Goal: Task Accomplishment & Management: Use online tool/utility

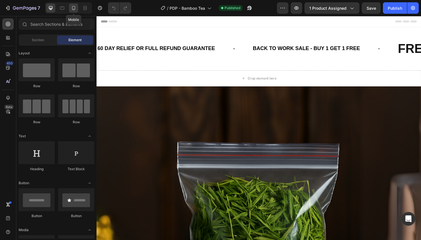
click at [74, 7] on icon at bounding box center [74, 8] width 6 height 6
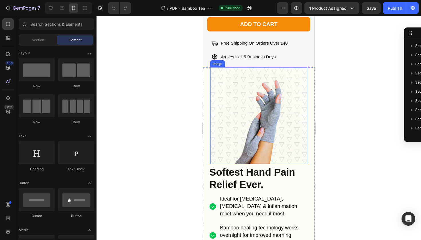
scroll to position [259, 0]
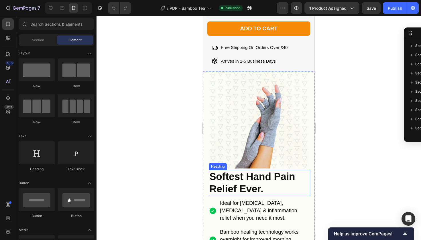
click at [226, 171] on strong "Softest Hand Pain" at bounding box center [252, 176] width 86 height 11
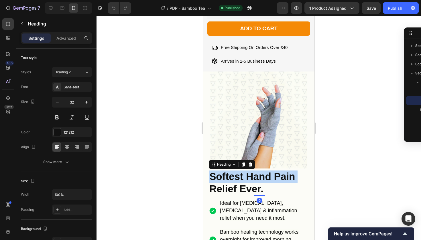
click at [226, 171] on strong "Softest Hand Pain" at bounding box center [252, 176] width 86 height 11
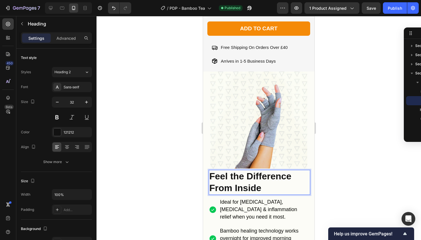
click at [341, 186] on div at bounding box center [258, 128] width 324 height 224
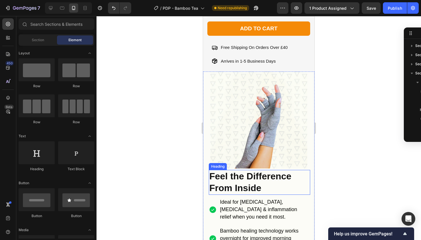
click at [229, 181] on p "⁠⁠⁠⁠⁠⁠⁠ Feel the Difference From Inside" at bounding box center [259, 183] width 100 height 24
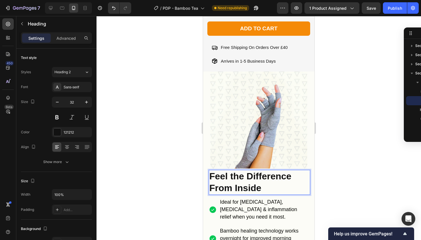
click at [229, 181] on p "Feel the Difference From Inside" at bounding box center [259, 183] width 100 height 24
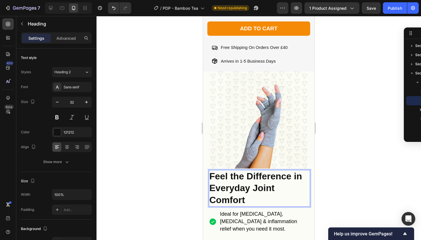
click at [256, 189] on strong "Feel the Difference in Everyday Joint Comfort" at bounding box center [255, 188] width 93 height 34
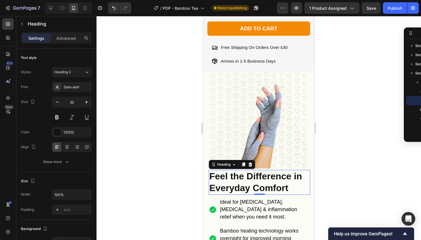
click at [334, 172] on div at bounding box center [258, 128] width 324 height 224
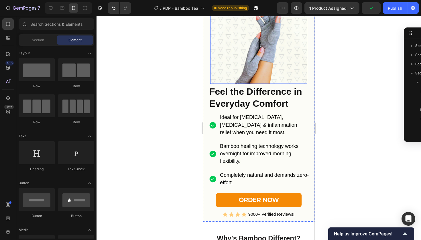
scroll to position [371, 0]
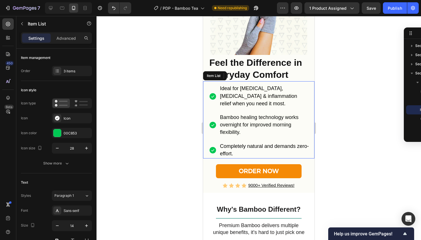
click at [250, 105] on p "Ideal for [MEDICAL_DATA], [MEDICAL_DATA] & inflammation relief when you need it…" at bounding box center [264, 96] width 89 height 23
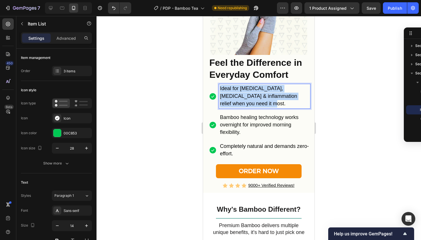
click at [250, 105] on p "Ideal for [MEDICAL_DATA], [MEDICAL_DATA] & inflammation relief when you need it…" at bounding box center [264, 96] width 89 height 23
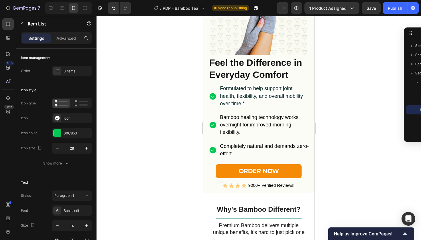
click at [338, 91] on div at bounding box center [258, 128] width 324 height 224
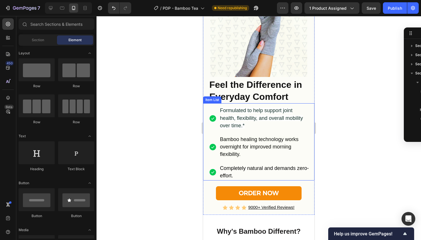
scroll to position [346, 0]
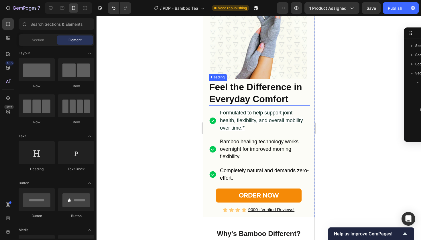
click at [244, 90] on strong "Feel the Difference in Everyday Comfort" at bounding box center [255, 93] width 93 height 22
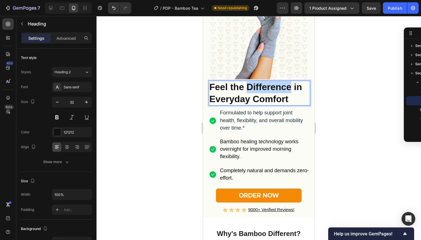
click at [257, 89] on strong "Feel the Difference in Everyday Comfort" at bounding box center [255, 93] width 93 height 22
click at [279, 90] on strong "Feel the Natural in Everyday Comfort" at bounding box center [248, 93] width 79 height 22
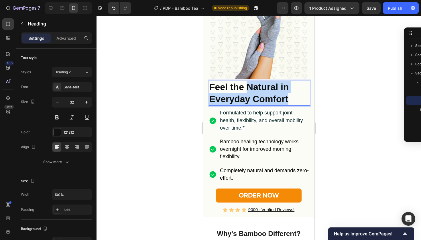
drag, startPoint x: 248, startPoint y: 86, endPoint x: 300, endPoint y: 101, distance: 53.7
click at [300, 101] on p "Feel the Natural in Everyday Comfort" at bounding box center [259, 93] width 100 height 24
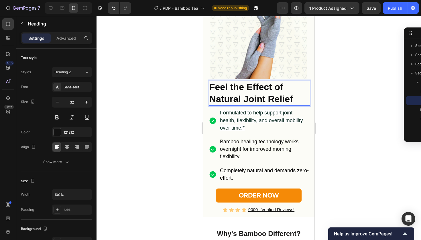
click at [271, 88] on strong "Feel the Effect of Natural Joint Relief" at bounding box center [251, 93] width 84 height 22
click at [251, 86] on strong "Feel the Effects of Natural Joint Relief" at bounding box center [251, 93] width 84 height 22
click at [326, 98] on div at bounding box center [258, 128] width 324 height 224
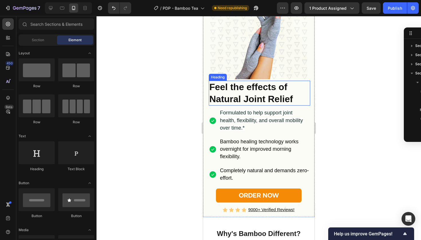
click at [233, 95] on strong "Feel the effects of Natural Joint Relief" at bounding box center [251, 93] width 84 height 22
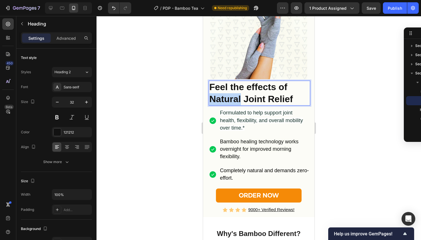
click at [236, 94] on strong "Feel the effects of Natural Joint Relief" at bounding box center [251, 93] width 84 height 22
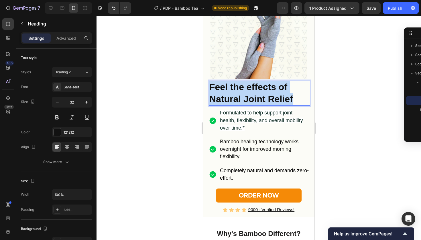
click at [236, 94] on strong "Feel the effects of Natural Joint Relief" at bounding box center [251, 93] width 84 height 22
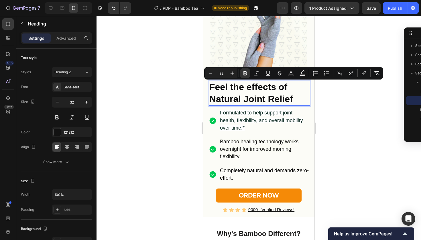
click at [255, 89] on strong "Feel the effects of Natural Joint Relief" at bounding box center [251, 93] width 84 height 22
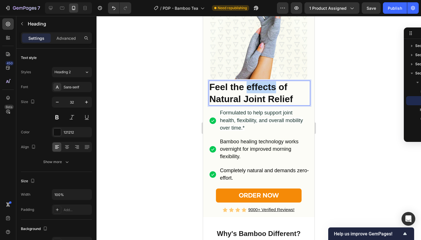
click at [255, 89] on strong "Feel the effects of Natural Joint Relief" at bounding box center [251, 93] width 84 height 22
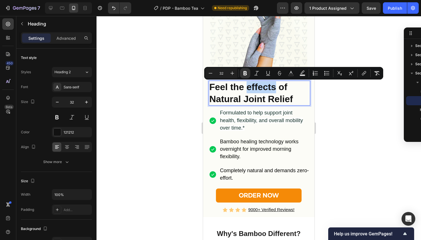
copy strong "effects"
click at [175, 110] on div at bounding box center [258, 128] width 324 height 224
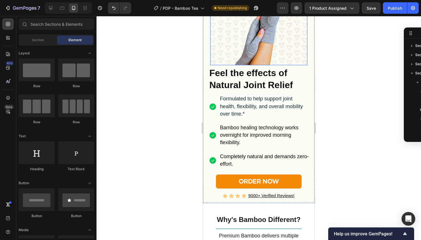
scroll to position [360, 0]
click at [378, 84] on div at bounding box center [258, 128] width 324 height 224
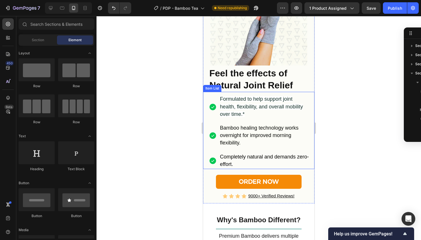
click at [250, 107] on span "Formulated to help support joint health, flexibility, and overall mobility over…" at bounding box center [261, 106] width 83 height 21
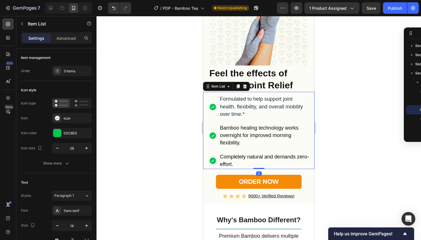
click at [348, 91] on div at bounding box center [258, 128] width 324 height 224
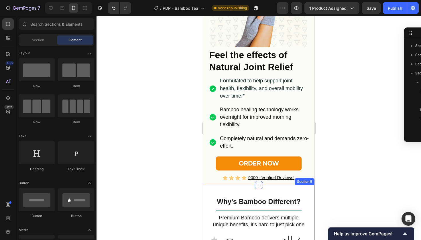
scroll to position [335, 0]
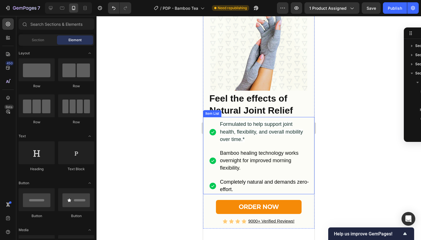
click at [227, 159] on span "Bamboo healing technology works overnight for improved morning flexibility." at bounding box center [259, 160] width 78 height 21
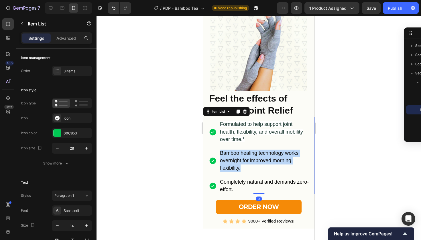
click at [227, 159] on span "Bamboo healing technology works overnight for improved morning flexibility." at bounding box center [259, 160] width 78 height 21
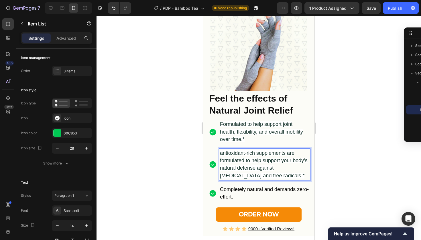
click at [222, 153] on span "antioxidant-rich supplements are formulated to help support your body’s natural…" at bounding box center [264, 164] width 88 height 28
click at [266, 152] on span "Antioxidant-rich supplements are formulated to help support your body’s natural…" at bounding box center [264, 164] width 88 height 28
click at [257, 155] on span "Antioxidant-rich are formulated to help support your body’s natural defense aga…" at bounding box center [263, 164] width 87 height 28
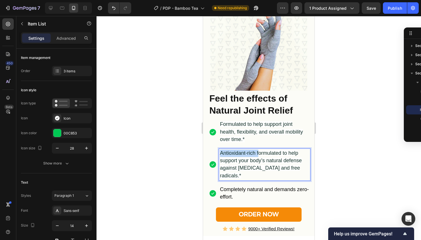
drag, startPoint x: 259, startPoint y: 153, endPoint x: 218, endPoint y: 153, distance: 40.7
click at [218, 153] on div "Antioxidant-rich formulated to help support your body’s natural defense against…" at bounding box center [259, 165] width 101 height 32
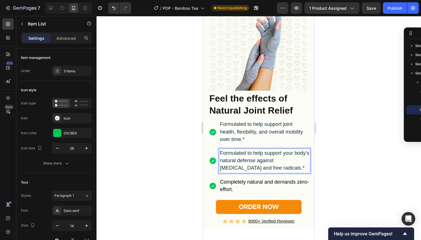
click at [294, 169] on p "Formulated to help support your body’s natural defense against [MEDICAL_DATA] a…" at bounding box center [264, 161] width 89 height 23
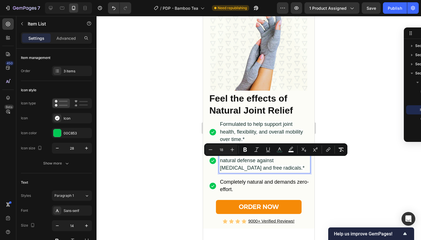
click at [241, 166] on span "Formulated to help support your body’s natural defense against [MEDICAL_DATA] a…" at bounding box center [264, 160] width 89 height 21
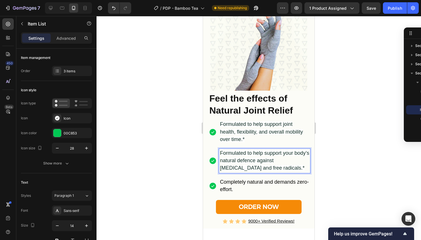
click at [300, 169] on p "Formulated to help support your body’s natural defence against [MEDICAL_DATA] a…" at bounding box center [264, 161] width 89 height 23
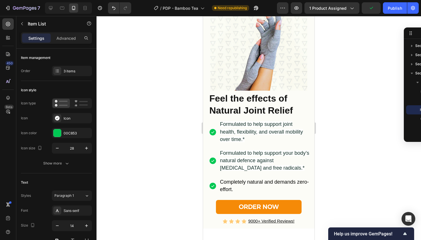
click at [332, 169] on div at bounding box center [258, 128] width 324 height 224
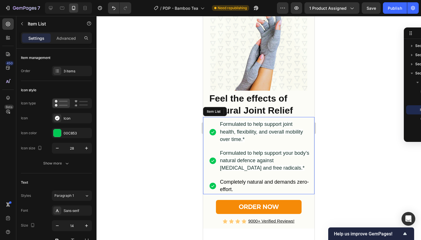
click at [230, 121] on p "Formulated to help support joint health, flexibility, and overall mobility over…" at bounding box center [264, 132] width 89 height 23
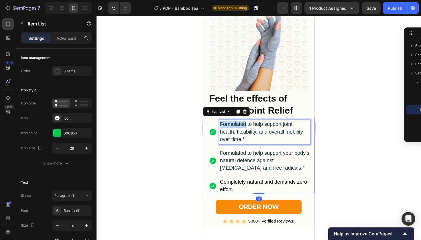
click at [230, 123] on span "Formulated to help support joint health, flexibility, and overall mobility over…" at bounding box center [261, 131] width 83 height 21
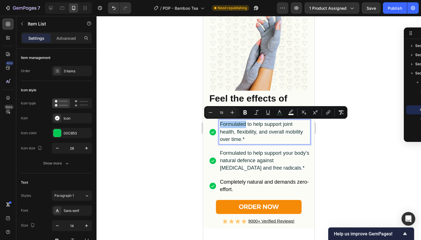
click at [336, 160] on div at bounding box center [258, 128] width 324 height 224
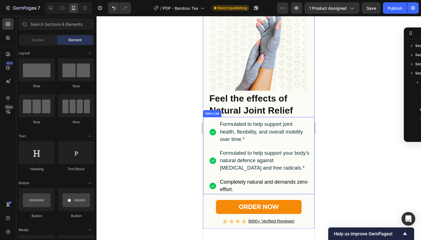
click at [246, 126] on span "Formulated to help support joint health, flexibility, and overall mobility over…" at bounding box center [261, 131] width 83 height 21
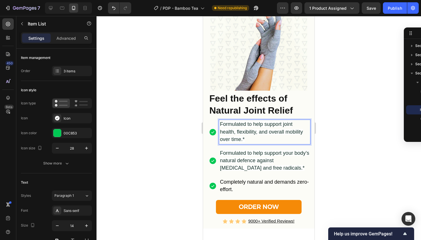
click at [232, 122] on span "Formulated to help support joint health, flexibility, and overall mobility over…" at bounding box center [261, 131] width 83 height 21
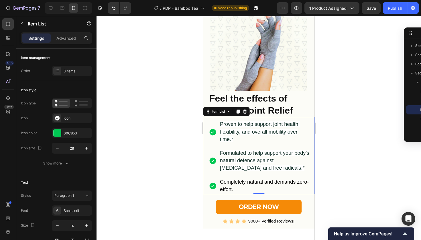
click at [344, 136] on div at bounding box center [258, 128] width 324 height 224
click at [250, 159] on span "Formulated to help support your body’s natural defence against [MEDICAL_DATA] a…" at bounding box center [264, 160] width 89 height 21
click at [233, 155] on span "Formulated to help support your body’s natural defence against [MEDICAL_DATA] a…" at bounding box center [264, 160] width 89 height 21
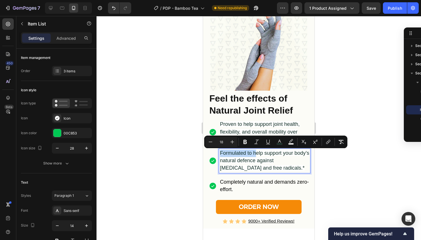
drag, startPoint x: 256, startPoint y: 152, endPoint x: 218, endPoint y: 154, distance: 38.1
click at [218, 154] on div "Formulated to help support your body’s natural defence against [MEDICAL_DATA] a…" at bounding box center [259, 161] width 101 height 24
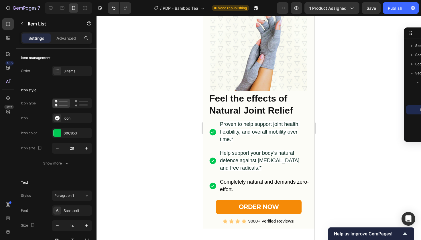
click at [338, 159] on div at bounding box center [258, 128] width 324 height 224
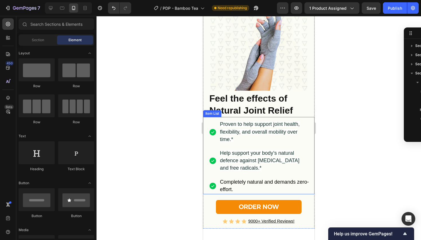
click at [261, 155] on span "Help support your body’s natural defence against [MEDICAL_DATA] and free radica…" at bounding box center [259, 160] width 79 height 21
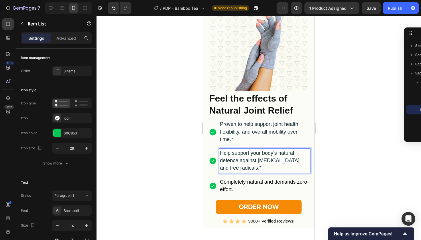
click at [256, 156] on span "Help support your body’s natural defence against [MEDICAL_DATA] and free radica…" at bounding box center [259, 160] width 79 height 21
drag, startPoint x: 277, startPoint y: 152, endPoint x: 223, endPoint y: 153, distance: 54.1
click at [223, 153] on span "Help support your body’s natural defence against [MEDICAL_DATA] and free radica…" at bounding box center [259, 160] width 79 height 21
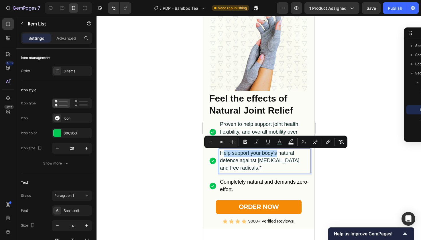
click at [223, 153] on span "Help support your body’s natural defence against [MEDICAL_DATA] and free radica…" at bounding box center [259, 160] width 79 height 21
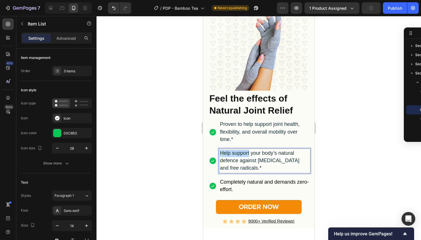
drag, startPoint x: 249, startPoint y: 153, endPoint x: 221, endPoint y: 152, distance: 27.5
click at [221, 152] on span "Help support your body’s natural defence against [MEDICAL_DATA] and free radica…" at bounding box center [259, 160] width 79 height 21
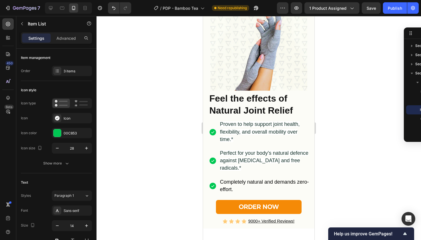
click at [348, 134] on div at bounding box center [258, 128] width 324 height 224
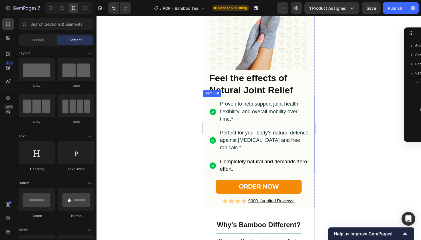
scroll to position [364, 0]
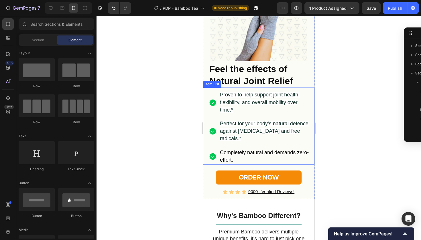
click at [236, 159] on p "Completely natural and demands zero-effort." at bounding box center [264, 156] width 89 height 15
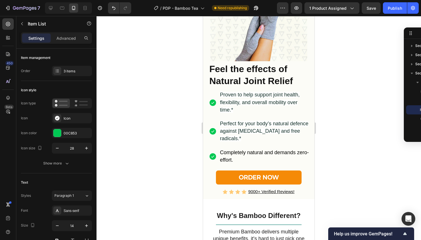
click at [351, 121] on div at bounding box center [258, 128] width 324 height 224
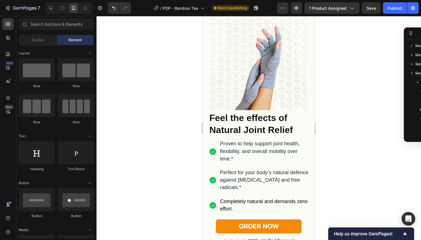
scroll to position [322, 0]
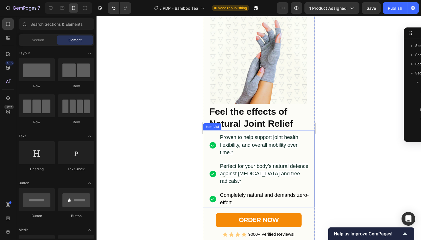
click at [228, 141] on p "Proven to help support joint health, flexibility, and overall mobility over tim…" at bounding box center [264, 145] width 89 height 23
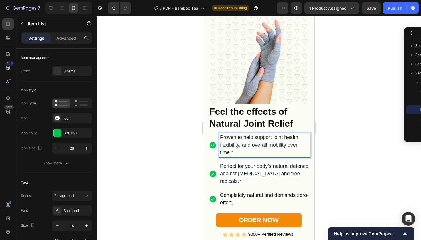
click at [228, 141] on p "Proven to help support joint health, flexibility, and overall mobility over tim…" at bounding box center [264, 145] width 89 height 23
click at [241, 136] on span "Ideal for [MEDICAL_DATA], [MEDICAL_DATA] & inflammation relief when you need it…" at bounding box center [260, 145] width 80 height 20
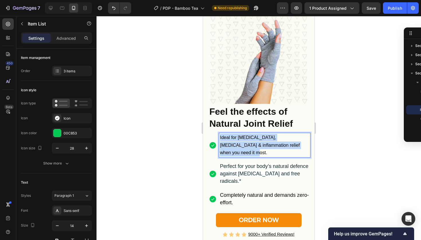
click at [241, 136] on span "Ideal for [MEDICAL_DATA], [MEDICAL_DATA] & inflammation relief when you need it…" at bounding box center [260, 145] width 80 height 20
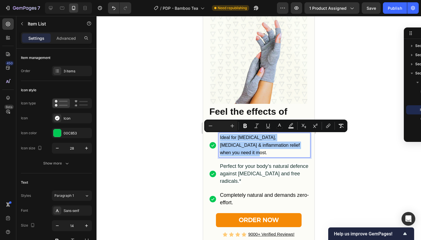
click at [223, 125] on input "Editor contextual toolbar" at bounding box center [221, 126] width 11 height 7
type input "18"
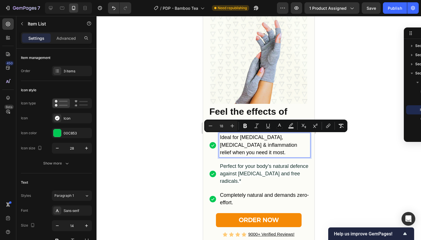
click at [228, 175] on span "Perfect for your body’s natural defence against [MEDICAL_DATA] and free radical…" at bounding box center [264, 173] width 88 height 21
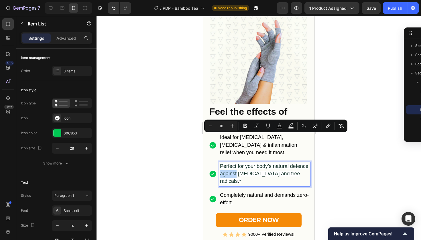
click at [228, 175] on span "Perfect for your body’s natural defence against [MEDICAL_DATA] and free radical…" at bounding box center [264, 173] width 88 height 21
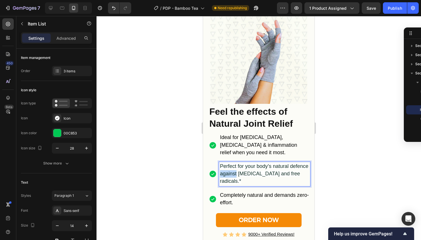
click at [228, 175] on span "Perfect for your body’s natural defence against [MEDICAL_DATA] and free radical…" at bounding box center [264, 173] width 88 height 21
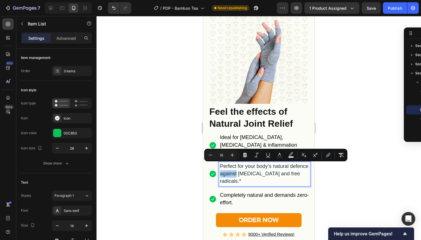
click at [169, 156] on div at bounding box center [258, 128] width 324 height 224
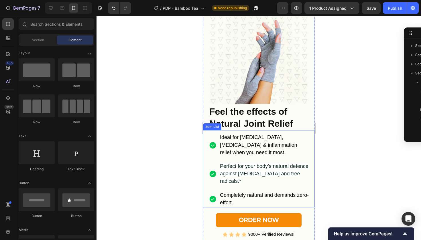
click at [236, 167] on span "Perfect for your body’s natural defence against [MEDICAL_DATA] and free radical…" at bounding box center [264, 173] width 88 height 21
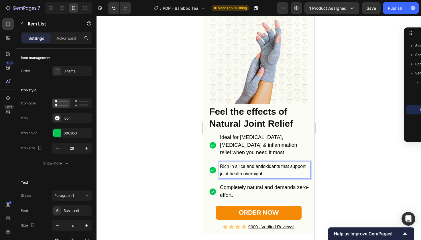
click at [239, 168] on span "Rich in silica and antioxidants that support joint health overnight." at bounding box center [263, 170] width 86 height 12
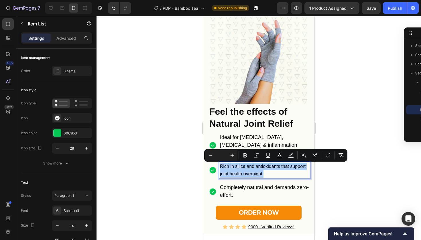
click at [220, 154] on input "Editor contextual toolbar" at bounding box center [221, 155] width 11 height 7
type input "8"
type input "18"
click at [199, 155] on div at bounding box center [258, 128] width 324 height 224
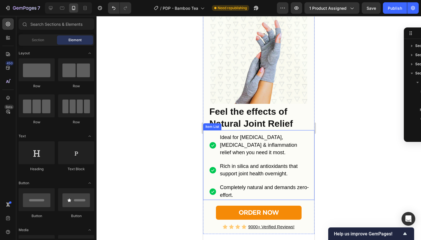
click at [232, 193] on span "Completely natural and demands zero-effort." at bounding box center [264, 191] width 89 height 13
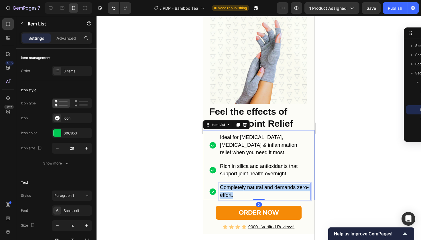
click at [232, 193] on span "Completely natural and demands zero-effort." at bounding box center [264, 191] width 89 height 13
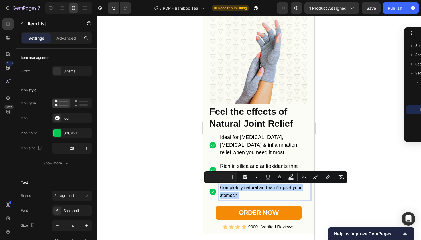
drag, startPoint x: 261, startPoint y: 196, endPoint x: 420, endPoint y: 199, distance: 158.6
click at [214, 186] on div "Completely natural and won't upset your stomach." at bounding box center [259, 191] width 101 height 17
click at [225, 175] on input "Editor contextual toolbar" at bounding box center [221, 177] width 11 height 7
type input "18"
click at [177, 181] on div at bounding box center [258, 128] width 324 height 224
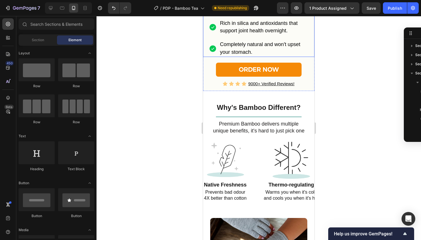
scroll to position [480, 0]
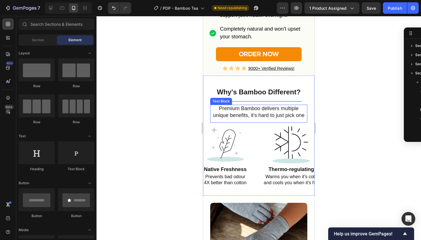
click at [254, 114] on span "Premium Bamboo delivers multiple unique benefits, it's hard to just pick one" at bounding box center [259, 112] width 92 height 13
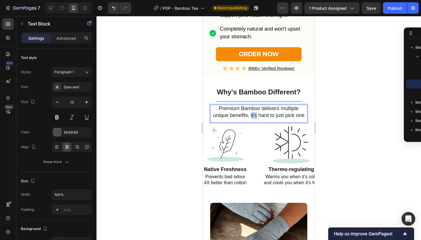
click at [254, 114] on span "Premium Bamboo delivers multiple unique benefits, it's hard to just pick one" at bounding box center [259, 112] width 92 height 13
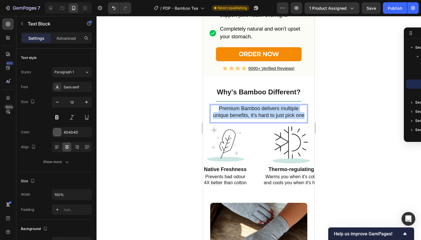
click at [254, 114] on span "Premium Bamboo delivers multiple unique benefits, it's hard to just pick one" at bounding box center [259, 112] width 92 height 13
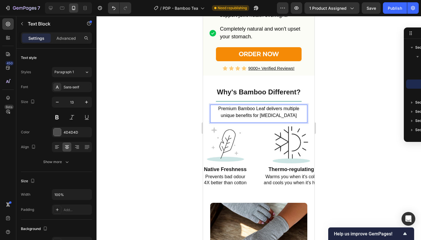
click at [231, 108] on span "Premium Bamboo Leaf delivers multiple unique benefits for [MEDICAL_DATA]" at bounding box center [258, 112] width 81 height 12
click at [289, 110] on span "Organic Bamboo Leaf delivers multiple unique benefits for [MEDICAL_DATA]" at bounding box center [259, 112] width 94 height 12
click at [291, 110] on span "Organic Bamboo Leaf delivers multiple unique benefits for [MEDICAL_DATA]" at bounding box center [259, 112] width 94 height 12
click at [269, 115] on span "unique benefits for [MEDICAL_DATA]" at bounding box center [259, 115] width 76 height 5
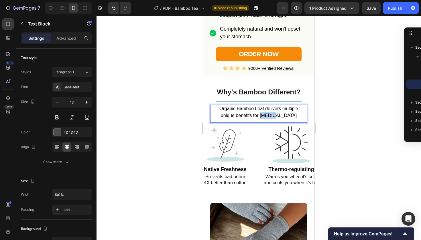
click at [269, 115] on span "unique benefits for [MEDICAL_DATA]" at bounding box center [259, 115] width 76 height 5
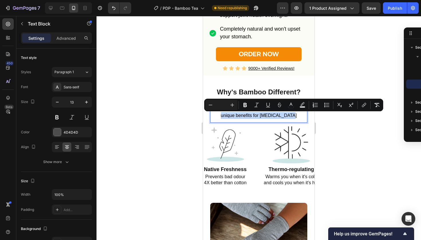
click at [269, 115] on span "unique benefits for [MEDICAL_DATA]" at bounding box center [259, 115] width 76 height 5
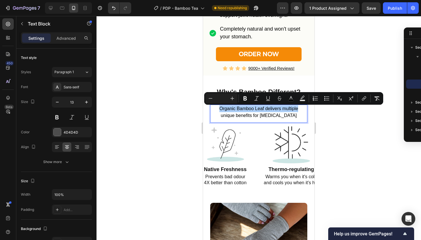
click at [224, 97] on input "Editor contextual toolbar" at bounding box center [221, 98] width 11 height 7
type input "18"
click at [151, 119] on div at bounding box center [258, 128] width 324 height 224
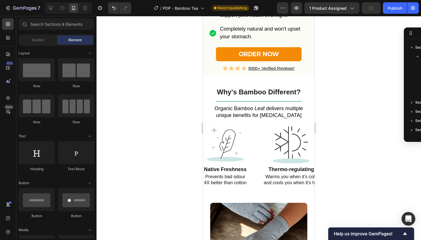
click at [151, 119] on div at bounding box center [258, 128] width 324 height 224
click at [214, 179] on h2 "Prevents bad odour 4X better than cotton" at bounding box center [225, 179] width 44 height 13
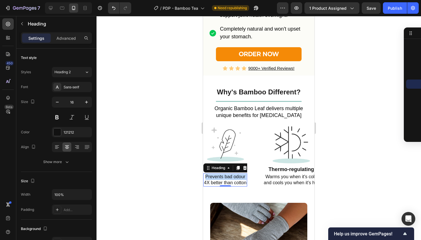
click at [214, 179] on p "Prevents bad odour 4X better than cotton" at bounding box center [225, 180] width 43 height 12
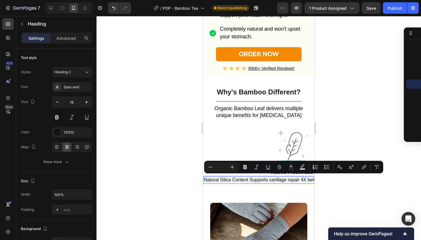
scroll to position [0, 60]
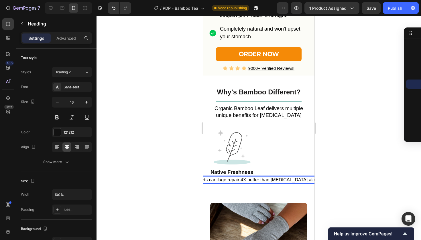
click at [248, 182] on span "Natural Silica Content Supports cartilage repair 4X better than [MEDICAL_DATA] …" at bounding box center [232, 179] width 176 height 5
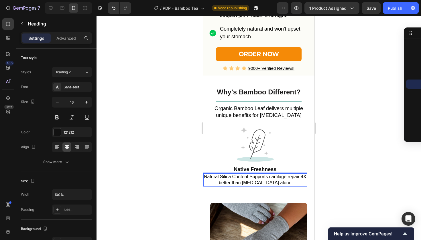
click at [279, 183] on span "better than [MEDICAL_DATA] alone" at bounding box center [255, 182] width 73 height 5
click at [289, 177] on span "Natural Silica Content Supports cartilage repair 4X" at bounding box center [255, 176] width 102 height 5
click at [286, 179] on span "Natural Silica Content Supports cartilage repair 4X" at bounding box center [255, 176] width 102 height 5
click at [288, 179] on span "Natural Silica Content Supports cartilage repair 4X" at bounding box center [255, 176] width 102 height 5
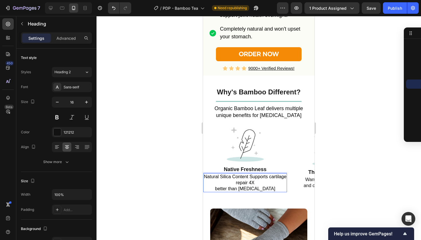
click at [216, 191] on p "Natural Silica Content Supports cartilage repair 4X better than [MEDICAL_DATA]" at bounding box center [245, 183] width 82 height 18
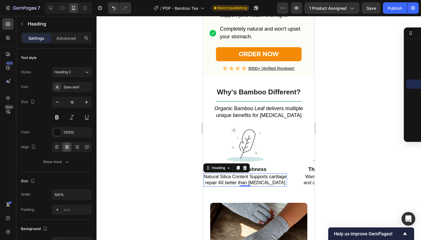
click at [362, 160] on div at bounding box center [258, 128] width 324 height 224
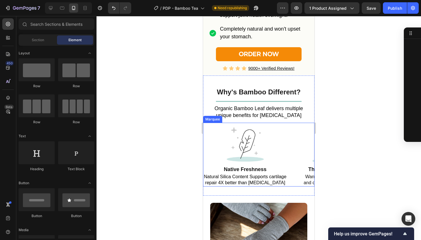
click at [290, 148] on div "Image Native Freshness Heading ⁠⁠⁠⁠⁠⁠⁠ Natural Silica Content Supports cartilag…" at bounding box center [253, 155] width 100 height 64
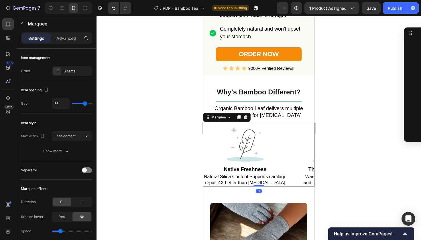
scroll to position [191, 0]
click at [68, 72] on div "6 items" at bounding box center [77, 71] width 27 height 5
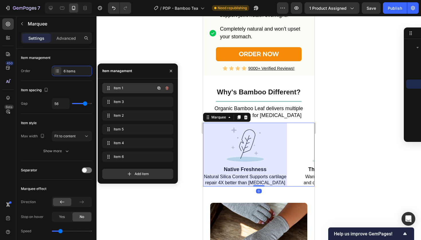
click at [116, 92] on div "Item 1 Item 1" at bounding box center [137, 88] width 71 height 10
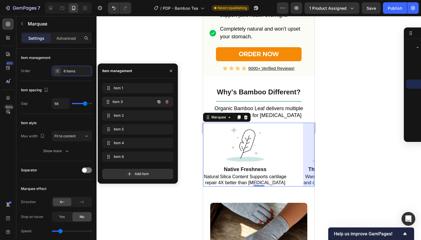
click at [119, 102] on span "Item 3" at bounding box center [134, 101] width 42 height 5
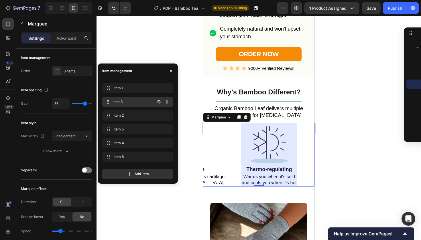
click at [119, 102] on span "Item 3" at bounding box center [134, 101] width 42 height 5
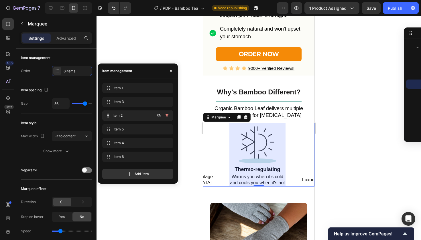
click at [119, 112] on div "Item 2 Item 2" at bounding box center [129, 116] width 50 height 8
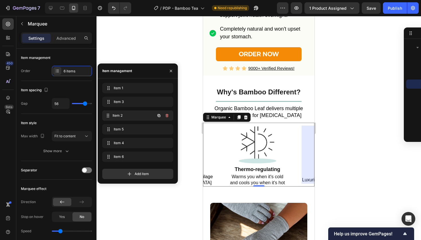
click at [119, 112] on div "Item 2 Item 2" at bounding box center [129, 116] width 50 height 8
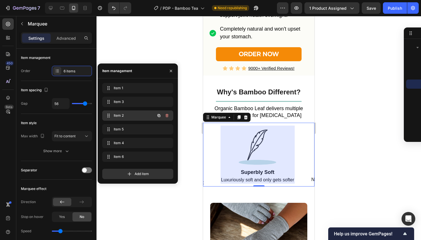
click at [119, 120] on div "Item 2 Item 2" at bounding box center [137, 116] width 71 height 10
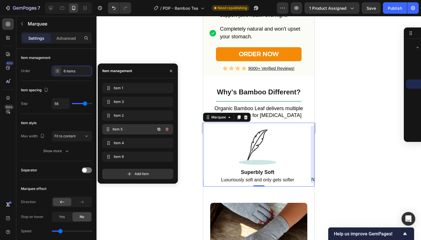
click at [119, 127] on div "Item 5 Item 5" at bounding box center [129, 129] width 50 height 8
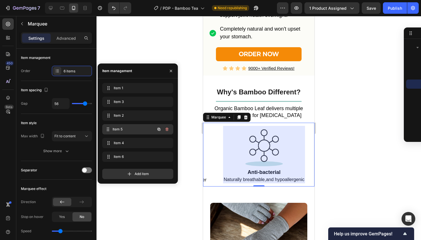
click at [119, 127] on div "Item 5 Item 5" at bounding box center [129, 129] width 50 height 8
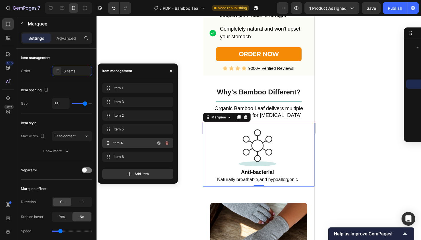
click at [120, 146] on div "Item 4 Item 4" at bounding box center [129, 143] width 50 height 8
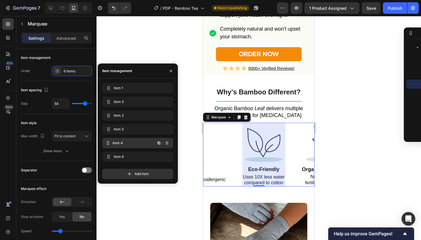
click at [120, 146] on div "Item 4 Item 4" at bounding box center [129, 143] width 50 height 8
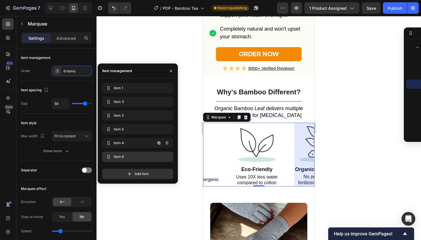
click at [123, 161] on div "Item 6 Item 6" at bounding box center [137, 157] width 71 height 10
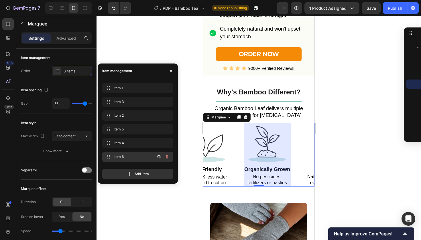
scroll to position [0, 389]
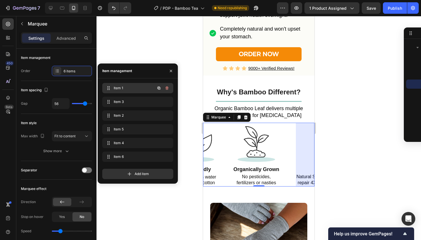
click at [131, 87] on span "Item 1" at bounding box center [130, 88] width 32 height 5
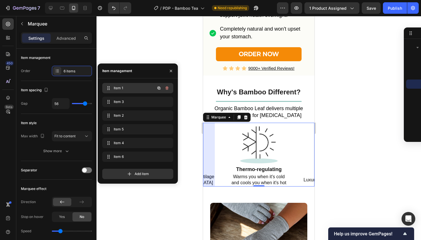
scroll to position [0, 0]
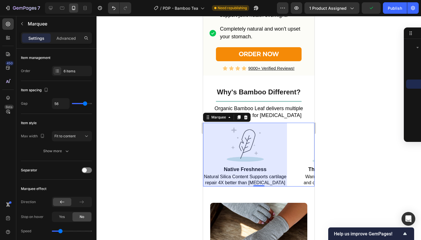
click at [348, 99] on div at bounding box center [258, 128] width 324 height 224
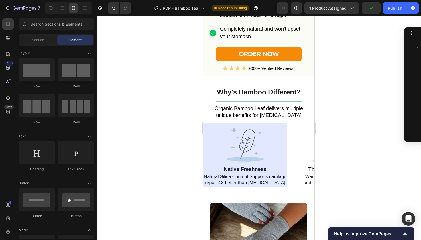
click at [348, 99] on div at bounding box center [258, 128] width 324 height 224
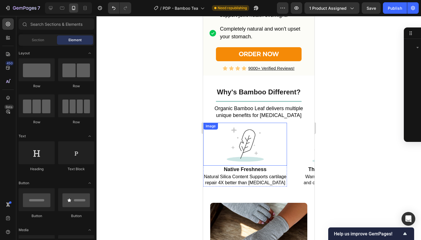
click at [264, 149] on img at bounding box center [245, 144] width 43 height 43
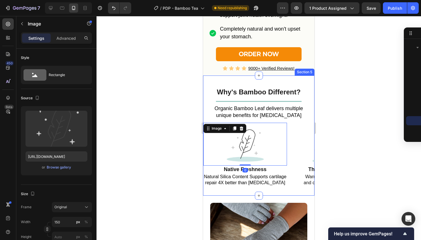
click at [293, 189] on div "Why's Bamboo Different? Heading Title Line Organic Bamboo Leaf delivers multipl…" at bounding box center [258, 136] width 111 height 120
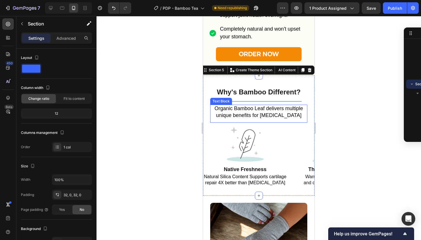
click at [242, 122] on div "Organic Bamboo Leaf delivers multiple unique benefits for [MEDICAL_DATA] Text B…" at bounding box center [258, 114] width 97 height 18
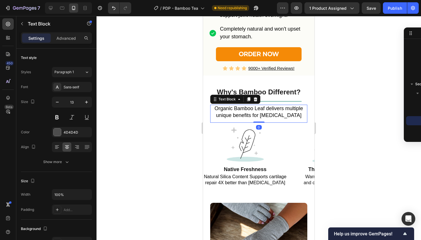
click at [242, 123] on div "Organic Bamboo Leaf delivers multiple unique benefits for [MEDICAL_DATA] Text B…" at bounding box center [258, 114] width 97 height 18
click at [242, 126] on div "Image" at bounding box center [245, 144] width 84 height 43
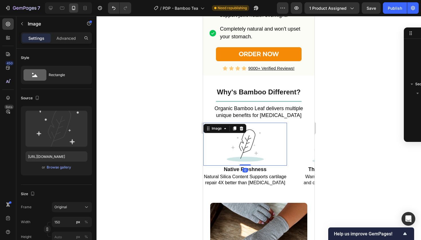
scroll to position [227, 0]
click at [219, 131] on div "Image" at bounding box center [216, 128] width 12 height 5
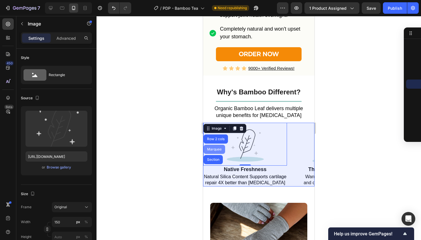
click at [212, 151] on div "Marquee" at bounding box center [214, 149] width 17 height 3
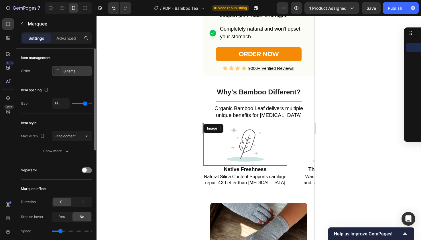
click at [67, 69] on div "6 items" at bounding box center [77, 71] width 27 height 5
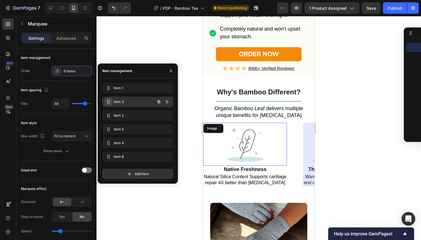
click at [105, 102] on span at bounding box center [108, 102] width 8 height 8
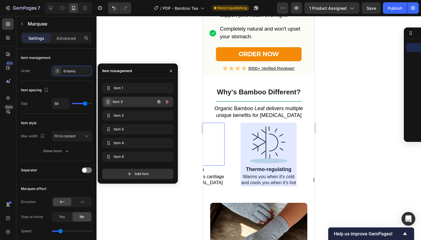
click at [105, 102] on span at bounding box center [107, 102] width 7 height 8
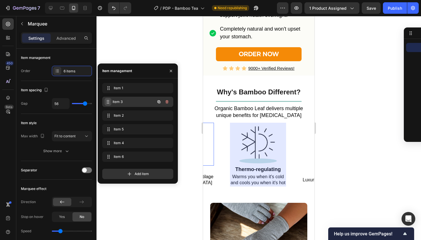
scroll to position [0, 74]
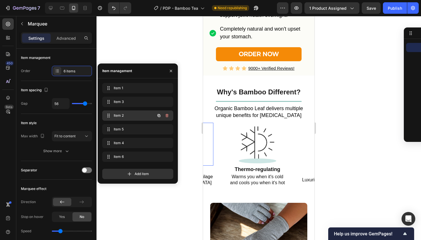
click at [117, 114] on span "Item 2" at bounding box center [130, 115] width 32 height 5
click at [117, 114] on span "Item 2" at bounding box center [134, 115] width 42 height 5
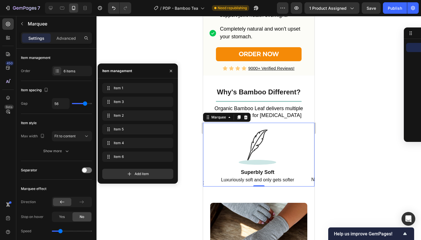
click at [217, 185] on div "Image Thermo-regulating Heading Warms you when it's cold and cools you when it'…" at bounding box center [184, 155] width 72 height 64
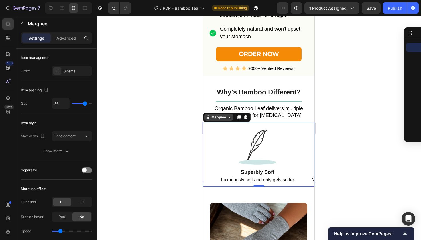
click at [215, 120] on div "Marquee" at bounding box center [218, 117] width 17 height 5
click at [77, 77] on div "Item management Order 6 items" at bounding box center [56, 65] width 71 height 32
click at [76, 74] on div "6 items" at bounding box center [72, 71] width 40 height 10
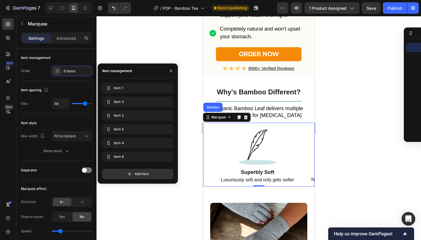
click at [109, 80] on div "Item 1 Item 1 Item 3 Item 3 Item 2 Item 2 Item 5 Item 5 Item 4 Item 4 Item 6 It…" at bounding box center [138, 130] width 80 height 105
click at [114, 84] on div "Item 1 Item 1" at bounding box center [137, 88] width 66 height 8
click at [114, 84] on div "Item 1 Item 1" at bounding box center [129, 88] width 50 height 8
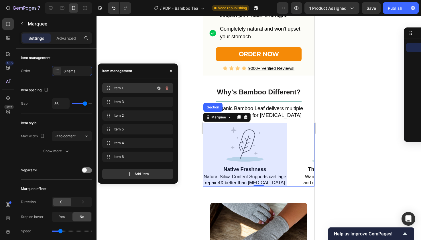
scroll to position [0, 0]
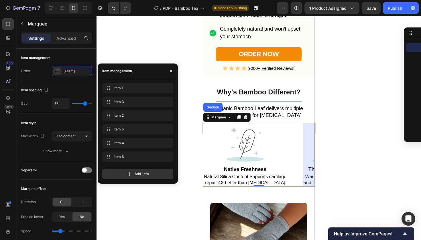
click at [362, 150] on div at bounding box center [258, 128] width 324 height 224
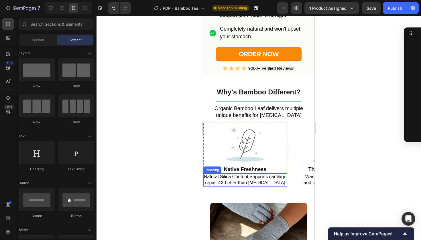
click at [233, 181] on p "⁠⁠⁠⁠⁠⁠⁠ Natural Silica Content Supports cartilage repair 4X better than [MEDICA…" at bounding box center [245, 180] width 82 height 12
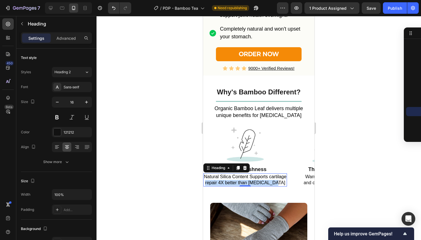
click at [233, 181] on p "Natural Silica Content Supports cartilage repair 4X better than [MEDICAL_DATA]" at bounding box center [245, 180] width 82 height 12
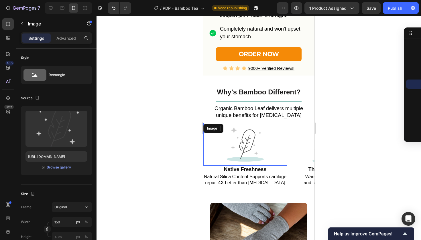
click at [272, 151] on div at bounding box center [245, 144] width 84 height 43
click at [233, 172] on h2 "Native Freshness" at bounding box center [245, 170] width 84 height 8
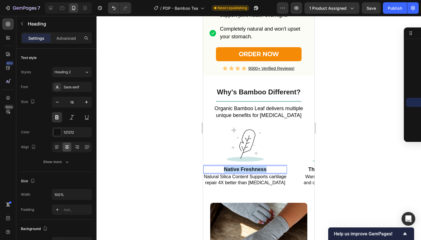
click at [233, 172] on p "Native Freshness" at bounding box center [245, 169] width 82 height 7
click at [342, 110] on div at bounding box center [258, 128] width 324 height 224
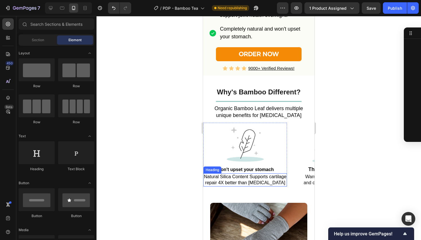
click at [230, 179] on span "Natural Silica Content Supports cartilage" at bounding box center [245, 176] width 82 height 5
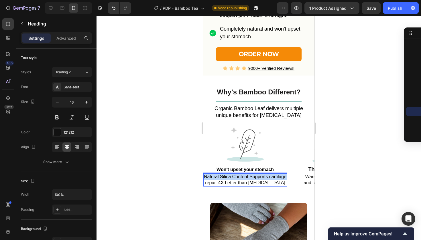
click at [230, 179] on span "Natural Silica Content Supports cartilage" at bounding box center [245, 176] width 82 height 5
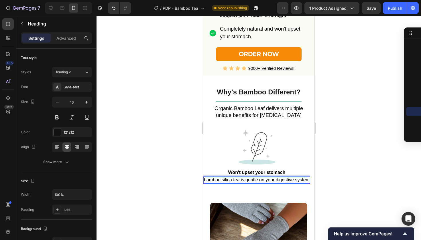
click at [266, 182] on span "bamboo silica tea is gentle on your digestive system" at bounding box center [257, 179] width 106 height 5
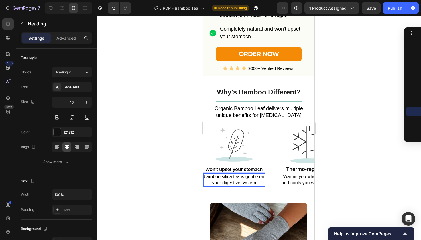
click at [209, 179] on span "bamboo silica tea is gentle on" at bounding box center [234, 176] width 60 height 5
click at [207, 178] on span "bamboo silica tea is gentle on" at bounding box center [234, 176] width 60 height 5
click at [261, 185] on p "Bamboo silica tea is gentle on your digestive system" at bounding box center [234, 180] width 61 height 12
click at [359, 137] on div at bounding box center [258, 128] width 324 height 224
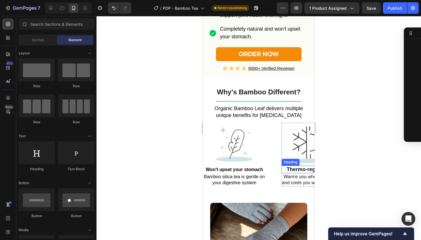
click at [297, 173] on h2 "Thermo-regulating" at bounding box center [309, 170] width 56 height 8
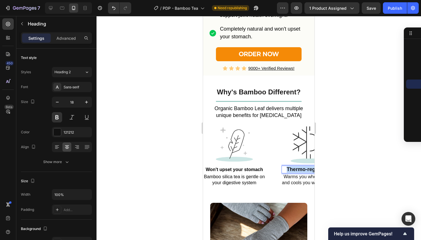
click at [297, 173] on p "Thermo-regulating" at bounding box center [309, 169] width 55 height 7
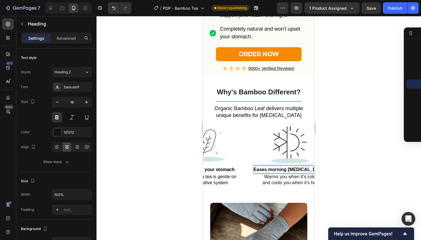
click at [269, 172] on span "Eases morning [MEDICAL_DATA]" at bounding box center [290, 169] width 73 height 5
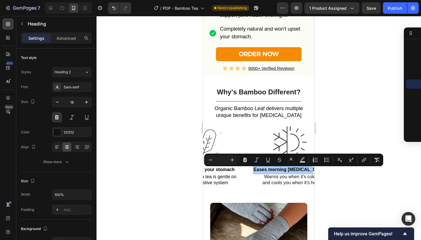
click at [220, 157] on input "Editor contextual toolbar" at bounding box center [221, 160] width 11 height 7
type input "18"
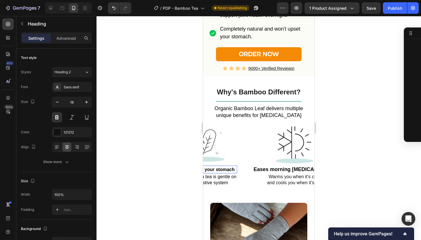
click at [214, 171] on span "Won't upset your stomach" at bounding box center [205, 169] width 57 height 5
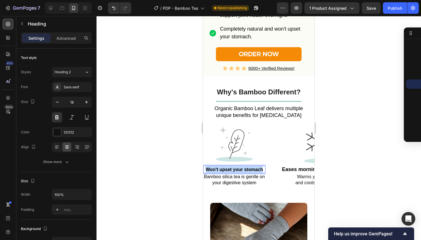
click at [214, 171] on span "Won't upset your stomach" at bounding box center [234, 169] width 57 height 5
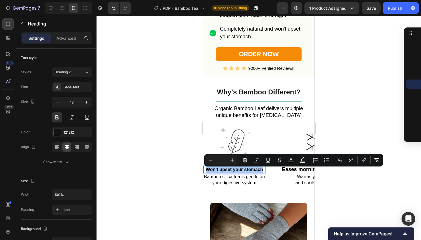
click at [224, 159] on input "Editor contextual toolbar" at bounding box center [221, 160] width 11 height 7
type input "18"
click at [310, 186] on h2 "Warms you when it's cold and cools you when it's hot" at bounding box center [326, 179] width 83 height 13
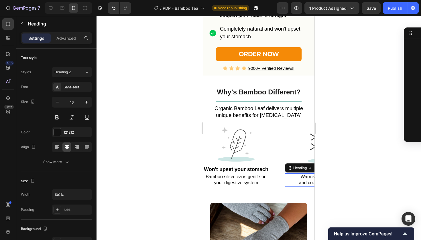
scroll to position [319, 0]
click at [305, 180] on p "Warms you when it's cold and cools you when it's hot" at bounding box center [326, 180] width 82 height 12
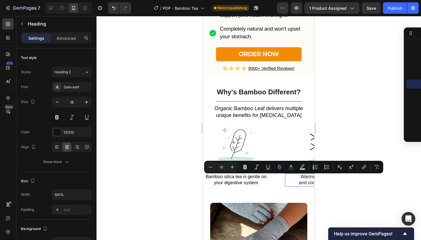
scroll to position [0, 112]
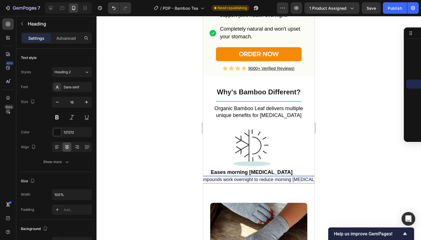
click at [260, 181] on p "The natural compounds work overnight to reduce morning [MEDICAL_DATA]" at bounding box center [252, 180] width 156 height 6
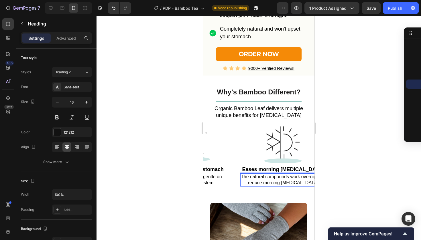
click at [352, 171] on div at bounding box center [258, 128] width 324 height 224
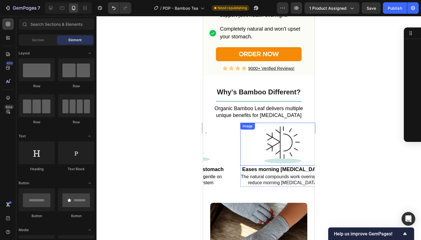
click at [281, 157] on img at bounding box center [282, 144] width 43 height 43
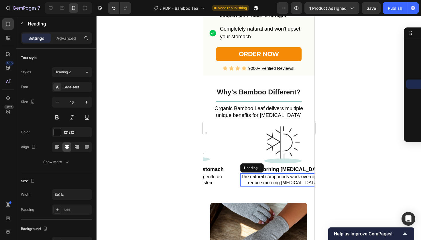
click at [249, 186] on p "The natural compounds work overnight to reduce morning [MEDICAL_DATA]" at bounding box center [283, 180] width 84 height 12
click at [252, 179] on p "The natural compounds work overnight to reduce morning [MEDICAL_DATA]" at bounding box center [283, 180] width 84 height 12
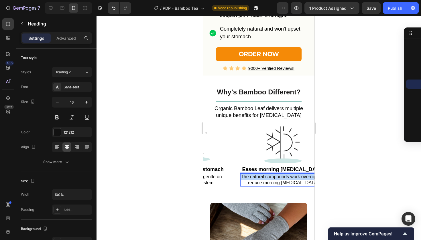
click at [252, 179] on p "The natural compounds work overnight to reduce morning [MEDICAL_DATA]" at bounding box center [283, 180] width 84 height 12
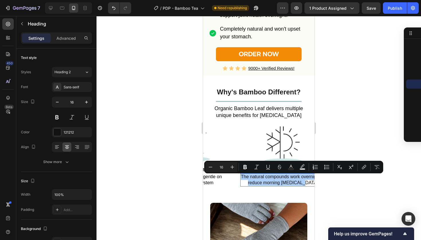
click at [219, 167] on input "16" at bounding box center [221, 167] width 11 height 7
type input "18"
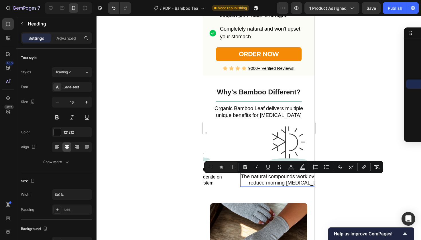
click at [149, 182] on div at bounding box center [258, 128] width 324 height 224
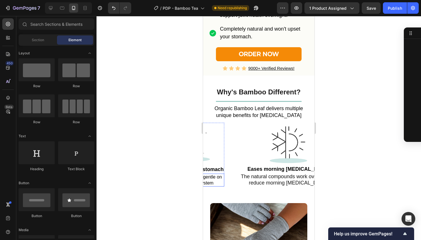
click at [210, 179] on span "Bamboo silica tea is gentle on" at bounding box center [191, 177] width 61 height 5
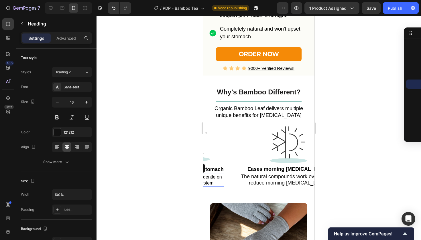
scroll to position [0, 0]
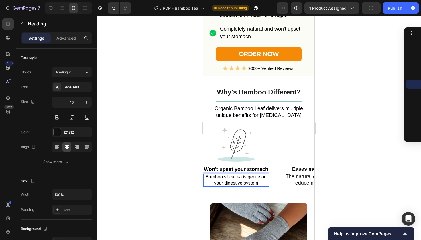
click at [210, 179] on span "Bamboo silica tea is gentle on" at bounding box center [236, 177] width 61 height 5
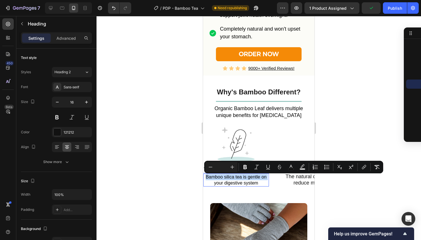
click at [210, 179] on span "Bamboo silica tea is gentle on" at bounding box center [236, 177] width 61 height 5
click at [224, 169] on input "Editor contextual toolbar" at bounding box center [221, 167] width 11 height 7
type input "16"
click at [302, 178] on span "The natural compounds work overnight to" at bounding box center [332, 177] width 95 height 6
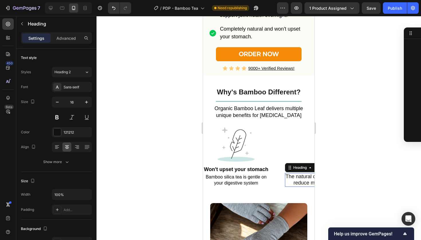
scroll to position [319, 0]
click at [302, 178] on span "The natural compounds work overnight to" at bounding box center [332, 177] width 95 height 6
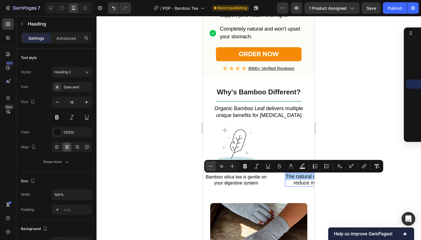
click at [211, 166] on icon "Editor contextual toolbar" at bounding box center [211, 166] width 6 height 6
type input "16"
click at [159, 172] on div at bounding box center [258, 128] width 324 height 224
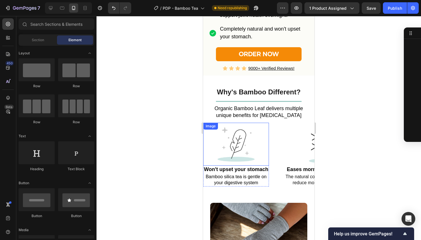
click at [270, 160] on div "Image ⁠⁠⁠⁠⁠⁠⁠ Won't upset your stomach Heading ⁠⁠⁠⁠⁠⁠⁠ Bamboo silica tea is gen…" at bounding box center [244, 155] width 82 height 64
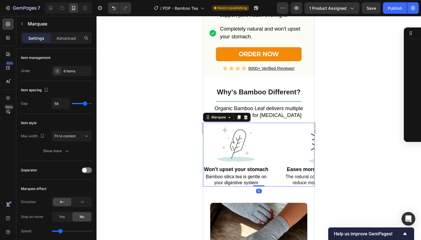
scroll to position [191, 0]
click at [56, 70] on icon at bounding box center [57, 71] width 5 height 5
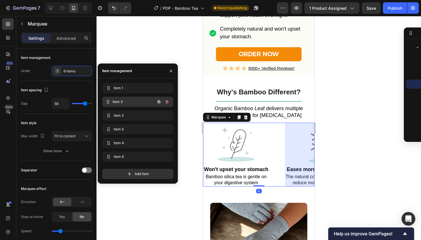
click at [118, 101] on span "Item 3" at bounding box center [134, 101] width 42 height 5
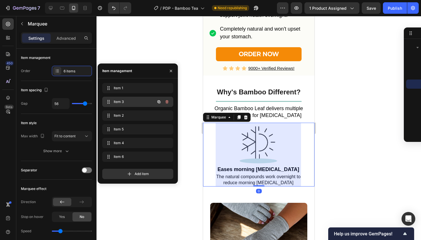
scroll to position [0, 70]
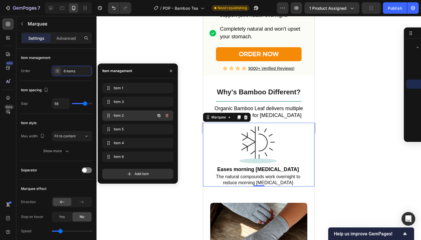
click at [122, 114] on span "Item 2" at bounding box center [130, 115] width 32 height 5
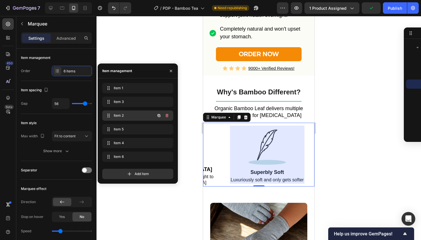
click at [122, 114] on span "Item 2" at bounding box center [130, 115] width 32 height 5
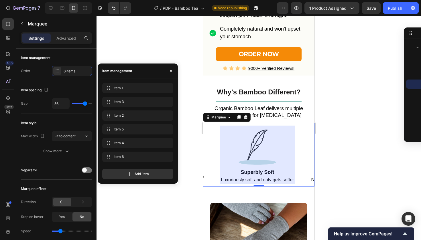
click at [353, 121] on div at bounding box center [258, 128] width 324 height 224
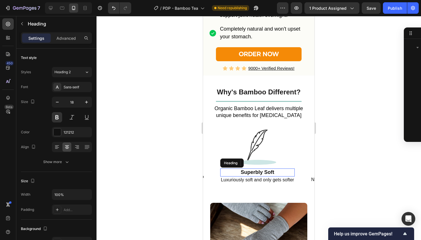
click at [257, 174] on h2 "Superbly Soft" at bounding box center [257, 173] width 74 height 8
click at [257, 174] on p "Superbly Soft" at bounding box center [257, 172] width 73 height 7
click at [257, 174] on span "Reduces joint swelling" at bounding box center [257, 172] width 49 height 5
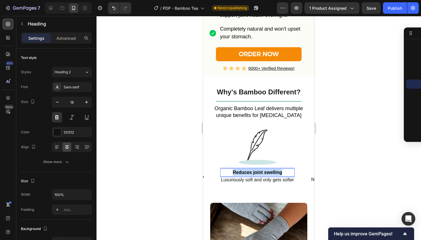
click at [257, 174] on span "Reduces joint swelling" at bounding box center [257, 172] width 49 height 5
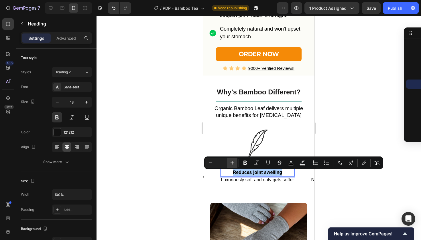
click at [231, 161] on icon "Editor contextual toolbar" at bounding box center [232, 163] width 6 height 6
click at [218, 163] on input "Editor contextual toolbar" at bounding box center [221, 162] width 11 height 7
type input "18"
click at [180, 149] on div at bounding box center [258, 128] width 324 height 224
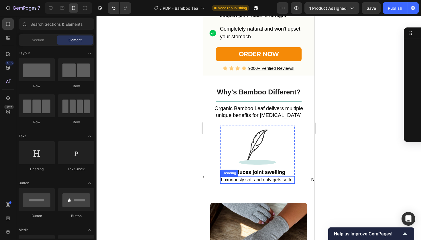
click at [237, 181] on h2 "Luxuriously soft and only gets softer" at bounding box center [257, 180] width 74 height 7
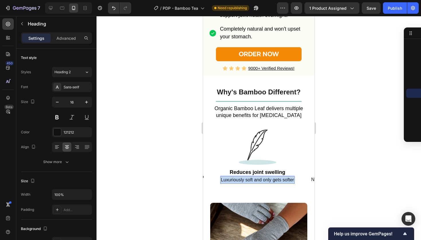
click at [237, 181] on p "Luxuriously soft and only gets softer" at bounding box center [257, 180] width 73 height 6
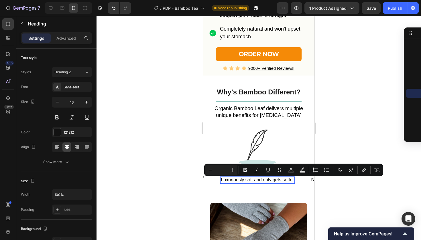
scroll to position [0, 268]
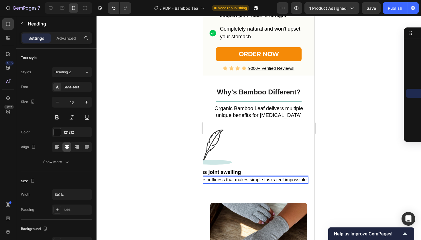
click at [237, 181] on span "The anti-inflammatory properties target the puffiness that makes simple tasks f…" at bounding box center [213, 179] width 189 height 5
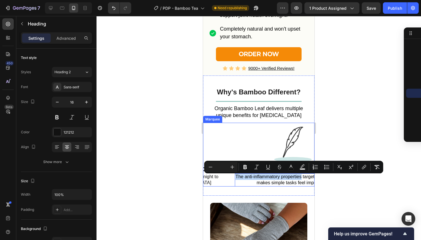
drag, startPoint x: 302, startPoint y: 179, endPoint x: 234, endPoint y: 178, distance: 67.6
click at [234, 178] on div "Image ⁠⁠⁠⁠⁠⁠⁠ Won't upset your stomach Heading ⁠⁠⁠⁠⁠⁠⁠ Bamboo silica tea is gen…" at bounding box center [319, 155] width 535 height 64
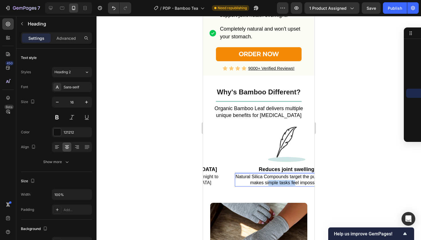
drag, startPoint x: 271, startPoint y: 183, endPoint x: 293, endPoint y: 185, distance: 21.6
click at [294, 185] on span "makes simple tasks feel impossible." at bounding box center [286, 182] width 73 height 5
click at [293, 185] on span "makes simple tasks feel impossible." at bounding box center [286, 182] width 73 height 5
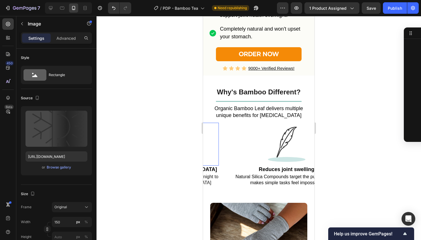
click at [214, 129] on div "Image ⁠⁠⁠⁠⁠⁠⁠ Won't upset your stomach Heading ⁠⁠⁠⁠⁠⁠⁠ Bamboo silica tea is gen…" at bounding box center [313, 155] width 522 height 64
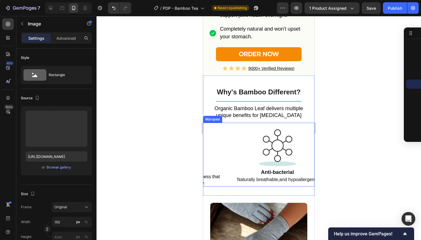
click at [232, 138] on div "Image ⁠⁠⁠⁠⁠⁠⁠ Reduces joint swelling Heading ⁠⁠⁠⁠⁠⁠⁠ Natural Silica Compounds t…" at bounding box center [176, 155] width 119 height 64
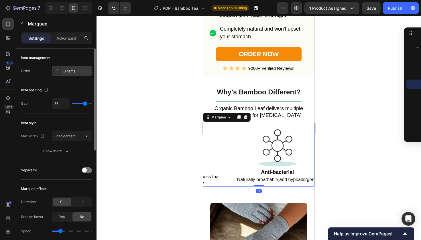
click at [67, 66] on div "6 items" at bounding box center [72, 71] width 40 height 10
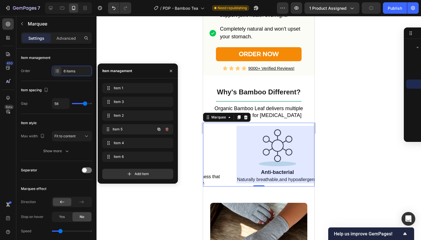
click at [130, 130] on span "Item 5" at bounding box center [134, 129] width 42 height 5
click at [130, 130] on span "Item 5" at bounding box center [130, 129] width 32 height 5
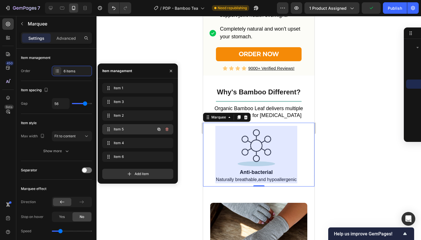
click at [130, 130] on span "Item 5" at bounding box center [130, 129] width 32 height 5
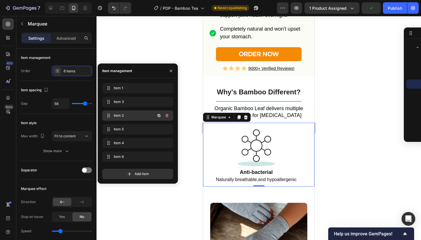
click at [119, 116] on span "Item 2" at bounding box center [130, 115] width 32 height 5
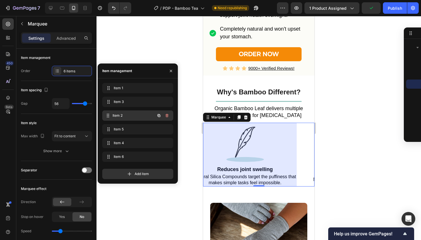
click at [119, 116] on span "Item 2" at bounding box center [134, 115] width 42 height 5
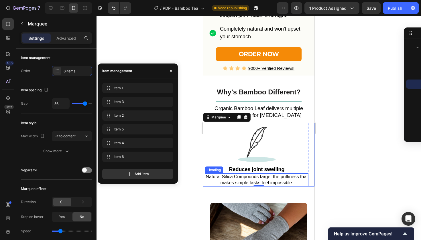
click at [288, 187] on h2 "⁠⁠⁠⁠⁠⁠⁠ Natural Silica Compounds target the puffiness that makes simple tasks f…" at bounding box center [256, 179] width 103 height 13
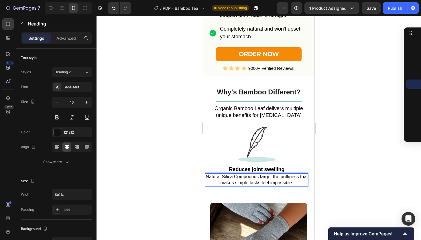
click at [289, 181] on span "makes simple tasks feel impossible." at bounding box center [256, 182] width 73 height 5
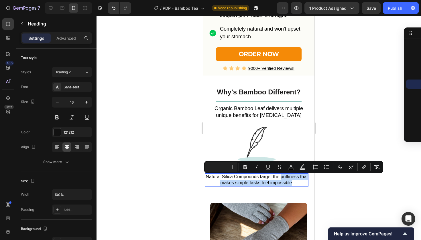
drag, startPoint x: 282, startPoint y: 179, endPoint x: 293, endPoint y: 186, distance: 12.4
click at [293, 186] on p "Natural Silica Compounds target the puffiness that makes simple tasks feel impo…" at bounding box center [257, 180] width 102 height 12
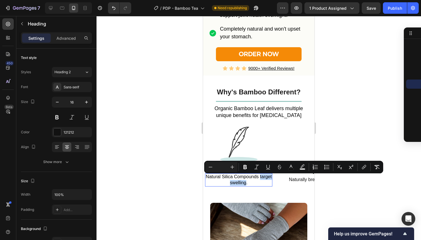
drag, startPoint x: 247, startPoint y: 184, endPoint x: 261, endPoint y: 179, distance: 14.9
click at [261, 179] on p "Natural Silica Compounds target swelling." at bounding box center [239, 180] width 66 height 12
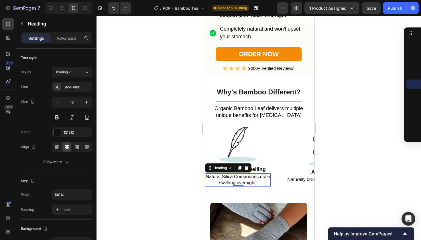
click at [380, 153] on div at bounding box center [258, 128] width 324 height 224
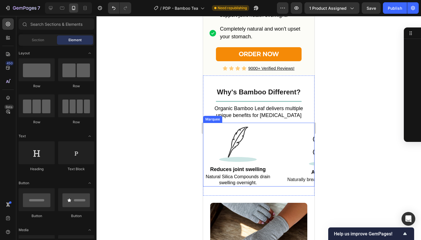
click at [279, 141] on div "Image ⁠⁠⁠⁠⁠⁠⁠ Reduces joint swelling Heading ⁠⁠⁠⁠⁠⁠⁠ Natural Silica Compounds d…" at bounding box center [246, 155] width 82 height 64
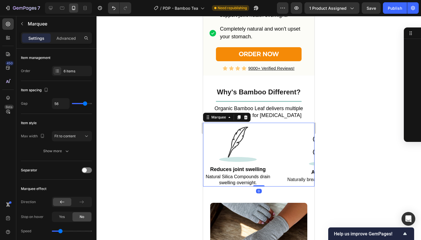
scroll to position [191, 0]
click at [68, 75] on div "6 items" at bounding box center [72, 71] width 40 height 10
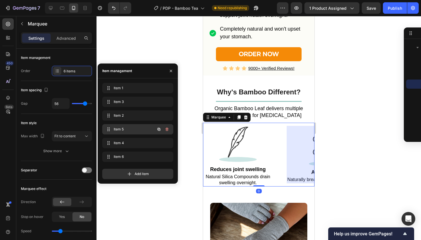
click at [121, 130] on span "Item 5" at bounding box center [130, 129] width 32 height 5
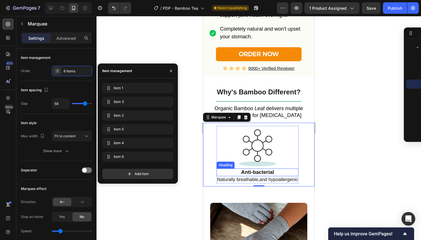
click at [257, 173] on h2 "Anti-bacterial" at bounding box center [257, 173] width 82 height 8
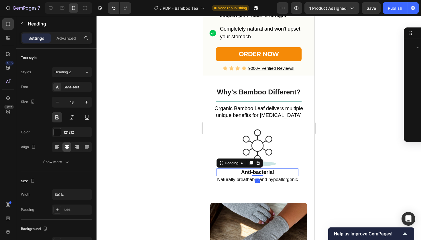
scroll to position [438, 0]
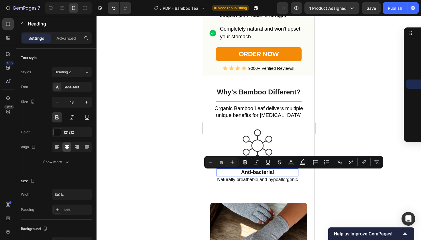
click at [257, 173] on p "Anti-bacterial" at bounding box center [257, 172] width 81 height 7
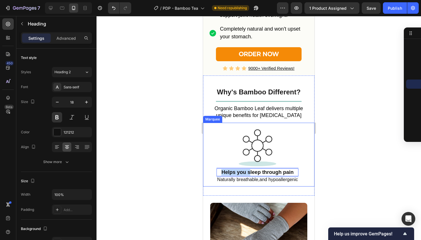
drag, startPoint x: 252, startPoint y: 175, endPoint x: 216, endPoint y: 175, distance: 35.8
click at [216, 175] on div "Image ⁠⁠⁠⁠⁠⁠⁠ Won't upset your stomach Heading ⁠⁠⁠⁠⁠⁠⁠ Bamboo silica tea is gen…" at bounding box center [194, 155] width 484 height 64
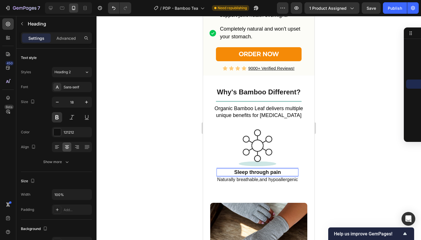
click at [279, 174] on strong "Sleep through pain" at bounding box center [257, 172] width 47 height 6
click at [367, 159] on div at bounding box center [258, 128] width 324 height 224
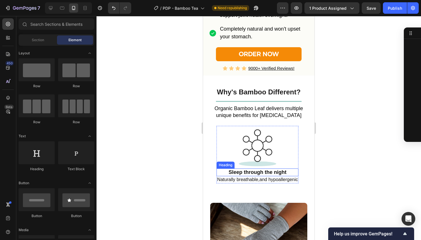
click at [245, 171] on p "⁠⁠⁠⁠⁠⁠⁠ Sleep through the night" at bounding box center [257, 172] width 81 height 7
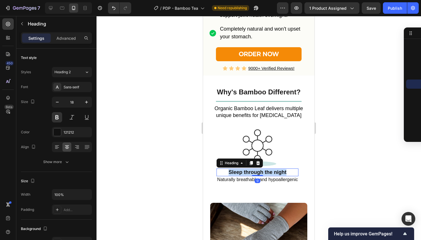
click at [245, 171] on strong "Sleep through the night" at bounding box center [257, 172] width 58 height 6
click at [261, 175] on span "Natural Silica Source" at bounding box center [257, 172] width 46 height 5
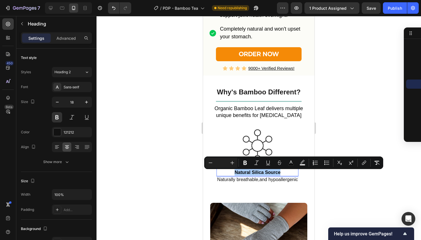
click at [217, 158] on div "Minus Plus" at bounding box center [221, 163] width 32 height 10
click at [220, 162] on input "Editor contextual toolbar" at bounding box center [221, 162] width 11 height 7
type input "18"
click at [174, 168] on div at bounding box center [258, 128] width 324 height 224
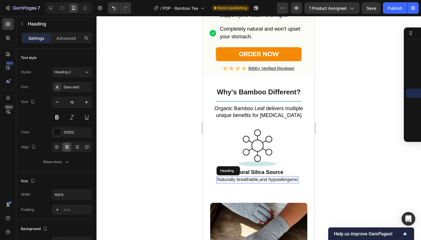
click at [246, 184] on h2 "Naturally breathable,and hypoallergenic" at bounding box center [257, 179] width 82 height 7
click at [246, 183] on p "Naturally breathable,and hypoallergenic" at bounding box center [257, 180] width 81 height 6
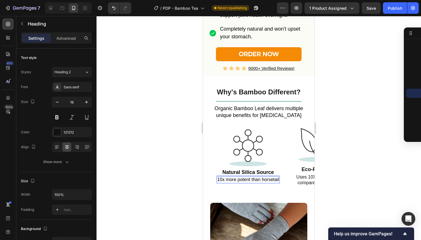
click at [368, 127] on div at bounding box center [258, 128] width 324 height 224
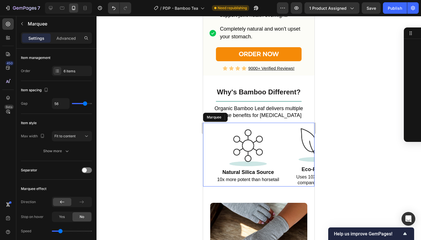
click at [295, 175] on div "Image ⁠⁠⁠⁠⁠⁠⁠ Natural Silica Source Heading ⁠⁠⁠⁠⁠⁠⁠ 10x more potent than horset…" at bounding box center [255, 155] width 79 height 58
click at [311, 172] on h2 "Eco-Friendly" at bounding box center [317, 170] width 43 height 8
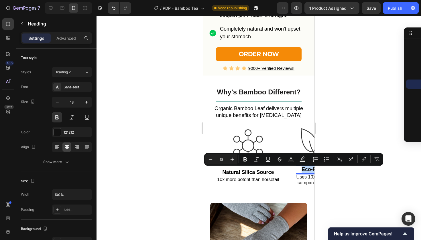
click at [311, 172] on p "Eco-Friendly" at bounding box center [317, 169] width 42 height 7
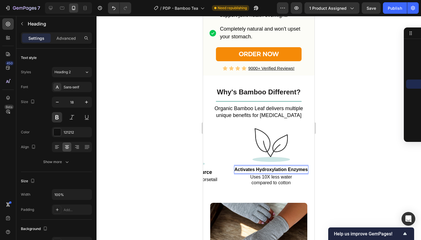
click at [294, 171] on span "Activates Hydroxylation Enzymes" at bounding box center [270, 169] width 73 height 5
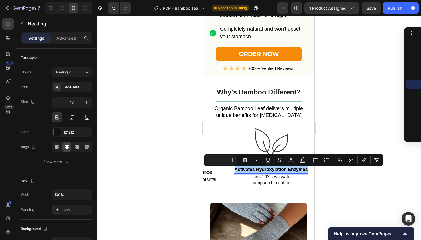
click at [222, 156] on div "Minus Plus" at bounding box center [221, 160] width 32 height 10
click at [222, 161] on input "Editor contextual toolbar" at bounding box center [221, 160] width 11 height 7
type input "18"
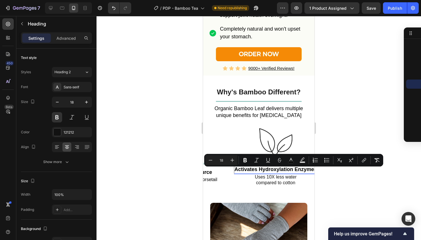
click at [353, 131] on div at bounding box center [258, 128] width 324 height 224
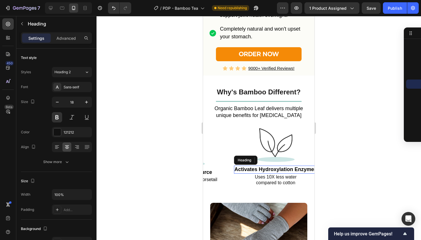
click at [297, 170] on span "Activates Hydroxylation Enzymes" at bounding box center [275, 170] width 82 height 6
click at [252, 172] on span "Activates Hydroxylation Enzymes" at bounding box center [275, 170] width 82 height 6
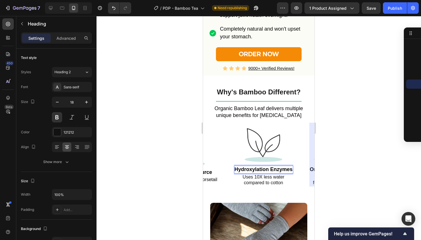
click at [238, 170] on span "Hydroxylation Enzymes" at bounding box center [263, 170] width 58 height 6
click at [246, 183] on h2 "Uses 10X less water compared to cotton" at bounding box center [263, 180] width 59 height 13
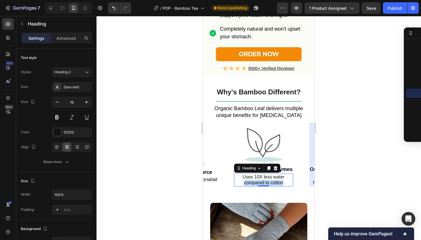
click at [246, 183] on p "Uses 10X less water compared to cotton" at bounding box center [263, 180] width 58 height 12
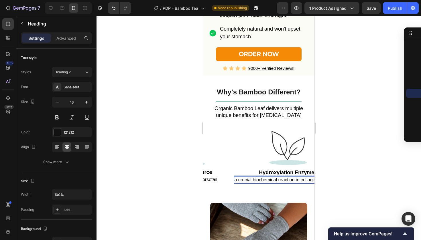
scroll to position [0, 347]
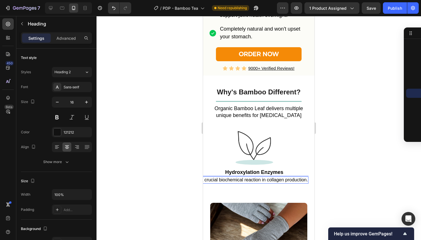
click at [261, 181] on span "a crucial biochemical reaction in collagen production." at bounding box center [254, 179] width 107 height 5
click at [263, 181] on span "a crucial biochemical reaction in collagen production." at bounding box center [254, 179] width 107 height 5
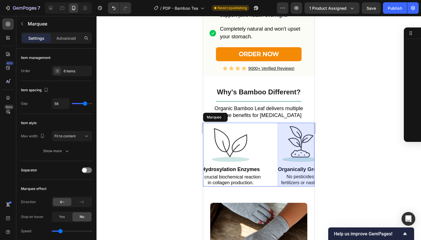
click at [272, 158] on div "Image ⁠⁠⁠⁠⁠⁠⁠ Hydroxylation Enzymes Heading ⁠⁠⁠⁠⁠⁠⁠ a crucial biochemical react…" at bounding box center [238, 155] width 77 height 64
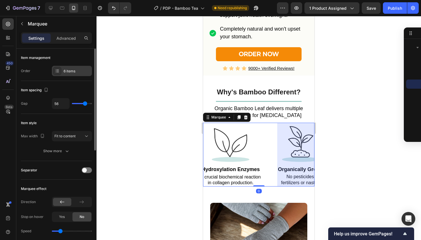
click at [65, 72] on div "6 items" at bounding box center [77, 71] width 27 height 5
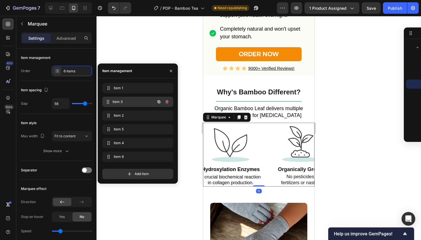
click at [113, 102] on div "Item 3 Item 3" at bounding box center [129, 102] width 50 height 8
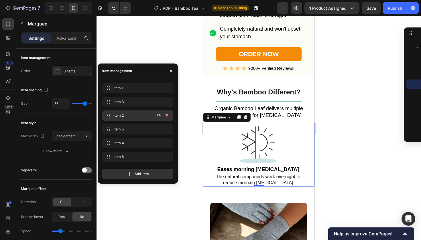
click at [123, 114] on span "Item 2" at bounding box center [130, 115] width 32 height 5
click at [123, 114] on span "Item 2" at bounding box center [134, 115] width 42 height 5
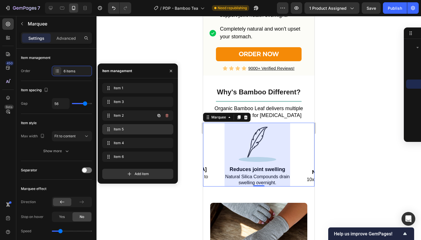
click at [125, 129] on span "Item 5" at bounding box center [137, 129] width 46 height 5
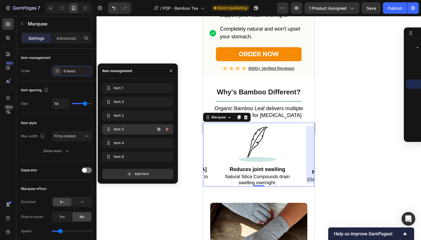
click at [125, 129] on span "Item 5" at bounding box center [130, 129] width 32 height 5
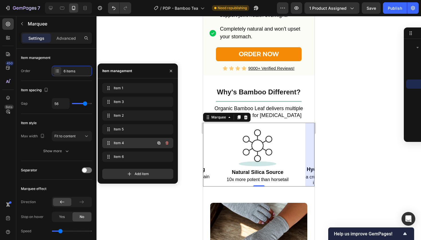
click at [125, 140] on div "Item 4 Item 4" at bounding box center [129, 143] width 50 height 8
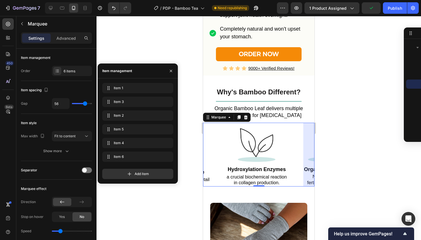
click at [216, 174] on div "Image ⁠⁠⁠⁠⁠⁠⁠ Natural Silica Source Heading ⁠⁠⁠⁠⁠⁠⁠ 10x more potent than horset…" at bounding box center [186, 155] width 79 height 58
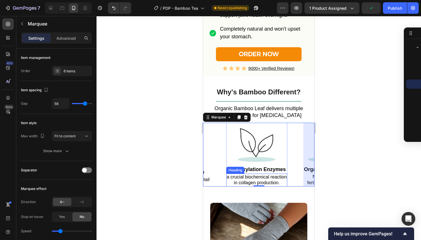
click at [234, 179] on span "a crucial biochemical reaction" at bounding box center [257, 177] width 60 height 5
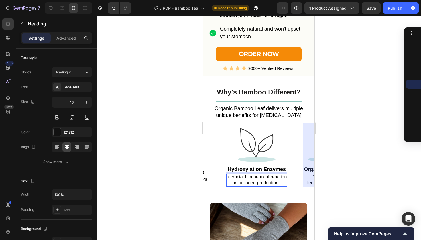
click at [231, 178] on span "a crucial biochemical reaction" at bounding box center [257, 177] width 60 height 5
click at [287, 184] on p "A crucial biochemical reaction in collagen production." at bounding box center [257, 180] width 60 height 12
click at [362, 145] on div at bounding box center [258, 128] width 324 height 224
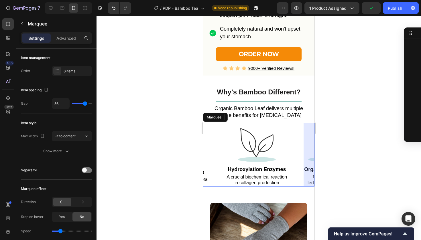
click at [307, 150] on div at bounding box center [326, 155] width 47 height 64
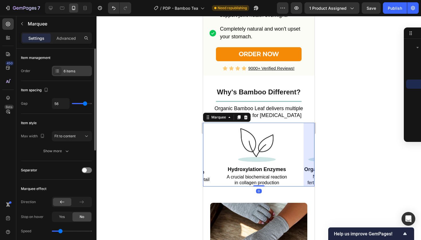
click at [79, 72] on div "6 items" at bounding box center [77, 71] width 27 height 5
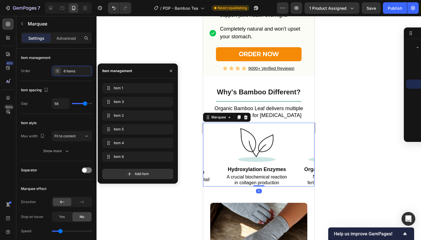
click at [123, 94] on div "Item 1 Item 1" at bounding box center [137, 89] width 71 height 13
click at [126, 93] on div "Item 1 Item 1" at bounding box center [137, 88] width 71 height 10
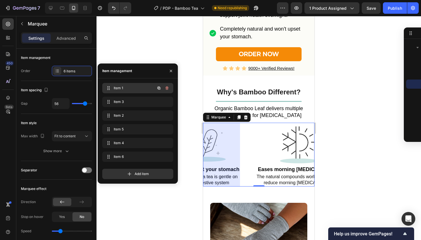
scroll to position [0, 0]
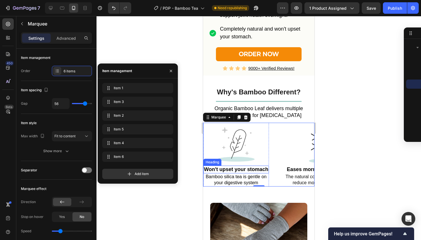
click at [229, 172] on span "Won't upset your stomach" at bounding box center [236, 170] width 64 height 6
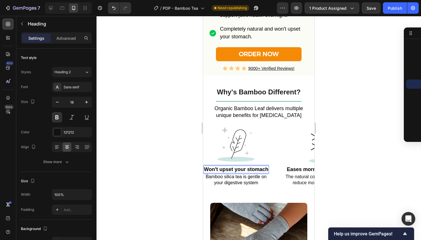
click at [229, 172] on span "Won't upset your stomach" at bounding box center [236, 170] width 64 height 6
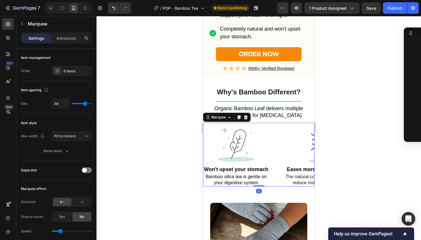
click at [277, 186] on div "Image ⁠⁠⁠⁠⁠⁠⁠ Won't upset your stomach Heading ⁠⁠⁠⁠⁠⁠⁠ Bamboo silica tea is gen…" at bounding box center [244, 155] width 82 height 64
click at [86, 74] on div "6 items" at bounding box center [77, 71] width 27 height 5
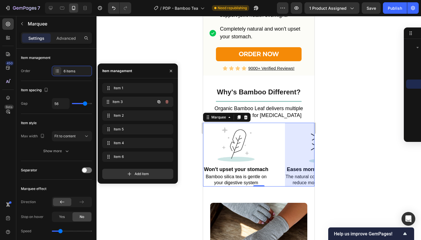
click at [125, 106] on div "Item 3 Item 3" at bounding box center [137, 102] width 71 height 10
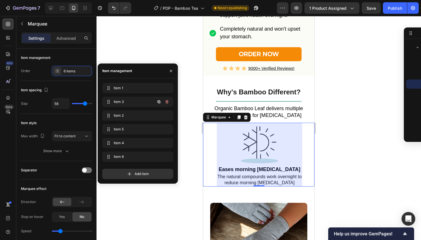
scroll to position [0, 70]
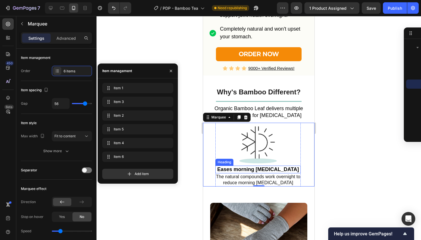
click at [241, 169] on span "Eases morning [MEDICAL_DATA]" at bounding box center [258, 170] width 82 height 6
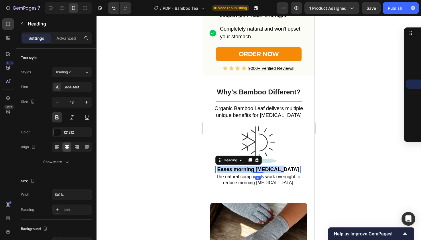
click at [241, 169] on span "Eases morning [MEDICAL_DATA]" at bounding box center [258, 170] width 82 height 6
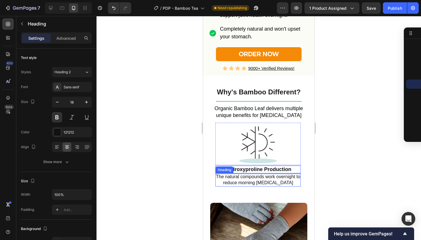
click at [245, 183] on span "reduce morning [MEDICAL_DATA]" at bounding box center [258, 182] width 70 height 5
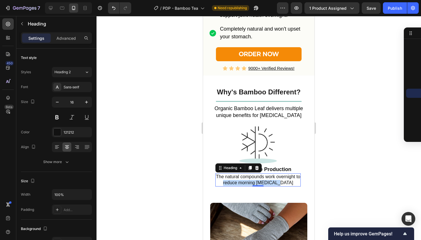
click at [245, 183] on span "reduce morning [MEDICAL_DATA]" at bounding box center [258, 182] width 70 height 5
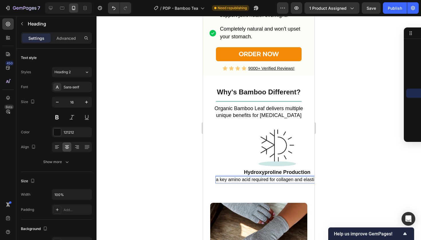
scroll to position [0, 99]
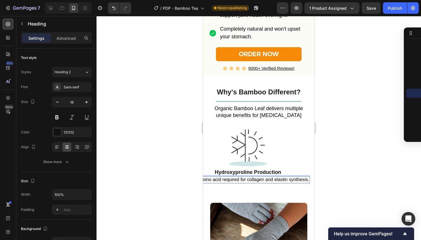
click at [265, 181] on span "a key amino acid required for collagen and elastin synthesis." at bounding box center [248, 179] width 123 height 5
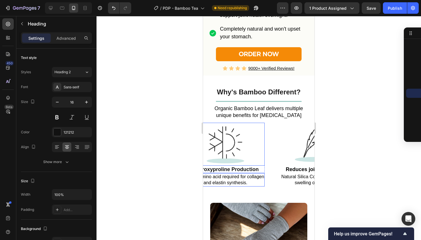
click at [252, 154] on div at bounding box center [225, 144] width 78 height 43
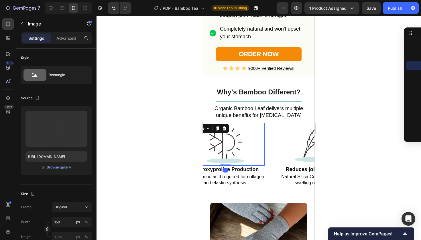
click at [262, 170] on p "⁠⁠⁠⁠⁠⁠⁠ Hydroxyproline Production" at bounding box center [225, 169] width 77 height 7
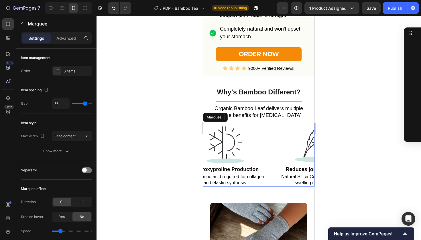
click at [270, 175] on div "Image ⁠⁠⁠⁠⁠⁠⁠ Hydroxyproline Production Heading 0 ⁠⁠⁠⁠⁠⁠⁠ a key amino acid requ…" at bounding box center [233, 155] width 94 height 64
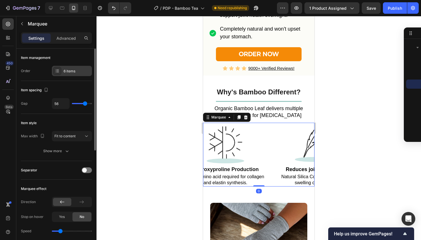
click at [76, 71] on div "6 items" at bounding box center [77, 71] width 27 height 5
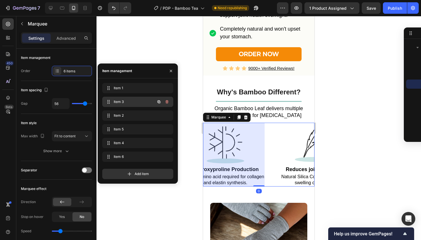
click at [115, 102] on span "Item 3" at bounding box center [130, 101] width 32 height 5
click at [115, 102] on span "Item 3" at bounding box center [134, 101] width 42 height 5
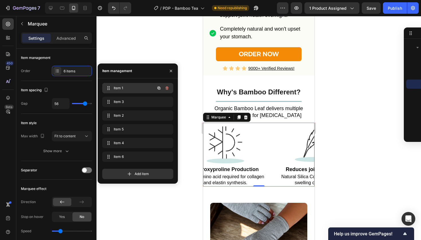
click at [134, 86] on span "Item 1" at bounding box center [130, 88] width 32 height 5
click at [134, 86] on span "Item 1" at bounding box center [134, 88] width 42 height 5
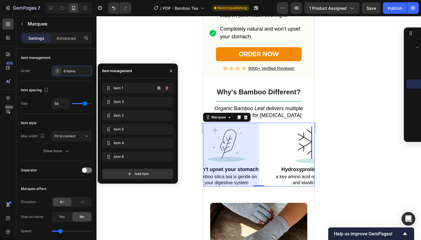
scroll to position [0, 0]
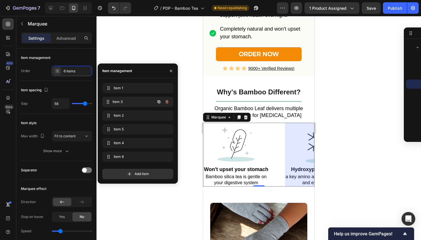
click at [139, 99] on div "Item 3 Item 3" at bounding box center [129, 102] width 50 height 8
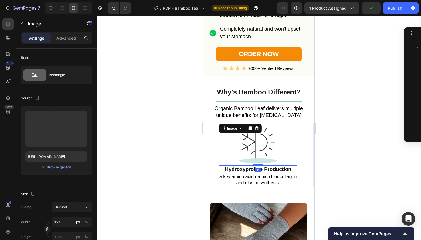
click at [238, 161] on img at bounding box center [257, 144] width 43 height 43
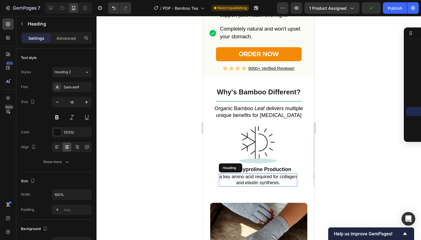
click at [228, 182] on p "⁠⁠⁠⁠⁠⁠⁠ a key amino acid required for collagen and elastin synthesis." at bounding box center [257, 180] width 77 height 12
click at [222, 179] on span "a key amino acid required for collagen" at bounding box center [257, 176] width 77 height 5
click at [286, 185] on p "A key amino acid required for collagen and elastin synthesis." at bounding box center [258, 180] width 78 height 12
click at [332, 174] on div at bounding box center [258, 128] width 324 height 224
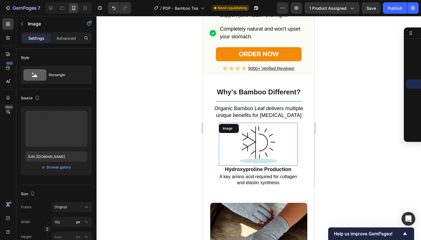
click at [292, 149] on div at bounding box center [258, 144] width 79 height 43
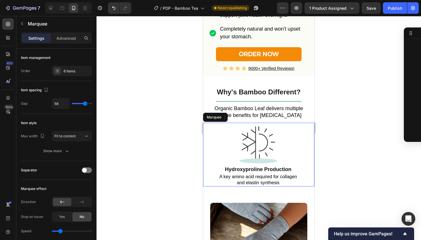
click at [302, 159] on div "Image 0 ⁠⁠⁠⁠⁠⁠⁠ Hydroxyproline Production Heading ⁠⁠⁠⁠⁠⁠⁠ A key amino acid requ…" at bounding box center [266, 155] width 95 height 64
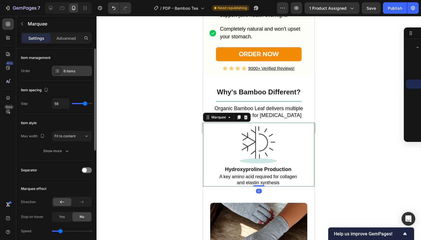
click at [83, 72] on div "6 items" at bounding box center [77, 71] width 27 height 5
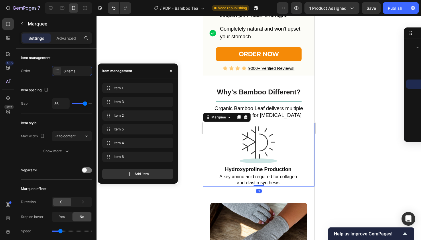
click at [117, 83] on div "Item 1 Item 1 Item 3 Item 3 Item 2 Item 2 Item 5 Item 5 Item 4 Item 4 Item 6 It…" at bounding box center [138, 130] width 80 height 105
click at [117, 84] on div "Item 1 Item 1" at bounding box center [137, 88] width 71 height 10
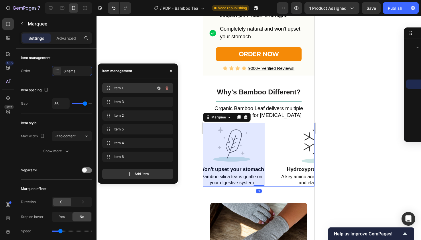
click at [117, 84] on div "Item 1 Item 1" at bounding box center [137, 88] width 71 height 10
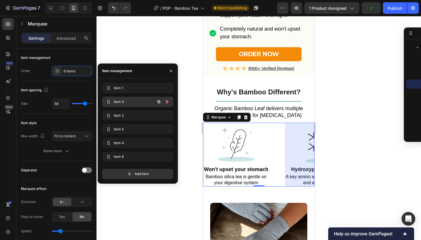
click at [121, 104] on span "Item 3" at bounding box center [130, 101] width 32 height 5
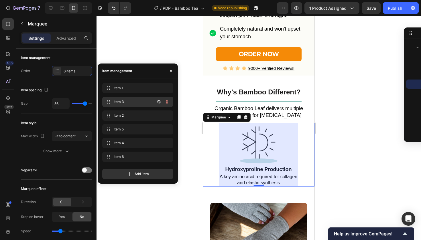
scroll to position [0, 66]
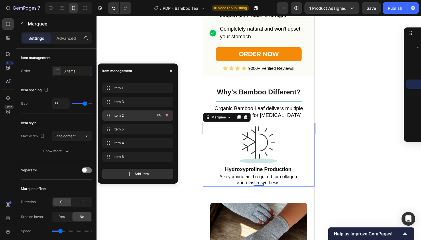
click at [122, 114] on span "Item 2" at bounding box center [130, 115] width 32 height 5
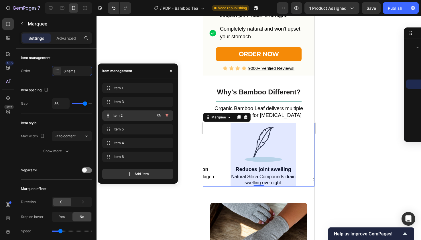
click at [122, 114] on span "Item 2" at bounding box center [134, 115] width 42 height 5
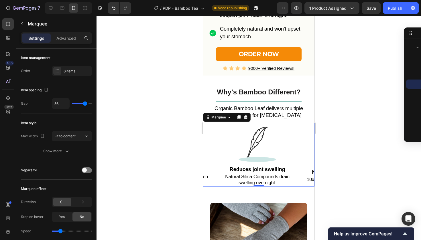
click at [325, 104] on div at bounding box center [258, 128] width 324 height 224
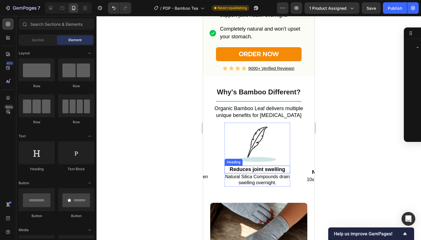
click at [234, 172] on span "Reduces joint swelling" at bounding box center [258, 170] width 56 height 6
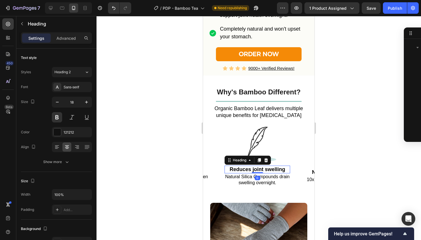
scroll to position [374, 0]
click at [234, 172] on span "Reduces joint swelling" at bounding box center [258, 170] width 56 height 6
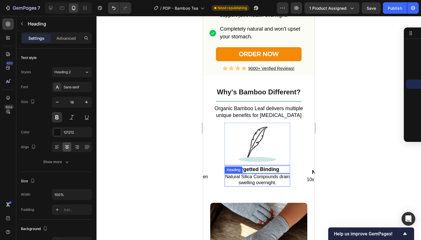
click at [249, 179] on span "Natural Silica Compounds drain" at bounding box center [257, 176] width 64 height 5
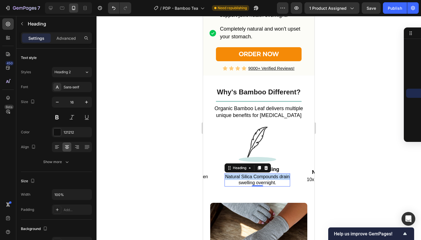
click at [249, 179] on span "Natural Silica Compounds drain" at bounding box center [257, 176] width 64 height 5
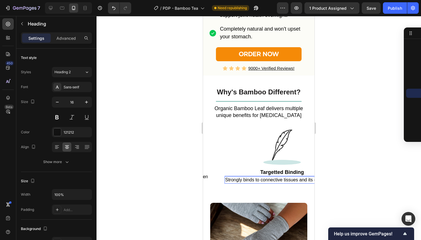
scroll to position [0, 186]
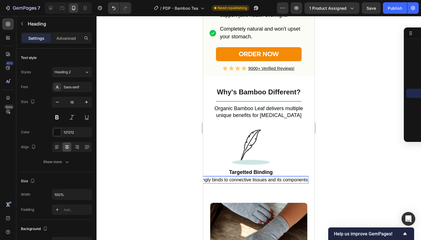
click at [270, 181] on span "Strongly binds to connective tissues and its components" at bounding box center [251, 179] width 114 height 5
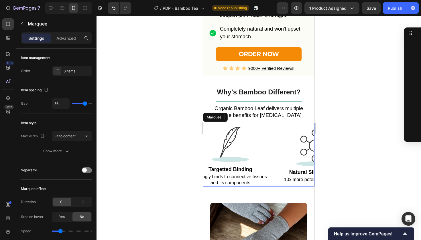
click at [277, 169] on div "Image ⁠⁠⁠⁠⁠⁠⁠ Targetted Binding Heading ⁠⁠⁠⁠⁠⁠⁠ Strongly binds to connective ti…" at bounding box center [238, 155] width 90 height 64
click at [73, 81] on div "Item spacing Gap 56" at bounding box center [56, 97] width 71 height 33
click at [73, 77] on div "Item management Order 6 items" at bounding box center [56, 65] width 71 height 32
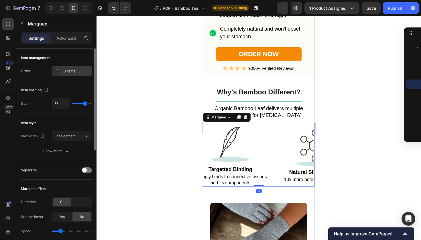
click at [73, 72] on div "6 items" at bounding box center [77, 71] width 27 height 5
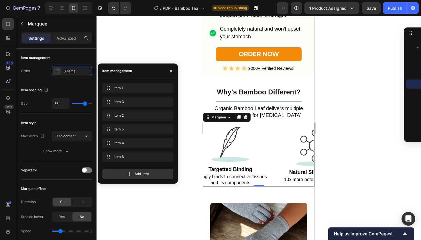
click at [129, 109] on div "Item 1 Item 1 Item 3 Item 3 Item 2 Item 2 Item 5 Item 5 Item 4 Item 4 Item 6 It…" at bounding box center [137, 123] width 71 height 81
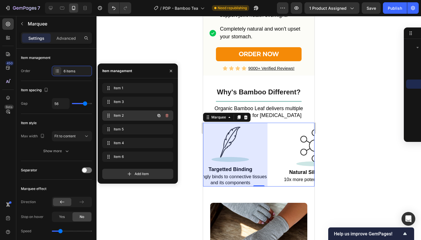
click at [135, 113] on div "Item 2 Item 2" at bounding box center [129, 116] width 50 height 8
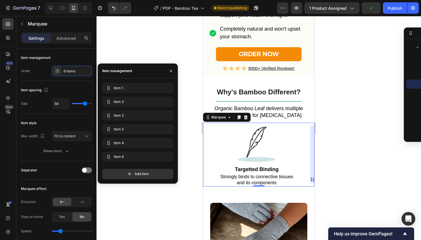
click at [132, 135] on div "Item 5 Item 5" at bounding box center [137, 130] width 71 height 13
click at [129, 127] on span "Item 5" at bounding box center [130, 129] width 32 height 5
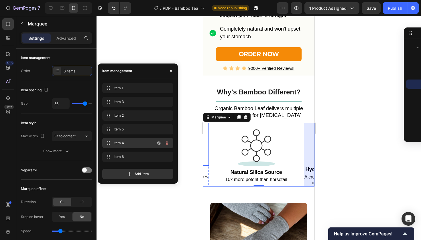
click at [132, 141] on span "Item 4" at bounding box center [130, 143] width 32 height 5
click at [132, 141] on span "Item 4" at bounding box center [134, 143] width 42 height 5
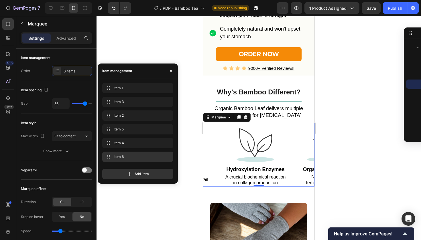
click at [128, 153] on div "Item 6 Item 6" at bounding box center [137, 157] width 71 height 10
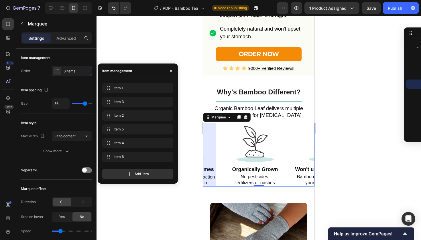
click at [352, 117] on div at bounding box center [258, 128] width 324 height 224
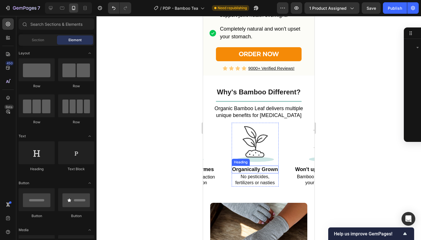
click at [263, 173] on h2 "Organically Grown" at bounding box center [255, 170] width 47 height 8
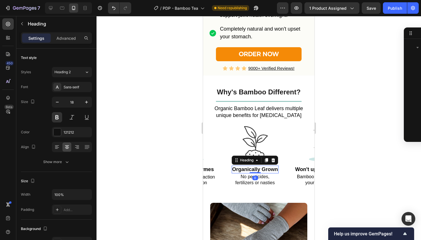
scroll to position [566, 0]
click at [263, 173] on p "Organically Grown" at bounding box center [255, 169] width 46 height 7
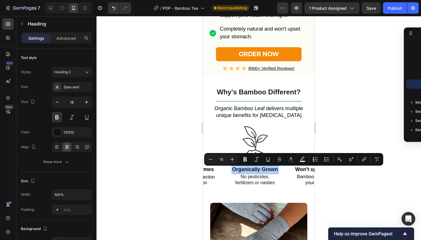
click at [357, 84] on div at bounding box center [258, 128] width 324 height 224
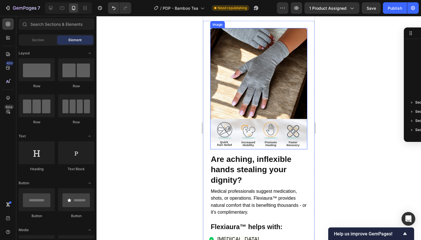
scroll to position [661, 0]
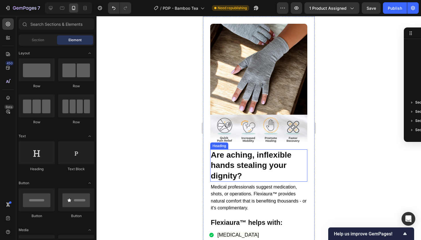
click at [222, 166] on strong "Are aching, inflexible hands stealing your dignity?" at bounding box center [251, 166] width 81 height 30
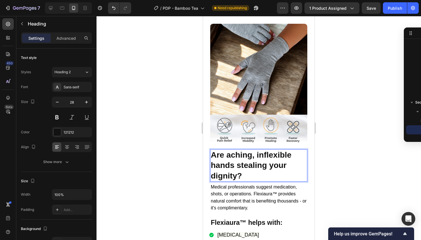
click at [222, 166] on strong "Are aching, inflexible hands stealing your dignity?" at bounding box center [251, 166] width 81 height 30
click at [346, 159] on div at bounding box center [258, 128] width 324 height 224
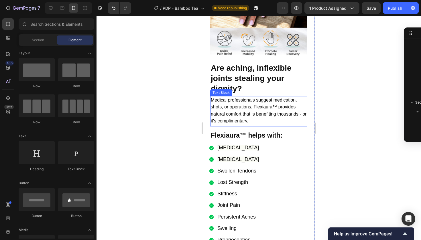
scroll to position [789, 0]
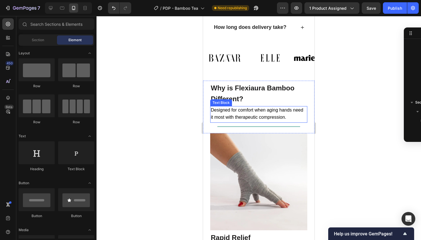
scroll to position [1483, 0]
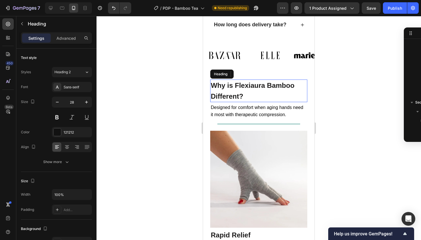
click at [250, 83] on strong "Why is Flexiaura Bamboo Different?" at bounding box center [253, 91] width 84 height 18
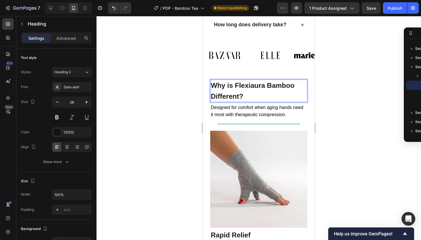
click at [236, 82] on strong "Why is Flexiaura Bamboo Different?" at bounding box center [253, 91] width 84 height 18
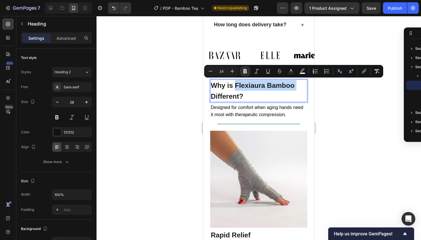
drag, startPoint x: 236, startPoint y: 83, endPoint x: 300, endPoint y: 83, distance: 63.8
click at [300, 83] on p "Why is Flexiaura Bamboo Different?" at bounding box center [259, 90] width 96 height 21
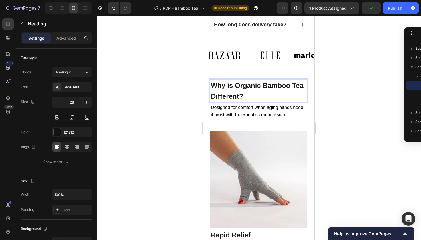
click at [292, 83] on strong "Why is Organic Bamboo Tea Different?" at bounding box center [257, 91] width 93 height 18
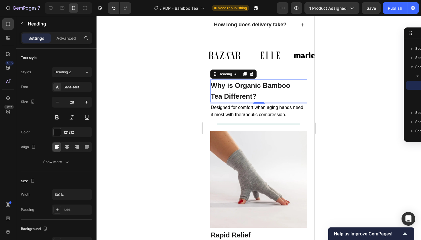
click at [374, 96] on div at bounding box center [258, 128] width 324 height 224
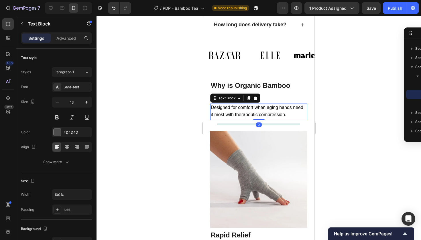
click at [238, 105] on span "Designed for comfort when aging hands need it most with therapeutic compression." at bounding box center [257, 111] width 92 height 12
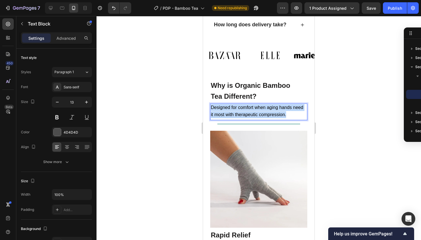
click at [238, 105] on span "Designed for comfort when aging hands need it most with therapeutic compression." at bounding box center [257, 111] width 92 height 12
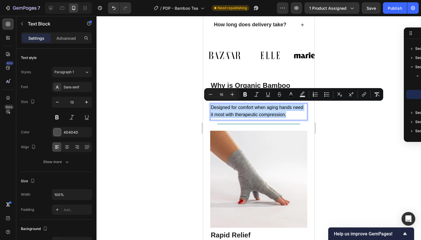
copy span "Designed for comfort when aging hands need it most with therapeutic compression."
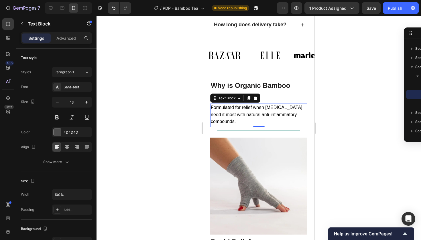
click at [347, 118] on div at bounding box center [258, 128] width 324 height 224
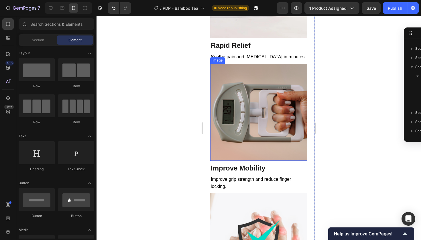
scroll to position [1682, 0]
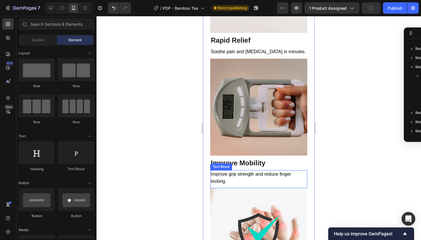
click at [234, 184] on p "Improve grip strength and reduce finger locking." at bounding box center [259, 178] width 96 height 14
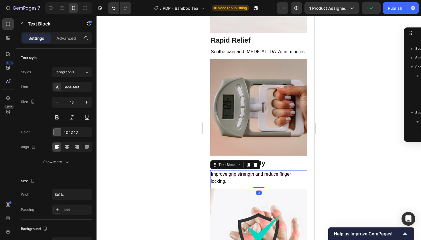
scroll to position [786, 0]
click at [234, 184] on p "Improve grip strength and reduce finger locking." at bounding box center [259, 178] width 96 height 14
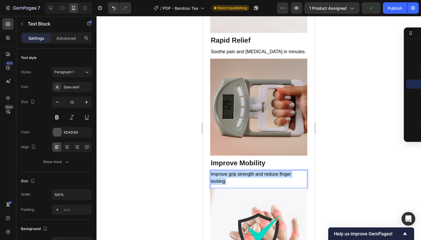
click at [234, 184] on p "Improve grip strength and reduce finger locking." at bounding box center [259, 178] width 96 height 14
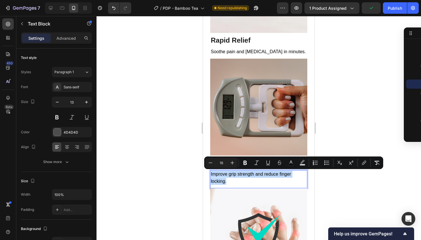
copy span "Improve grip strength and reduce finger locking."
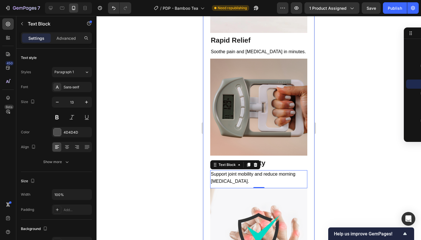
click at [348, 160] on div at bounding box center [258, 128] width 324 height 224
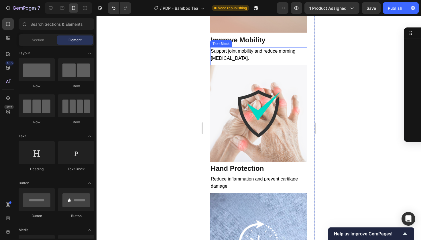
scroll to position [1814, 0]
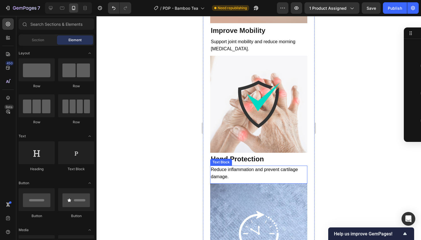
click at [254, 169] on span "Reduce inflammation and prevent cartilage damage." at bounding box center [254, 173] width 87 height 12
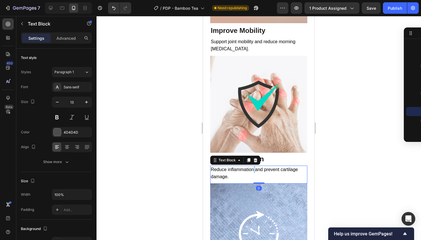
click at [254, 169] on span "Reduce inflammation and prevent cartilage damage." at bounding box center [254, 173] width 87 height 12
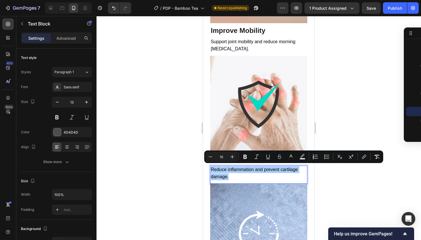
click at [195, 181] on div at bounding box center [258, 128] width 324 height 224
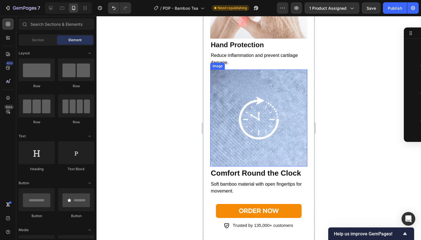
scroll to position [1935, 0]
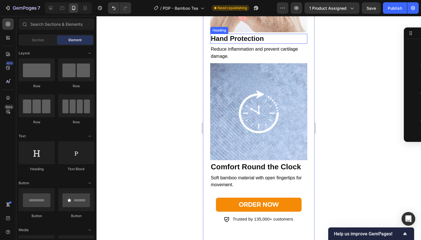
click at [231, 39] on strong "Hand Protection" at bounding box center [237, 39] width 53 height 8
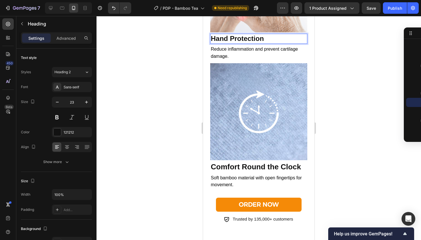
click at [225, 39] on strong "Hand Protection" at bounding box center [237, 39] width 53 height 8
click at [220, 35] on strong "Joint Protection" at bounding box center [237, 39] width 52 height 8
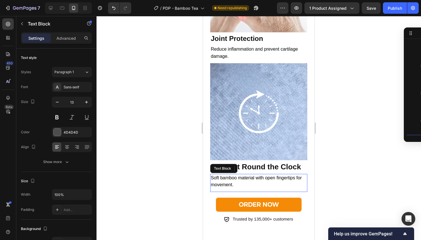
click at [222, 176] on span "Soft bamboo material with open fingertips for movement." at bounding box center [256, 181] width 91 height 12
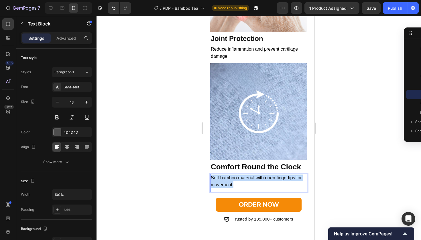
click at [222, 176] on span "Soft bamboo material with open fingertips for movement." at bounding box center [256, 181] width 91 height 12
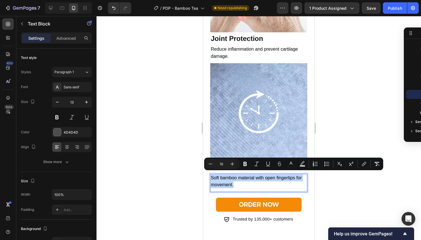
copy span "Soft bamboo material with open fingertips for movement."
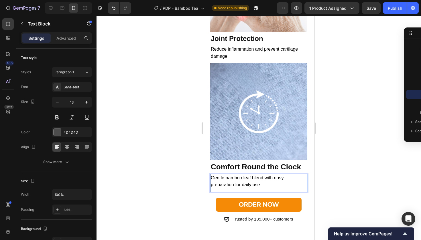
click at [356, 157] on div at bounding box center [258, 128] width 324 height 224
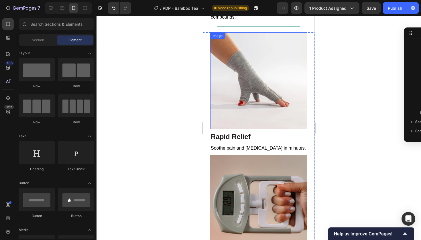
scroll to position [1450, 0]
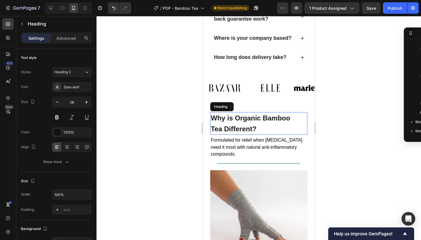
click at [248, 118] on strong "Why is Organic Bamboo" at bounding box center [250, 118] width 79 height 8
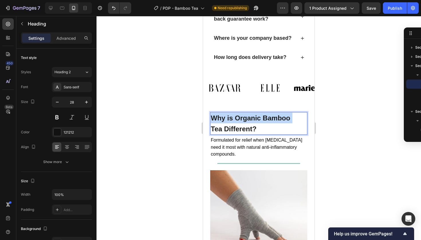
click at [248, 118] on strong "Why is Organic Bamboo" at bounding box center [250, 118] width 79 height 8
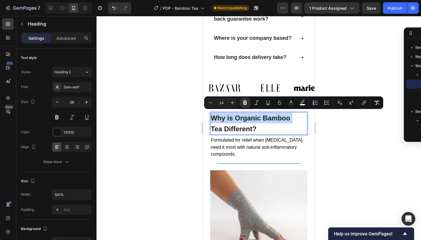
click at [248, 118] on strong "Why is Organic Bamboo" at bounding box center [250, 118] width 79 height 8
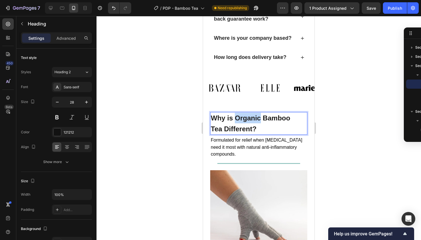
click at [248, 118] on strong "Why is Organic Bamboo" at bounding box center [250, 118] width 79 height 8
click at [360, 118] on div at bounding box center [258, 128] width 324 height 224
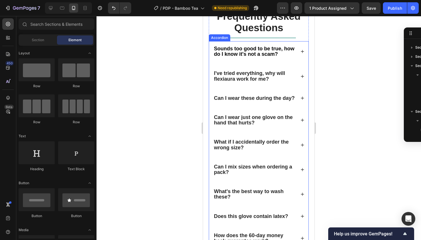
scroll to position [1093, 0]
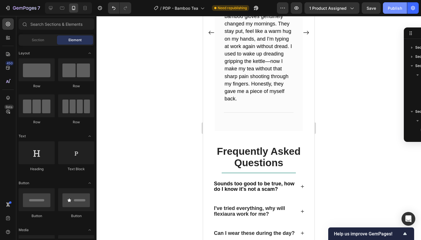
click at [392, 11] on button "Publish" at bounding box center [395, 7] width 24 height 11
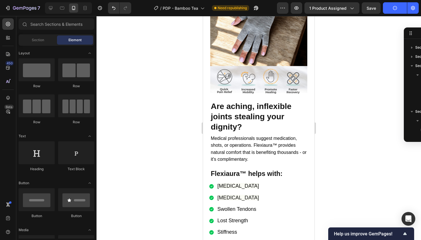
scroll to position [678, 0]
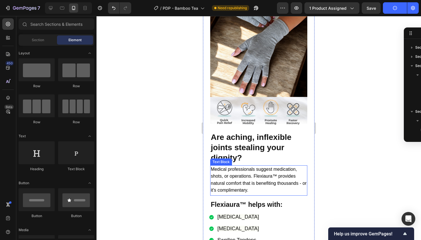
click at [271, 178] on span "Medical professionals suggest medication, shots, or operations. Flexiaura™ prov…" at bounding box center [259, 180] width 96 height 26
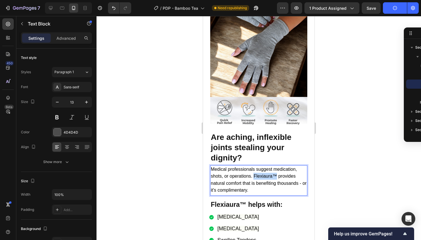
drag, startPoint x: 276, startPoint y: 173, endPoint x: 253, endPoint y: 176, distance: 23.1
click at [253, 176] on span "Medical professionals suggest medication, shots, or operations. Flexiaura™ prov…" at bounding box center [259, 180] width 96 height 26
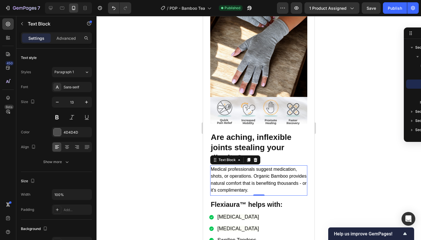
click at [162, 190] on div at bounding box center [258, 128] width 324 height 224
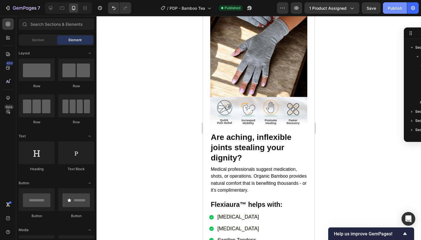
click at [394, 7] on div "Publish" at bounding box center [395, 8] width 14 height 6
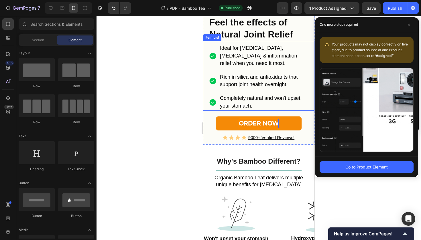
scroll to position [357, 0]
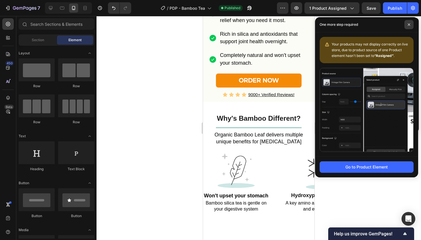
click at [408, 28] on span at bounding box center [408, 24] width 9 height 9
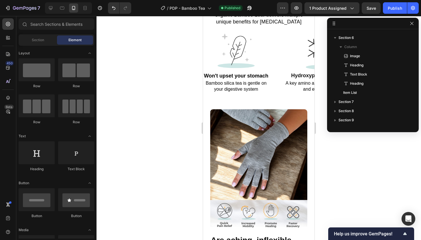
scroll to position [486, 0]
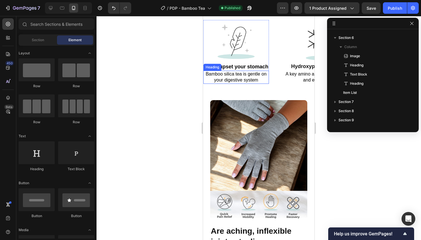
click at [225, 76] on span "Bamboo silica tea is gentle on" at bounding box center [236, 74] width 61 height 5
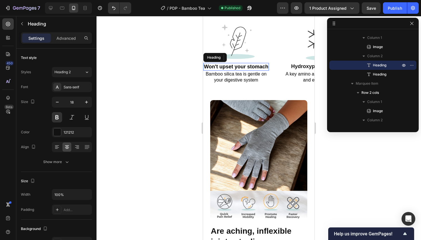
click at [214, 70] on span "Won't upset your stomach" at bounding box center [236, 67] width 64 height 6
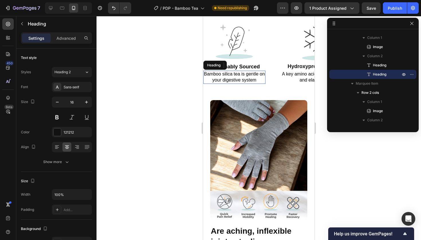
click at [228, 82] on span "your digestive system" at bounding box center [234, 80] width 44 height 5
drag, startPoint x: 222, startPoint y: 170, endPoint x: 232, endPoint y: 175, distance: 11.3
click at [232, 83] on p "Bamboo silica tea is gentle on your digestive system" at bounding box center [234, 77] width 61 height 12
drag, startPoint x: 256, startPoint y: 176, endPoint x: 222, endPoint y: 173, distance: 34.8
click at [222, 83] on p "Bamboo silica tea is gentle on your digestive system" at bounding box center [234, 77] width 61 height 12
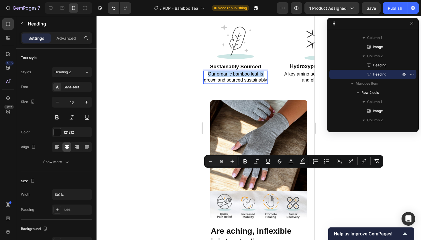
copy p "Our organic bamboo leaf Is"
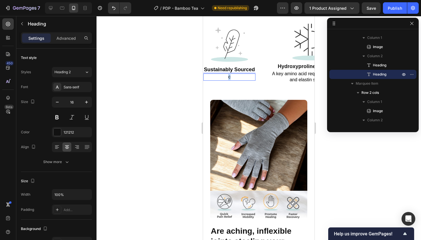
click at [228, 79] on span "c" at bounding box center [229, 76] width 2 height 5
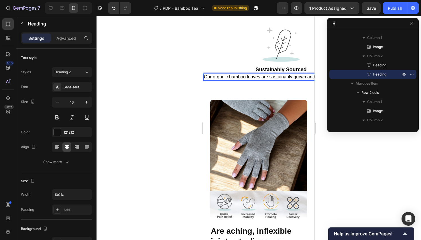
scroll to position [0, 49]
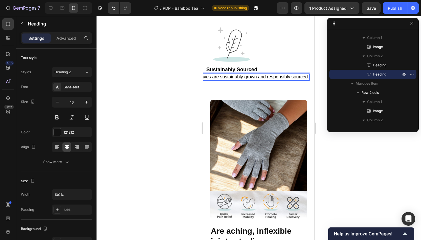
click at [259, 79] on span "Our organic bamboo leaves are sustainably grown and responsibly sourced." at bounding box center [232, 76] width 154 height 5
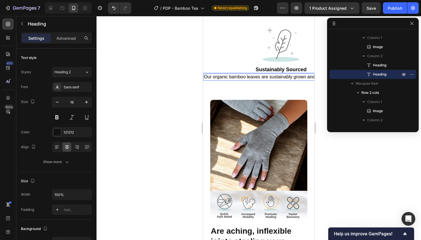
click at [293, 79] on span "Our organic bamboo leaves are sustainably grown and responsibly sourced." at bounding box center [281, 76] width 154 height 5
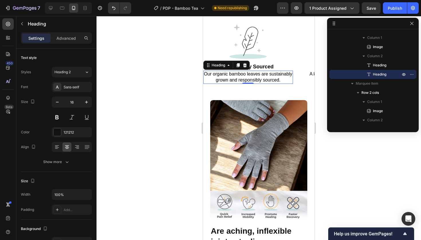
click at [364, 171] on div at bounding box center [258, 128] width 324 height 224
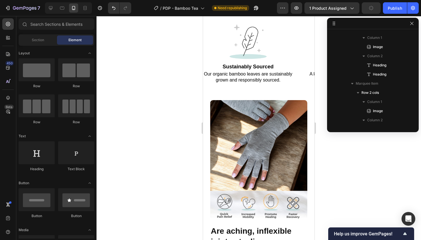
click at [344, 177] on div at bounding box center [258, 128] width 324 height 224
click at [414, 26] on button "button" at bounding box center [411, 23] width 7 height 7
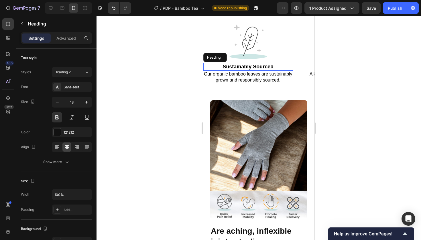
click at [250, 70] on span "Sustainably Sourced" at bounding box center [247, 67] width 51 height 6
click at [224, 70] on p "Eco-freindly" at bounding box center [248, 67] width 88 height 7
click at [400, 135] on div at bounding box center [258, 128] width 324 height 224
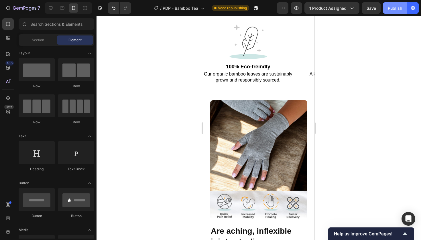
click at [400, 12] on button "Publish" at bounding box center [395, 7] width 24 height 11
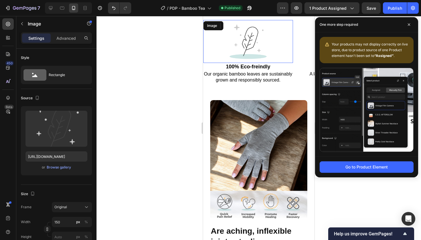
click at [280, 63] on div at bounding box center [248, 41] width 90 height 43
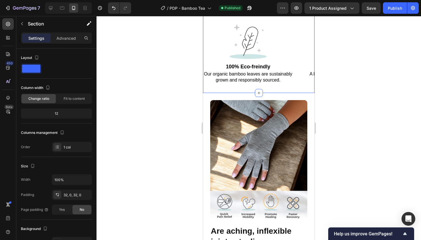
click at [296, 93] on div "Why's Bamboo Different? Heading Title Line Organic Bamboo Leaf delivers multipl…" at bounding box center [258, 33] width 111 height 120
click at [341, 158] on div at bounding box center [258, 128] width 324 height 224
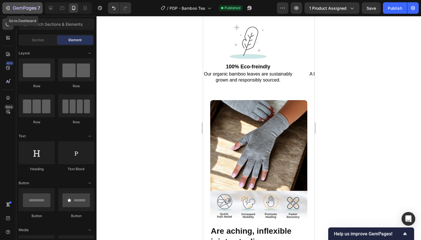
click at [10, 3] on button "7" at bounding box center [22, 7] width 40 height 11
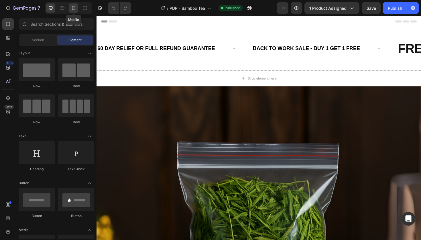
click at [75, 7] on icon at bounding box center [73, 8] width 3 height 4
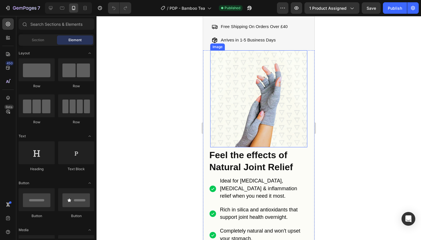
scroll to position [274, 0]
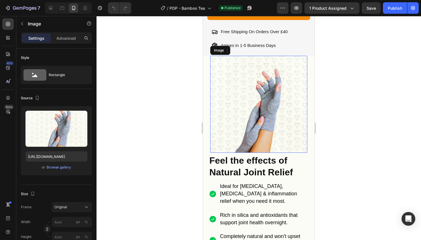
click at [247, 116] on img at bounding box center [258, 104] width 97 height 97
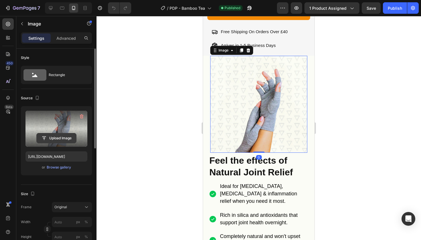
click at [58, 133] on button "Upload Image" at bounding box center [56, 138] width 40 height 10
click at [63, 129] on label at bounding box center [56, 129] width 62 height 36
click at [63, 133] on input "file" at bounding box center [57, 138] width 40 height 10
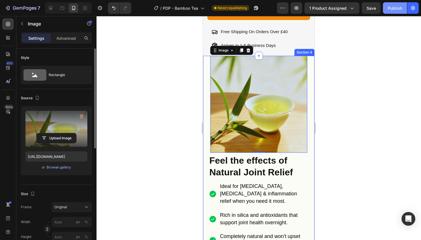
click at [391, 5] on div "Publish" at bounding box center [395, 8] width 14 height 6
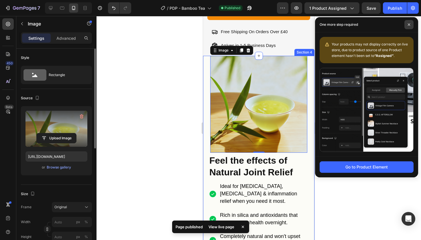
click at [410, 23] on span at bounding box center [408, 24] width 9 height 9
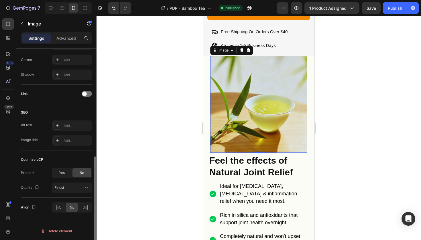
scroll to position [0, 0]
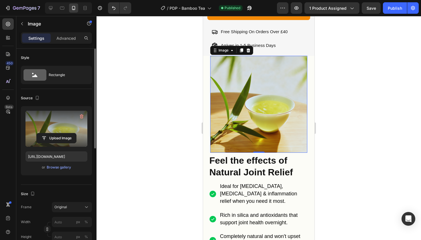
click at [60, 121] on label at bounding box center [56, 129] width 62 height 36
click at [60, 133] on input "file" at bounding box center [57, 138] width 40 height 10
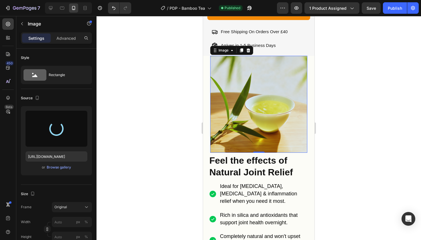
type input "https://cdn.shopify.com/s/files/1/0943/4136/6085/files/gempages_565088376584144…"
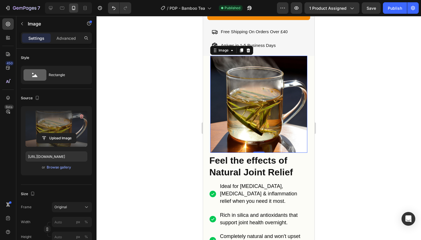
click at [166, 74] on div at bounding box center [258, 128] width 324 height 224
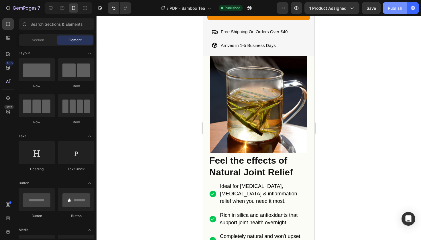
click at [397, 7] on div "Publish" at bounding box center [395, 8] width 14 height 6
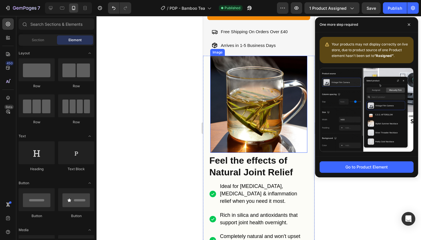
click at [220, 99] on img at bounding box center [258, 104] width 97 height 97
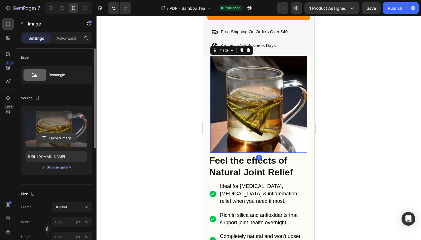
click at [46, 135] on input "file" at bounding box center [57, 138] width 40 height 10
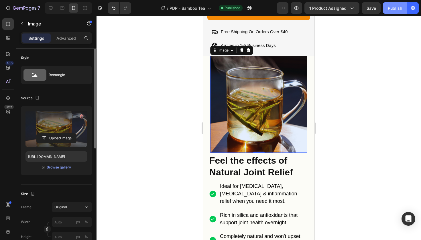
click at [394, 7] on div "Publish" at bounding box center [395, 8] width 14 height 6
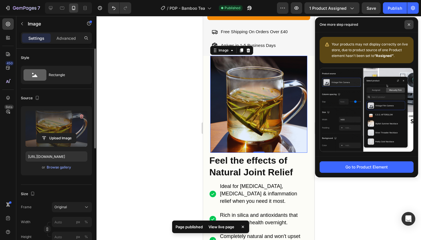
click at [409, 23] on icon at bounding box center [408, 24] width 3 height 3
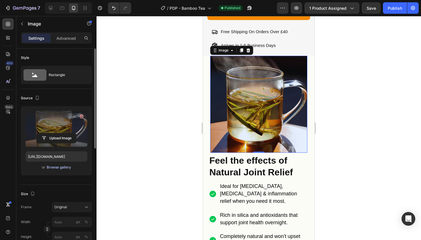
click at [64, 169] on div "Browse gallery" at bounding box center [59, 167] width 24 height 5
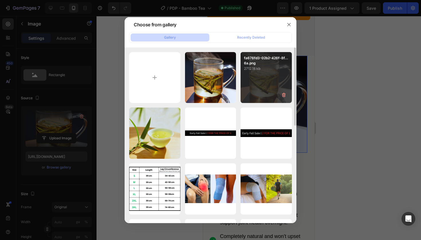
click at [272, 71] on p "2712.18 kb" at bounding box center [266, 69] width 44 height 6
type input "https://cdn.shopify.com/s/files/1/0943/4136/6085/files/gempages_565088376584144…"
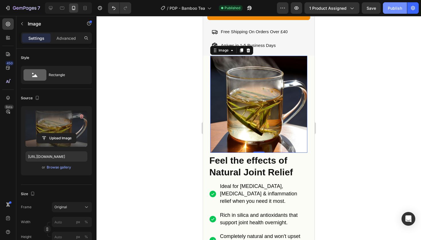
click at [393, 11] on button "Publish" at bounding box center [395, 7] width 24 height 11
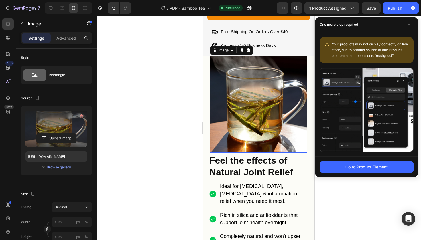
click at [58, 44] on div "Settings Advanced" at bounding box center [56, 37] width 71 height 11
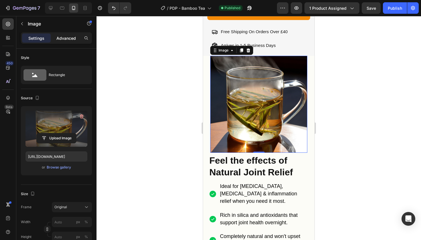
click at [62, 41] on p "Advanced" at bounding box center [65, 38] width 19 height 6
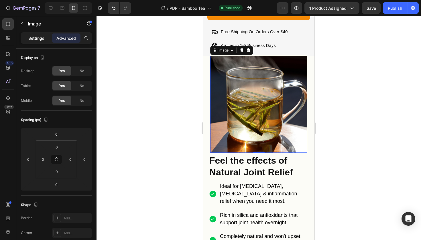
click at [43, 35] on p "Settings" at bounding box center [36, 38] width 16 height 6
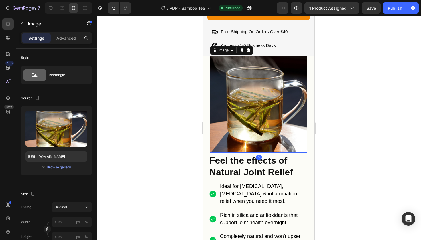
click at [212, 111] on img at bounding box center [258, 104] width 97 height 97
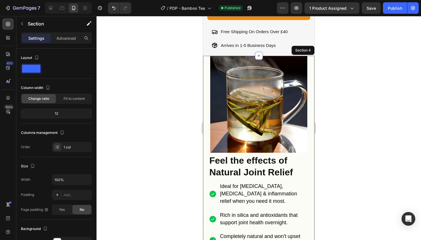
click at [208, 110] on div "Image 0 Feel the effects of Natural Joint Relief Heading Ideal for arthritis, j…" at bounding box center [258, 169] width 111 height 227
click at [56, 44] on div "Settings Advanced" at bounding box center [56, 40] width 80 height 16
click at [57, 42] on div "Advanced" at bounding box center [66, 37] width 29 height 9
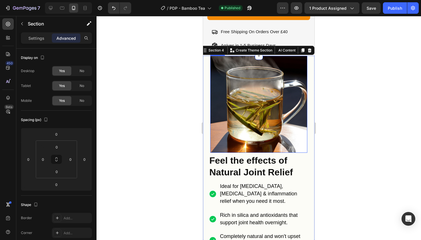
click at [226, 98] on img at bounding box center [258, 104] width 97 height 97
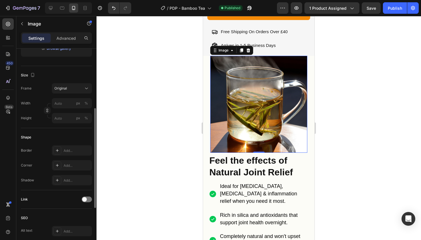
scroll to position [118, 0]
click at [67, 41] on p "Advanced" at bounding box center [65, 38] width 19 height 6
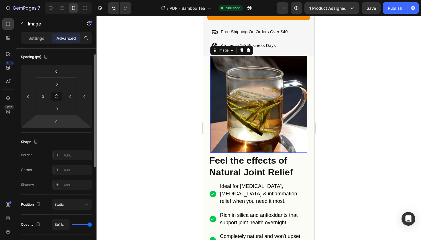
scroll to position [35, 0]
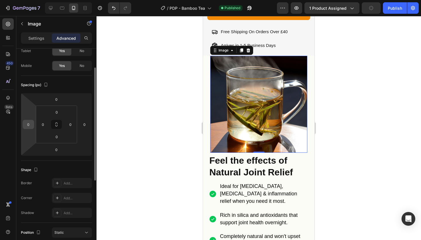
click at [30, 128] on input "0" at bounding box center [28, 124] width 9 height 9
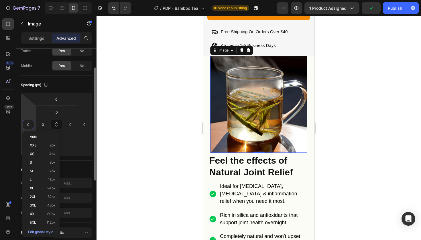
type input "5"
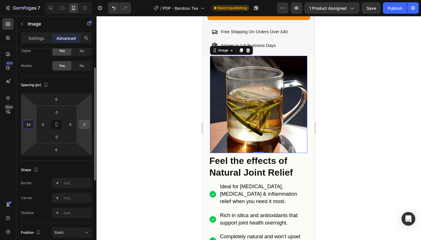
type input "24"
click at [81, 123] on input "0" at bounding box center [84, 124] width 9 height 9
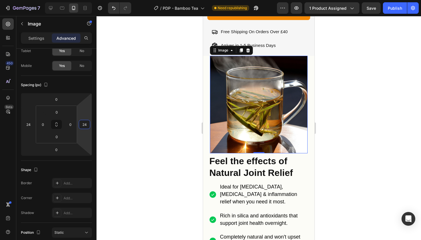
type input "24"
click at [369, 102] on div at bounding box center [258, 128] width 324 height 224
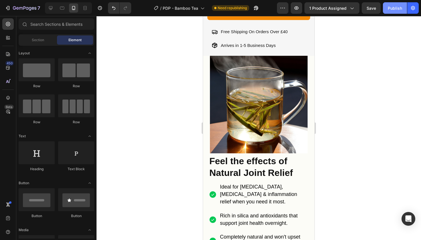
click at [395, 12] on button "Publish" at bounding box center [395, 7] width 24 height 11
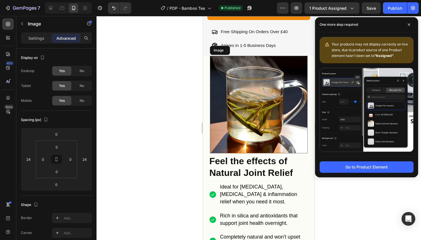
click at [267, 129] on img at bounding box center [259, 105] width 98 height 98
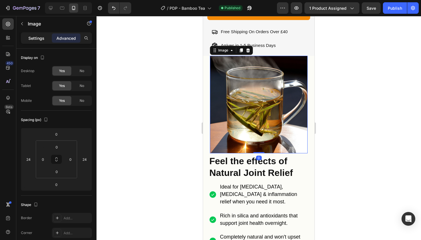
click at [39, 42] on div "Settings" at bounding box center [36, 37] width 29 height 9
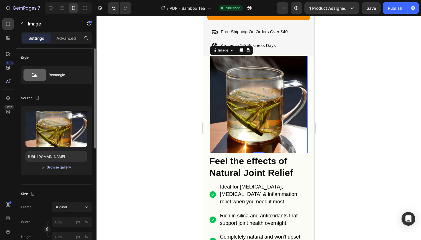
click at [63, 166] on div "Browse gallery" at bounding box center [59, 167] width 24 height 5
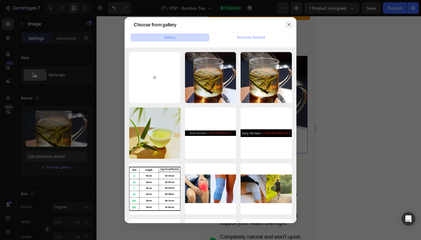
click at [289, 24] on icon "button" at bounding box center [288, 24] width 3 height 3
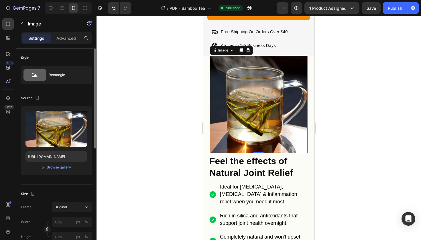
click at [41, 147] on div "Upload Image https://cdn.shopify.com/s/files/1/0943/4136/6085/files/gempages_56…" at bounding box center [56, 140] width 71 height 69
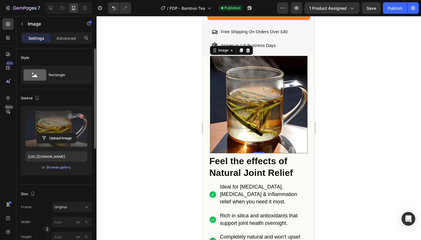
click at [58, 130] on label at bounding box center [56, 129] width 62 height 36
click at [58, 133] on input "file" at bounding box center [57, 138] width 40 height 10
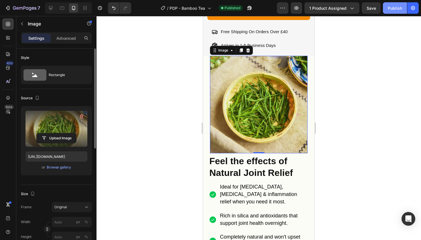
click at [394, 9] on div "Publish" at bounding box center [395, 8] width 14 height 6
click at [263, 104] on img at bounding box center [259, 105] width 98 height 98
click at [56, 122] on label at bounding box center [56, 129] width 62 height 36
click at [56, 133] on input "file" at bounding box center [57, 138] width 40 height 10
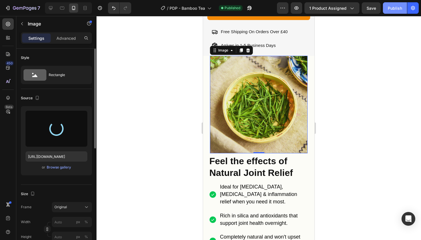
type input "https://cdn.shopify.com/s/files/1/0943/4136/6085/files/gempages_565088376584144…"
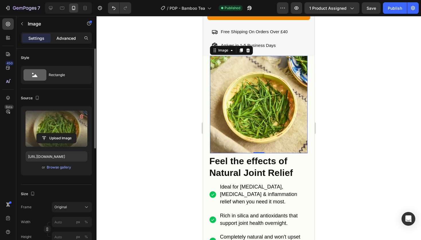
click at [70, 35] on p "Advanced" at bounding box center [65, 38] width 19 height 6
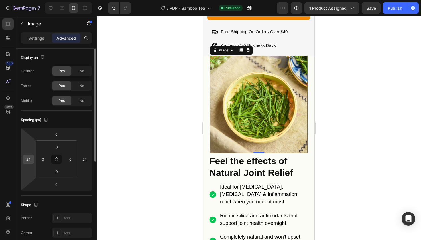
click at [25, 162] on input "24" at bounding box center [28, 159] width 9 height 9
type input "23"
click at [84, 163] on input "24" at bounding box center [84, 159] width 9 height 9
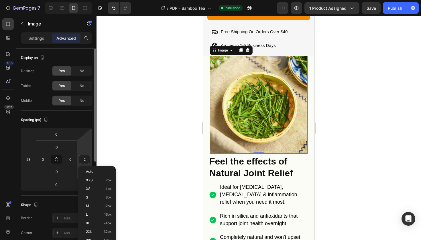
type input "23"
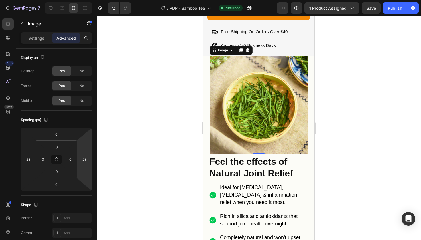
click at [386, 85] on div at bounding box center [258, 128] width 324 height 224
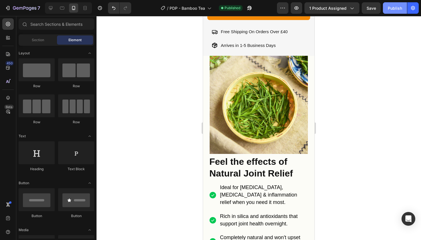
click at [403, 9] on button "Publish" at bounding box center [395, 7] width 24 height 11
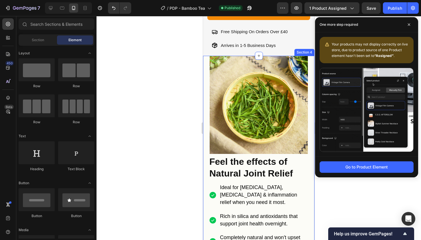
click at [209, 121] on div "Image Feel the effects of Natural Joint Relief Heading Ideal for arthritis, joi…" at bounding box center [258, 170] width 111 height 228
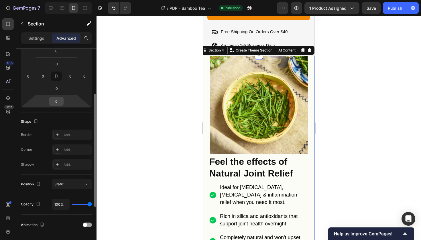
scroll to position [174, 0]
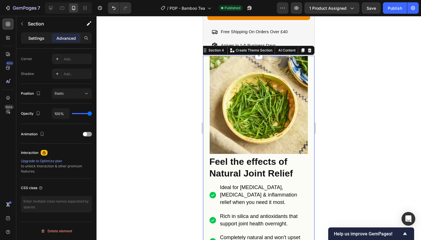
click at [32, 40] on p "Settings" at bounding box center [36, 38] width 16 height 6
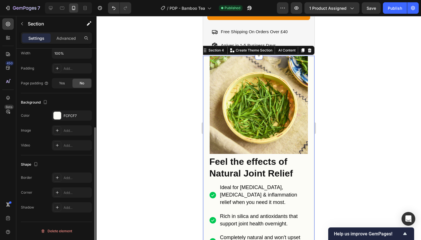
scroll to position [127, 0]
click at [73, 116] on div "FCFCF7" at bounding box center [72, 115] width 17 height 5
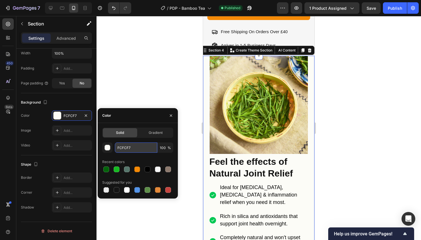
click at [132, 151] on input "FCFCF7" at bounding box center [136, 148] width 42 height 10
click at [167, 79] on div at bounding box center [258, 128] width 324 height 224
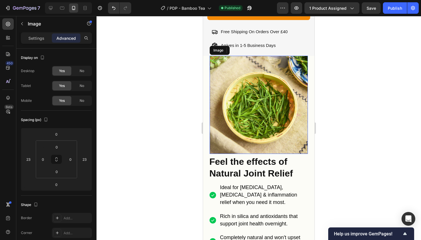
click at [255, 84] on img at bounding box center [259, 105] width 98 height 98
click at [38, 37] on p "Settings" at bounding box center [36, 38] width 16 height 6
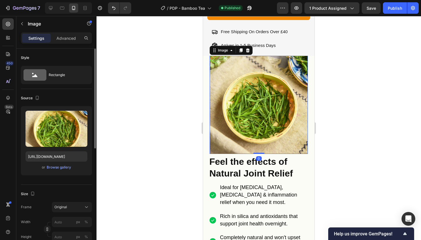
click at [57, 102] on div "Source" at bounding box center [56, 98] width 71 height 9
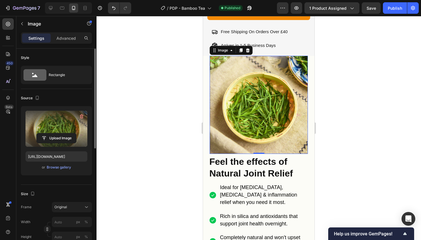
click at [57, 124] on label at bounding box center [56, 129] width 62 height 36
click at [57, 133] on input "file" at bounding box center [57, 138] width 40 height 10
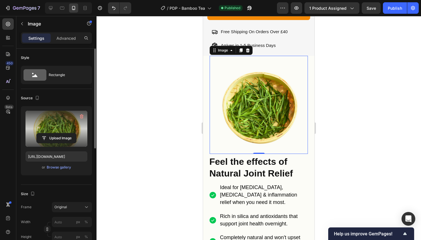
type input "https://cdn.shopify.com/s/files/1/0943/4136/6085/files/gempages_565088376584144…"
click at [400, 11] on div "Publish" at bounding box center [395, 8] width 14 height 6
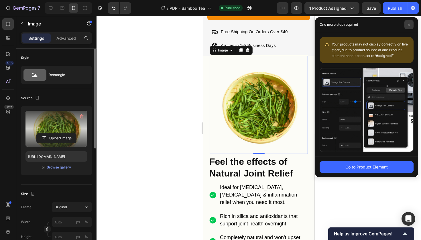
click at [409, 24] on icon at bounding box center [409, 24] width 2 height 2
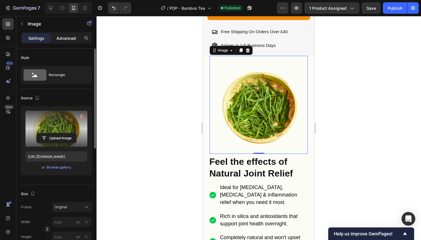
click at [69, 40] on p "Advanced" at bounding box center [65, 38] width 19 height 6
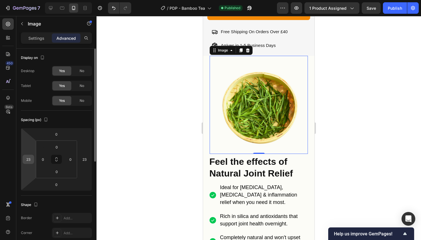
click at [27, 157] on input "23" at bounding box center [28, 159] width 9 height 9
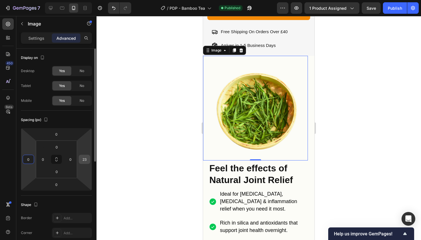
type input "0"
click at [89, 161] on div "23" at bounding box center [84, 159] width 11 height 9
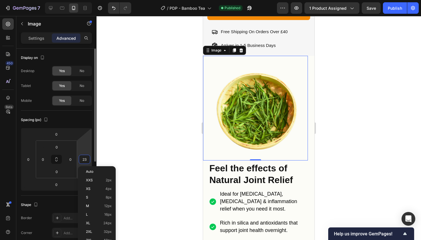
click at [84, 161] on input "23" at bounding box center [84, 159] width 9 height 9
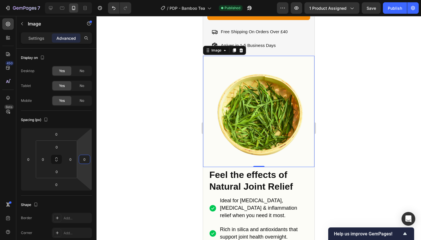
type input "0"
click at [363, 58] on div at bounding box center [258, 128] width 324 height 224
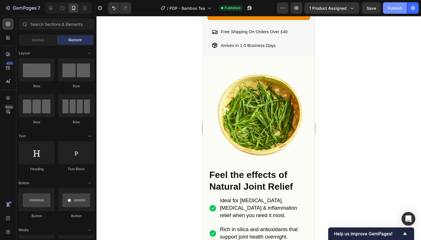
click at [406, 8] on button "Publish" at bounding box center [395, 7] width 24 height 11
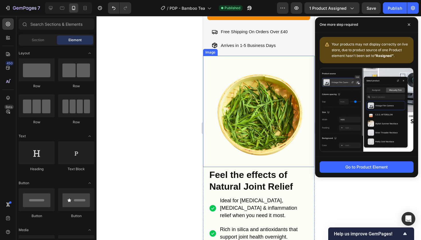
click at [225, 104] on img at bounding box center [258, 111] width 111 height 111
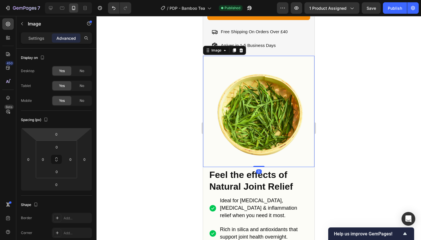
click at [31, 44] on div "Settings Advanced" at bounding box center [56, 40] width 80 height 16
click at [38, 40] on p "Settings" at bounding box center [36, 38] width 16 height 6
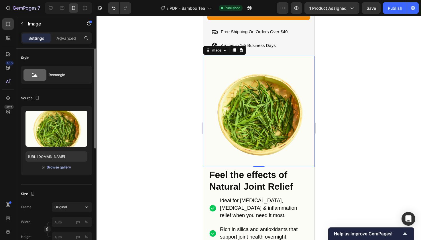
click at [50, 169] on div "Browse gallery" at bounding box center [59, 167] width 24 height 5
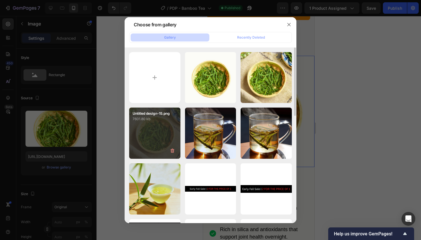
click at [168, 144] on div "Untitled design-15.png 7601.80 kb" at bounding box center [154, 133] width 51 height 51
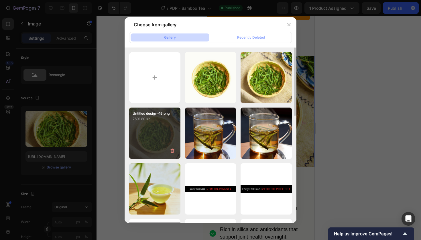
type input "https://cdn.shopify.com/s/files/1/0943/4136/6085/files/gempages_565088376584144…"
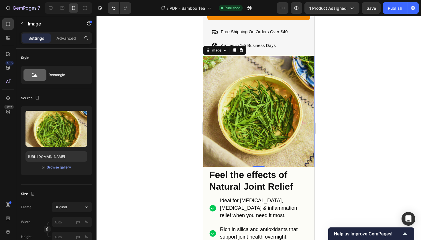
click at [396, 14] on div "7 Version history / PDP - Bamboo Tea Published Preview 1 product assigned Save …" at bounding box center [210, 8] width 421 height 16
click at [392, 8] on div "Publish" at bounding box center [395, 8] width 14 height 6
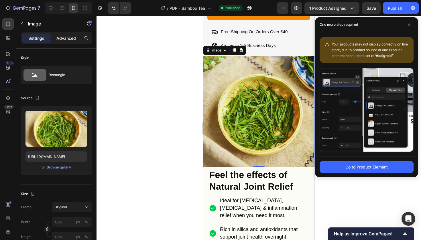
click at [67, 39] on p "Advanced" at bounding box center [65, 38] width 19 height 6
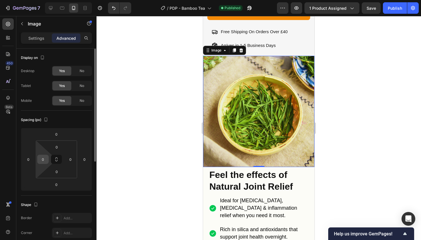
click at [40, 157] on input "0" at bounding box center [43, 159] width 9 height 9
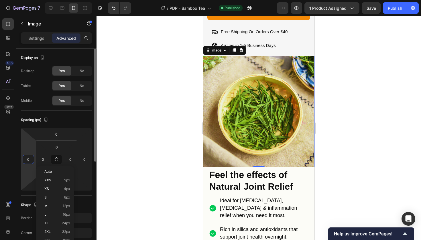
click at [31, 162] on input "0" at bounding box center [28, 159] width 9 height 9
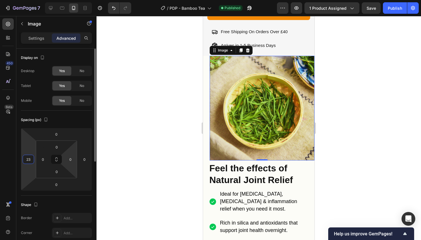
type input "23"
click at [76, 0] on html "7 Version history / PDP - Bamboo Tea Published Preview 1 product assigned Save …" at bounding box center [210, 0] width 421 height 0
click at [82, 161] on input "0" at bounding box center [84, 159] width 9 height 9
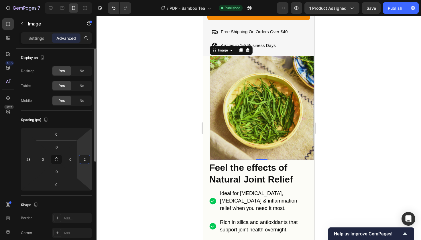
type input "23"
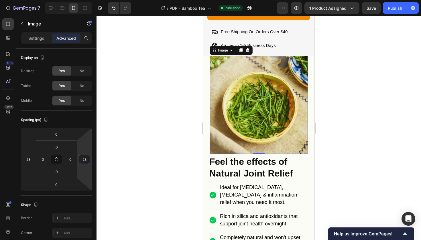
click at [330, 87] on div at bounding box center [258, 128] width 324 height 224
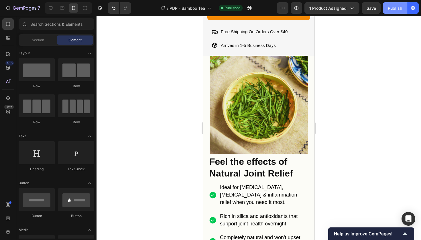
click at [393, 13] on button "Publish" at bounding box center [395, 7] width 24 height 11
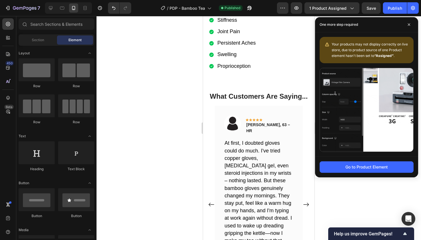
scroll to position [835, 0]
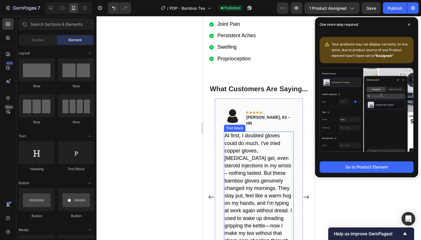
click at [257, 142] on div "Image Are aching, inflexible joints stealing your dignity? Heading Medical prof…" at bounding box center [258, 193] width 111 height 2003
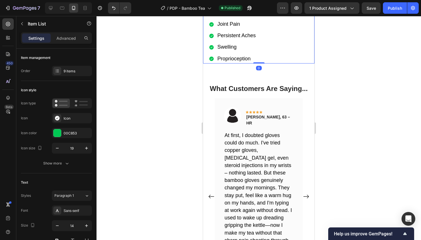
click at [257, 64] on div "Arthritis Trigger Finger Swollen Tendons Lost Strength Stiffness Joint Pain Per…" at bounding box center [262, 12] width 106 height 101
click at [402, 92] on div at bounding box center [258, 128] width 324 height 224
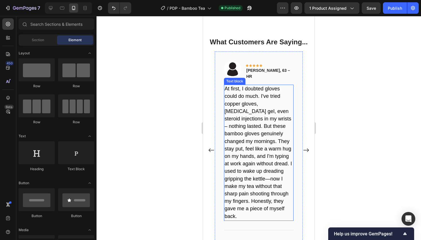
scroll to position [1007, 0]
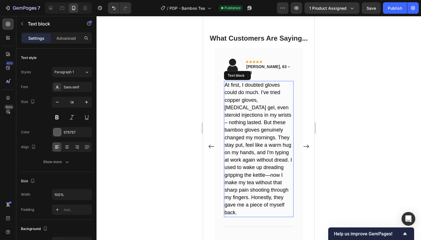
click at [254, 160] on span "At first, I doubted gloves could do much. I've tried copper gloves, [MEDICAL_DA…" at bounding box center [257, 148] width 67 height 133
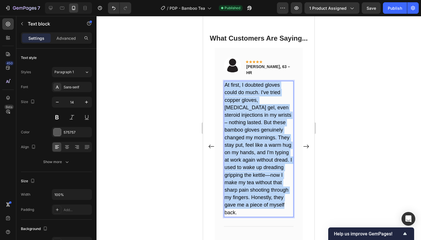
click at [254, 160] on span "At first, I doubted gloves could do much. I've tried copper gloves, [MEDICAL_DA…" at bounding box center [257, 148] width 67 height 133
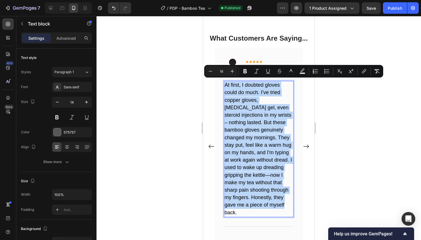
copy span "At first, I doubted gloves could do much. I've tried copper gloves, [MEDICAL_DA…"
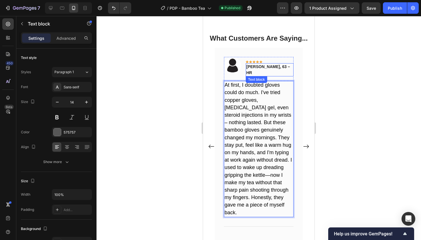
click at [252, 64] on p "[PERSON_NAME], 63 – HR" at bounding box center [269, 70] width 47 height 12
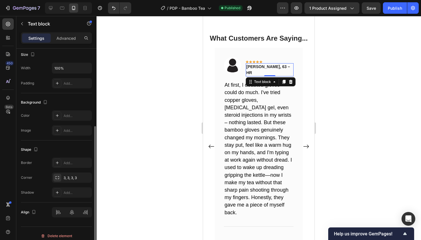
click at [252, 64] on p "[PERSON_NAME], 63 – HR" at bounding box center [269, 70] width 47 height 12
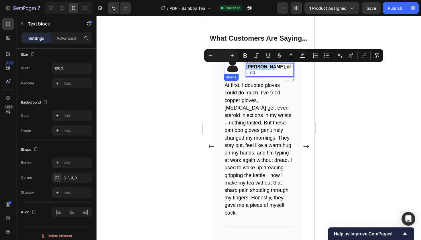
drag, startPoint x: 270, startPoint y: 66, endPoint x: 240, endPoint y: 66, distance: 29.8
click at [240, 66] on div "Image Icon Icon Icon Icon Icon Row Margaret H , 63 – HR Text block 0 Row" at bounding box center [259, 69] width 70 height 24
click at [211, 58] on icon "Editor contextual toolbar" at bounding box center [211, 56] width 6 height 6
type input "14"
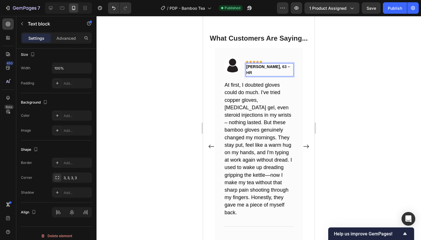
click at [272, 67] on p "Margaret H , 63 – HR" at bounding box center [269, 70] width 47 height 12
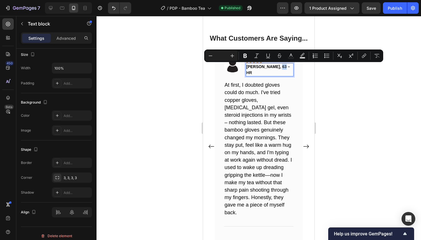
click at [255, 65] on span "Margaret H" at bounding box center [262, 66] width 33 height 5
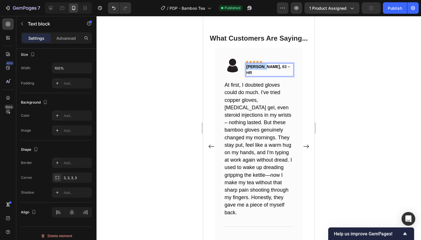
click at [255, 65] on span "Margaret H" at bounding box center [262, 66] width 33 height 5
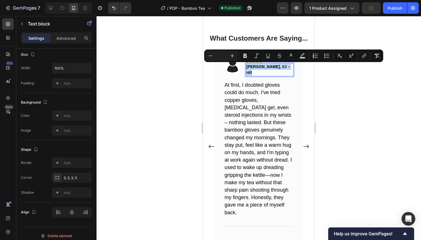
type input "14"
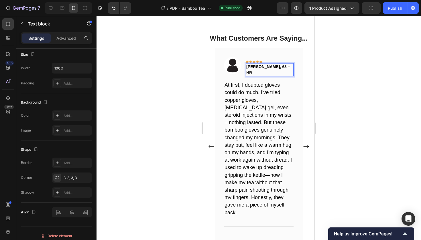
click at [269, 65] on p "Margaret H , 63 – HR" at bounding box center [269, 70] width 47 height 12
click at [267, 65] on span "Margaret H" at bounding box center [262, 66] width 33 height 5
click at [259, 67] on span "Margaret" at bounding box center [262, 66] width 33 height 5
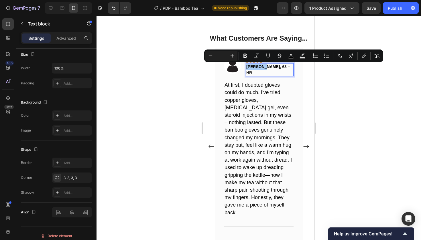
click at [224, 56] on input "Editor contextual toolbar" at bounding box center [221, 55] width 11 height 7
type input "14"
click at [271, 69] on p "Margaret , 63 – HR" at bounding box center [269, 70] width 47 height 12
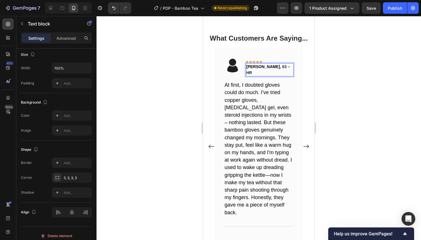
click at [269, 67] on p "Margaret , 63 – HR" at bounding box center [269, 70] width 47 height 12
click at [276, 66] on p "Margaret , 58 – HR" at bounding box center [269, 70] width 47 height 12
click at [399, 82] on div at bounding box center [258, 128] width 324 height 224
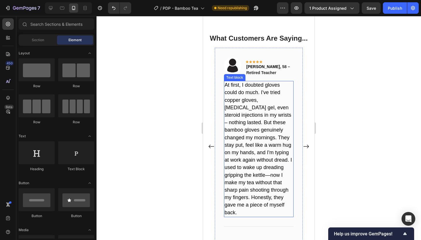
click at [248, 153] on span "At first, I doubted gloves could do much. I've tried copper gloves, [MEDICAL_DA…" at bounding box center [257, 148] width 67 height 133
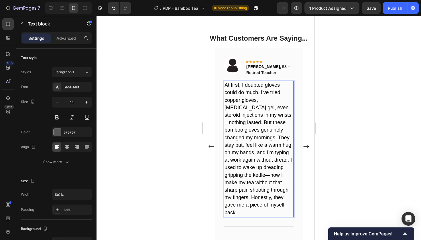
click at [248, 153] on span "At first, I doubted gloves could do much. I've tried copper gloves, [MEDICAL_DA…" at bounding box center [257, 148] width 67 height 133
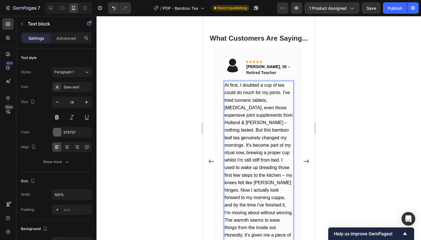
click at [387, 94] on div at bounding box center [258, 128] width 324 height 224
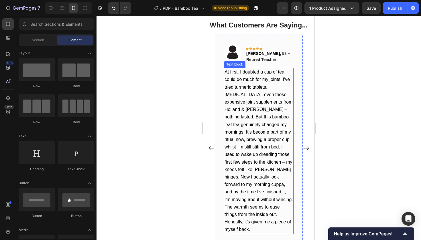
scroll to position [1023, 0]
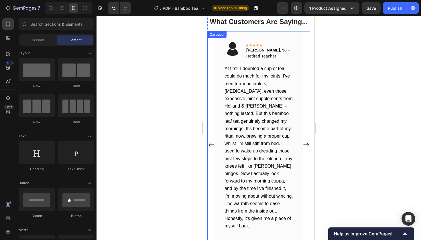
click at [305, 141] on icon "Carousel Next Arrow" at bounding box center [306, 144] width 6 height 7
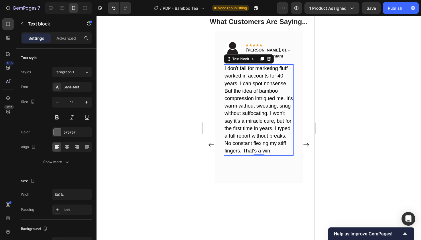
click at [240, 68] on span "I don't fall for marketing fluff—worked in accounts for 40 years, I can spot no…" at bounding box center [258, 110] width 68 height 88
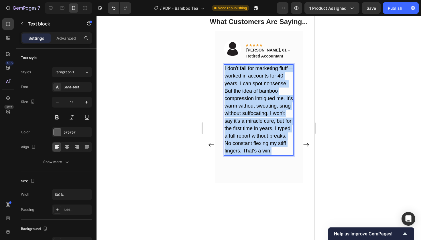
click at [240, 68] on span "I don't fall for marketing fluff—worked in accounts for 40 years, I can spot no…" at bounding box center [258, 110] width 68 height 88
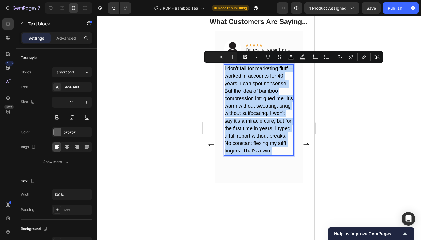
copy span "I don't fall for marketing fluff—worked in accounts for 40 years, I can spot no…"
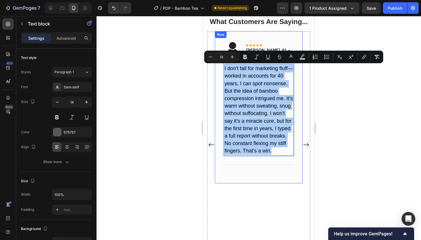
click at [149, 100] on div at bounding box center [258, 128] width 324 height 224
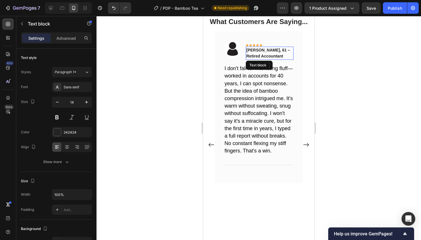
click at [249, 49] on p "[PERSON_NAME], 61 – Retired Accountant" at bounding box center [269, 53] width 47 height 12
click at [264, 48] on p "Robert, 61 – Retired Accountant" at bounding box center [269, 53] width 47 height 12
click at [266, 50] on p "Robert, 61 – Retired Accountant" at bounding box center [269, 53] width 47 height 12
click at [265, 51] on p "Robert, 61 – Retired Accountant" at bounding box center [269, 53] width 47 height 12
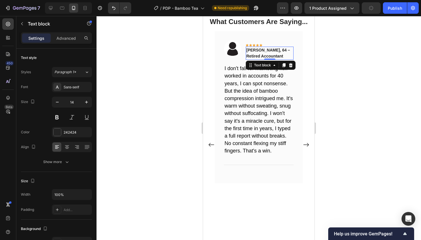
click at [179, 81] on div at bounding box center [258, 128] width 324 height 224
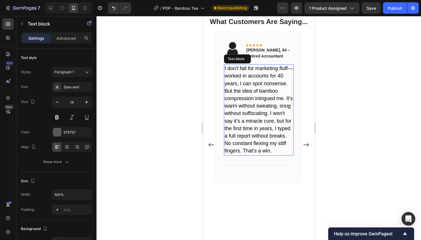
click at [240, 73] on p "I don't fall for marketing fluff—worked in accounts for 40 years, I can spot no…" at bounding box center [258, 110] width 68 height 90
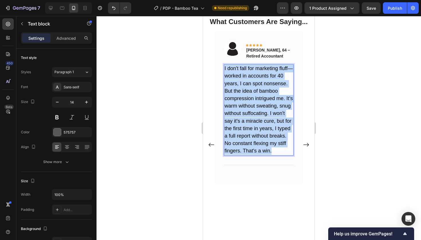
click at [240, 73] on p "I don't fall for marketing fluff—worked in accounts for 40 years, I can spot no…" at bounding box center [258, 110] width 68 height 90
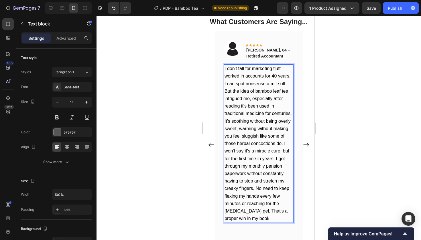
click at [383, 77] on div at bounding box center [258, 128] width 324 height 224
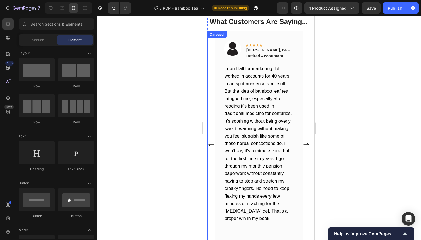
click at [307, 141] on icon "Carousel Next Arrow" at bounding box center [306, 144] width 6 height 7
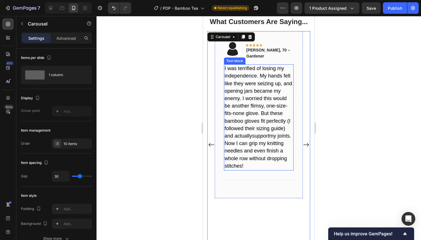
click at [248, 96] on span "I was terrified of losing my independence. My hands felt like they were seizing…" at bounding box center [258, 117] width 68 height 103
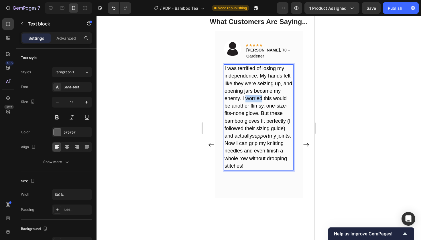
click at [248, 96] on span "I was terrified of losing my independence. My hands felt like they were seizing…" at bounding box center [258, 117] width 68 height 103
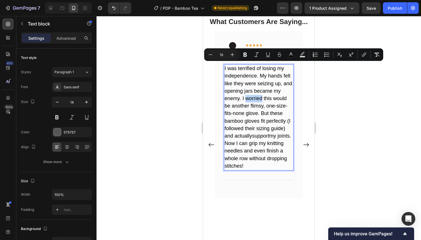
copy span "I was terrified of losing my independence. My hands felt like they were seizing…"
click at [395, 12] on button "Publish" at bounding box center [395, 7] width 24 height 11
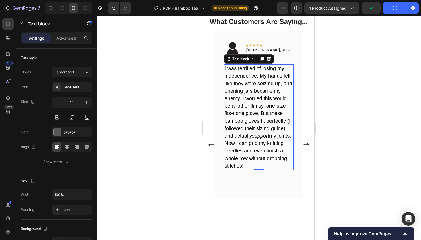
click at [302, 1] on div "7 Version history / PDP - Bamboo Tea Need republishing Preview 1 product assign…" at bounding box center [210, 8] width 421 height 16
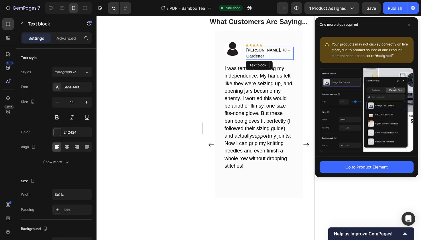
click at [281, 51] on p "[PERSON_NAME], 70 – Gardener" at bounding box center [269, 53] width 47 height 12
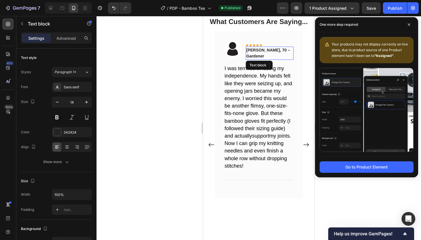
scroll to position [127, 0]
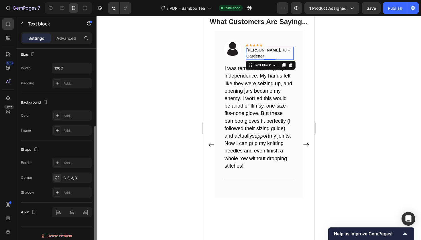
click at [255, 48] on p "[PERSON_NAME], 70 – Gardener" at bounding box center [269, 53] width 47 height 12
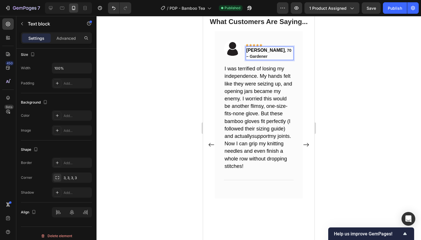
click at [256, 50] on span "Dorothy" at bounding box center [265, 50] width 38 height 5
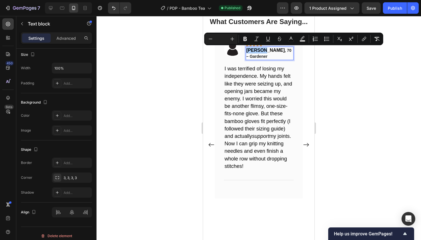
click at [218, 40] on input "Editor contextual toolbar" at bounding box center [221, 38] width 11 height 7
type input "14"
click at [182, 72] on div at bounding box center [258, 128] width 324 height 224
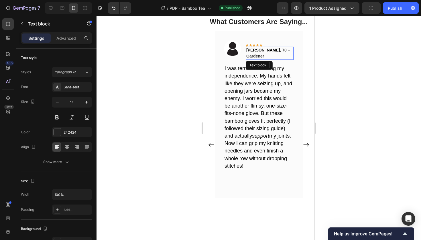
click at [273, 49] on p "Dorothy , 70 – Gardener" at bounding box center [269, 53] width 47 height 12
click at [278, 51] on p "Dorothy , 70 – Gardener" at bounding box center [269, 53] width 47 height 12
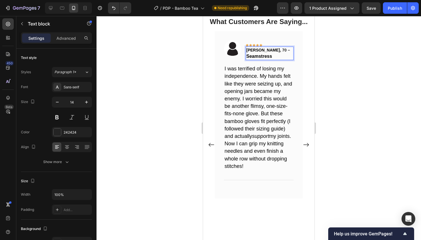
click at [254, 55] on span "Seamstress" at bounding box center [259, 56] width 26 height 5
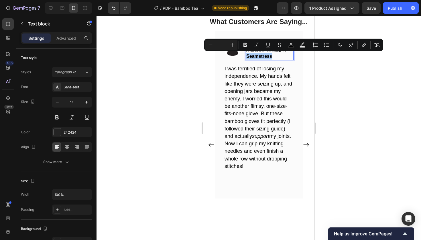
click at [223, 46] on input "Editor contextual toolbar" at bounding box center [221, 45] width 11 height 7
type input "14"
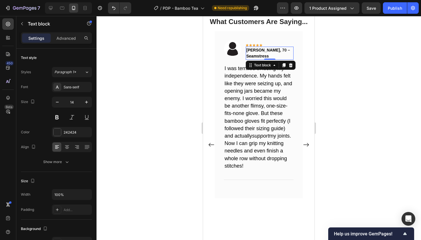
click at [248, 57] on span "Seamstress" at bounding box center [257, 56] width 23 height 5
click at [247, 57] on span "Seamstress" at bounding box center [257, 56] width 23 height 5
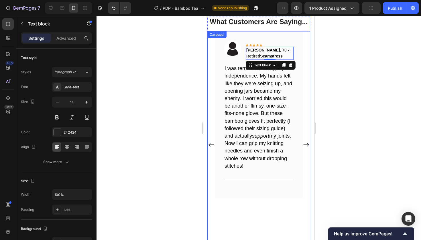
click at [339, 57] on div at bounding box center [258, 128] width 324 height 224
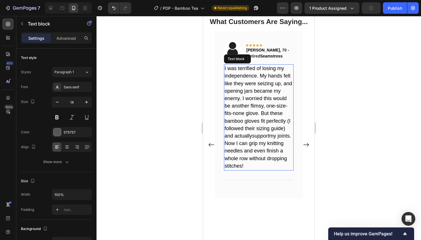
click at [235, 112] on span "I was terrified of losing my independence. My hands felt like they were seizing…" at bounding box center [258, 117] width 68 height 103
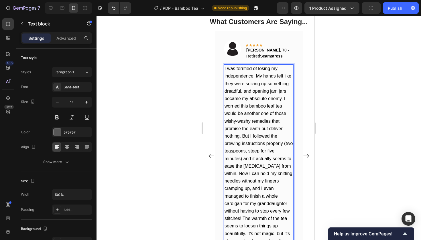
scroll to position [1032, 0]
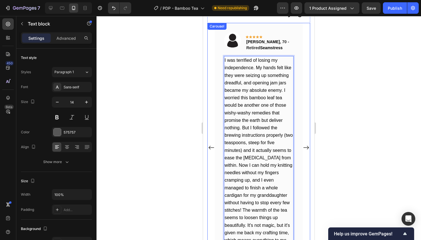
click at [340, 98] on div at bounding box center [258, 128] width 324 height 224
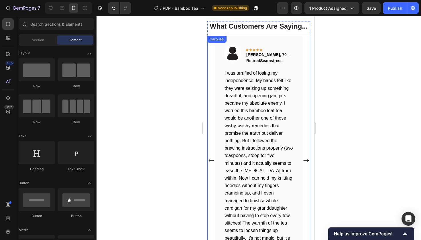
scroll to position [1016, 0]
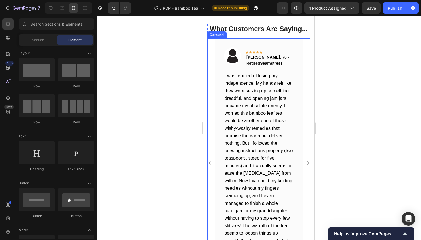
click at [307, 161] on icon "Carousel Next Arrow" at bounding box center [305, 162] width 5 height 3
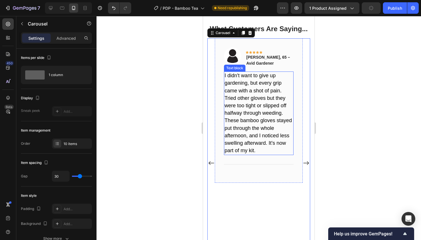
click at [241, 111] on p "I didn't want to give up gardening, but every grip came with a shot of pain. Tr…" at bounding box center [258, 113] width 68 height 82
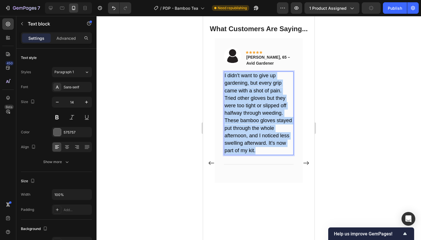
click at [241, 111] on p "I didn't want to give up gardening, but every grip came with a shot of pain. Tr…" at bounding box center [258, 113] width 68 height 82
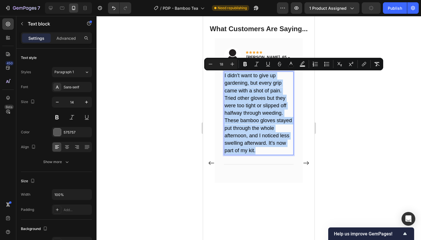
copy span "I didn't want to give up gardening, but every grip came with a shot of pain. Tr…"
click at [280, 88] on span "I didn't want to give up gardening, but every grip came with a shot of pain. Tr…" at bounding box center [257, 113] width 67 height 81
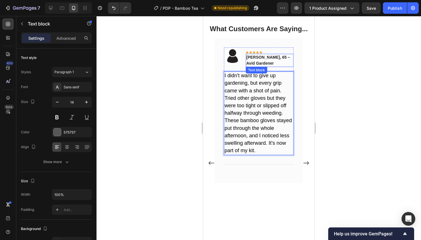
click at [275, 58] on p "[PERSON_NAME], 65 – Avid Gardener" at bounding box center [269, 60] width 47 height 12
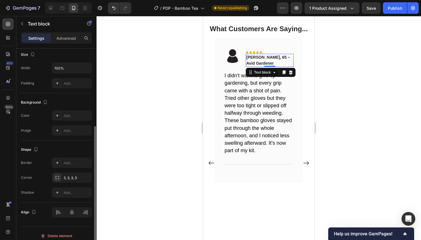
click at [275, 58] on p "[PERSON_NAME], 65 – Avid Gardener" at bounding box center [269, 60] width 47 height 12
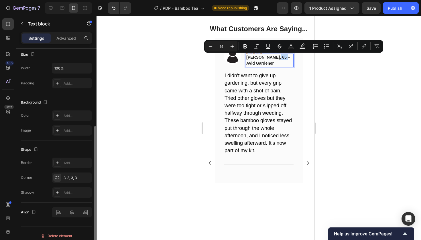
click at [274, 58] on p "[PERSON_NAME], 65 – Avid Gardener" at bounding box center [269, 60] width 47 height 12
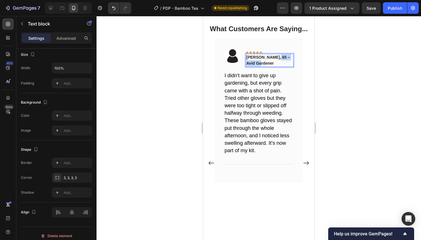
drag, startPoint x: 273, startPoint y: 57, endPoint x: 275, endPoint y: 62, distance: 5.6
click at [275, 62] on p "[PERSON_NAME], 65 – Avid Gardener" at bounding box center [269, 60] width 47 height 12
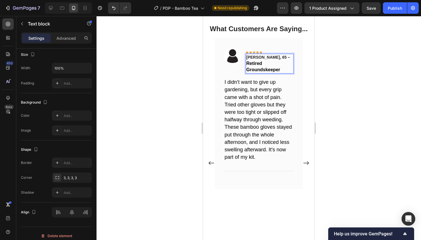
click at [268, 58] on p "Richard, 65 – Retired Groundskeeper" at bounding box center [269, 63] width 47 height 19
drag, startPoint x: 273, startPoint y: 58, endPoint x: 281, endPoint y: 62, distance: 9.1
click at [281, 62] on p "Richard, 65 – Retired Groundskeeper" at bounding box center [269, 63] width 47 height 19
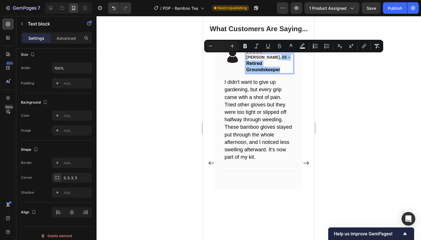
click at [222, 47] on input "Editor contextual toolbar" at bounding box center [221, 46] width 11 height 7
type input "14"
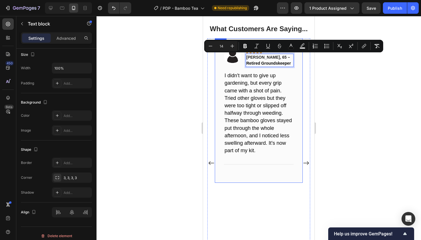
click at [356, 91] on div at bounding box center [258, 128] width 324 height 224
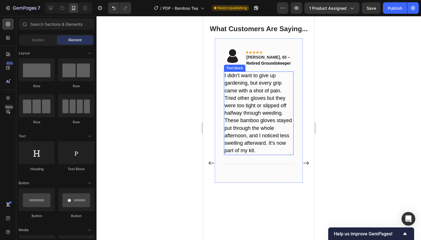
click at [253, 131] on span "I didn't want to give up gardening, but every grip came with a shot of pain. Tr…" at bounding box center [257, 113] width 67 height 81
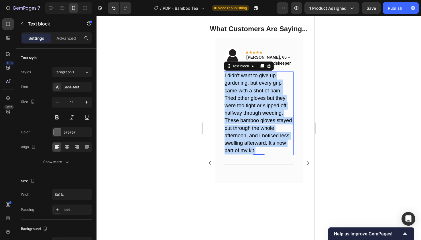
click at [253, 131] on span "I didn't want to give up gardening, but every grip came with a shot of pain. Tr…" at bounding box center [257, 113] width 67 height 81
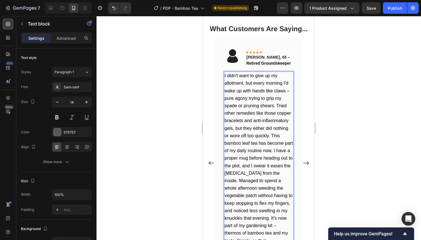
scroll to position [1017, 0]
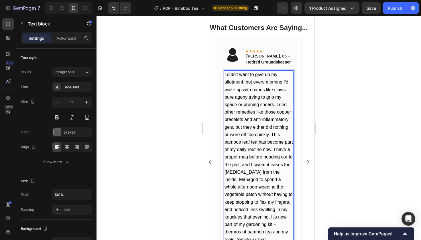
click at [383, 96] on div at bounding box center [258, 128] width 324 height 224
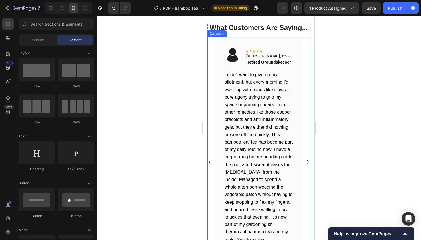
click at [306, 165] on div "Image Icon Icon Icon Icon Icon Row Margaret , 58 – Retired Teacher Text block R…" at bounding box center [258, 162] width 103 height 250
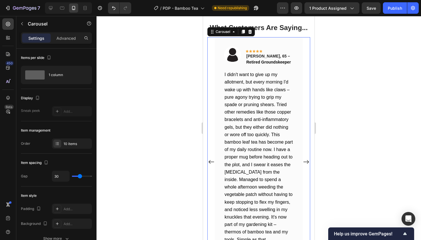
click at [309, 159] on icon "Carousel Next Arrow" at bounding box center [306, 161] width 6 height 7
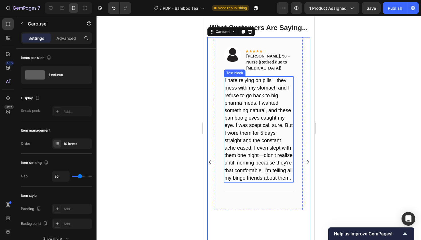
click at [246, 108] on span "I hate relying on pills—they mess with my stomach and I refuse to go back to bi…" at bounding box center [258, 129] width 68 height 103
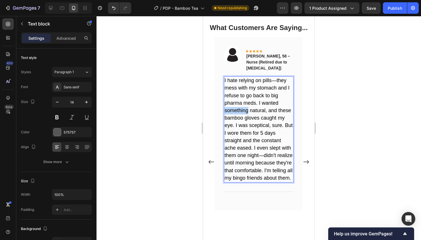
click at [246, 108] on span "I hate relying on pills—they mess with my stomach and I refuse to go back to bi…" at bounding box center [258, 129] width 68 height 103
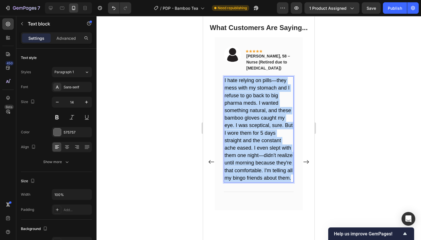
click at [246, 108] on span "I hate relying on pills—they mess with my stomach and I refuse to go back to bi…" at bounding box center [258, 129] width 68 height 103
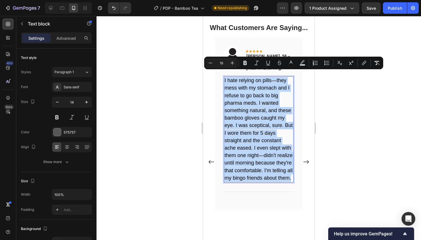
copy span "I hate relying on pills—they mess with my stomach and I refuse to go back to bi…"
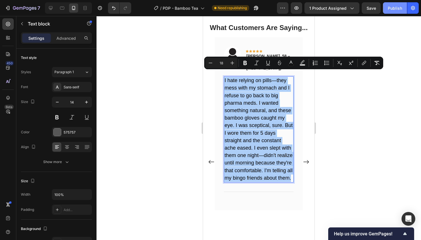
click at [390, 6] on div "Publish" at bounding box center [395, 8] width 14 height 6
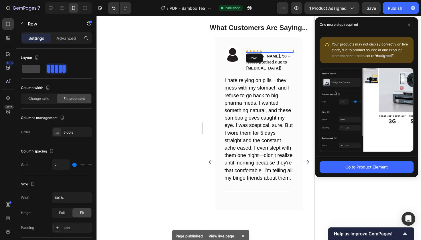
click at [283, 50] on div "Icon Icon Icon Icon Icon Row" at bounding box center [270, 51] width 48 height 3
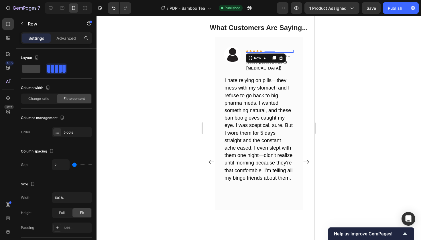
click at [320, 64] on div at bounding box center [258, 128] width 324 height 224
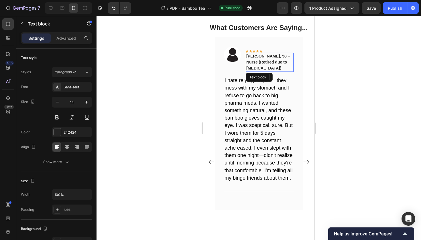
drag, startPoint x: 280, startPoint y: 60, endPoint x: 276, endPoint y: 59, distance: 4.0
click at [280, 60] on p "[PERSON_NAME], 58 – Nurse (Retired due to [MEDICAL_DATA])" at bounding box center [269, 62] width 47 height 18
click at [269, 58] on p "[PERSON_NAME], 58 – Nurse (Retired due to [MEDICAL_DATA])" at bounding box center [269, 62] width 47 height 18
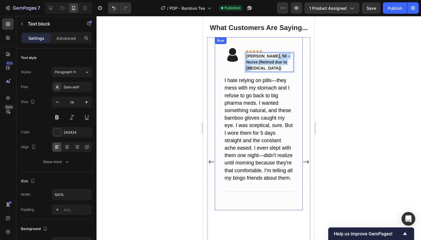
drag, startPoint x: 268, startPoint y: 57, endPoint x: 294, endPoint y: 63, distance: 26.6
click at [294, 63] on div "Image Icon Icon Icon Icon Icon Row Carol, 58 – Nurse (Retired due to Arthritis)…" at bounding box center [259, 123] width 88 height 173
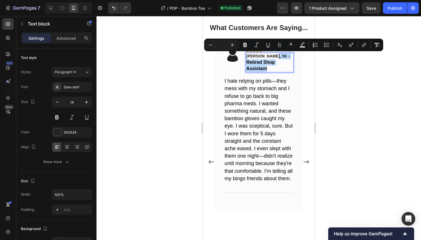
drag, startPoint x: 268, startPoint y: 56, endPoint x: 283, endPoint y: 60, distance: 15.1
click at [283, 60] on p "Carol, 58 – Retired Shop Assistant" at bounding box center [269, 62] width 47 height 19
click at [224, 45] on input "Editor contextual toolbar" at bounding box center [221, 45] width 11 height 7
type input "14"
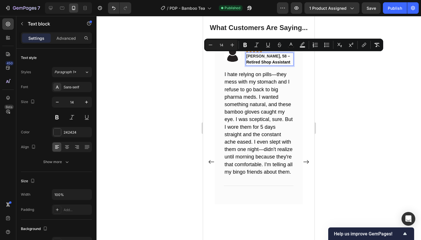
click at [169, 98] on div at bounding box center [258, 128] width 324 height 224
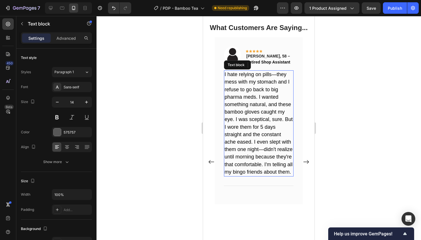
click at [262, 115] on span "I hate relying on pills—they mess with my stomach and I refuse to go back to bi…" at bounding box center [258, 123] width 68 height 103
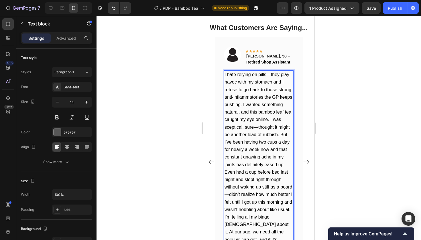
click at [343, 103] on div at bounding box center [258, 128] width 324 height 224
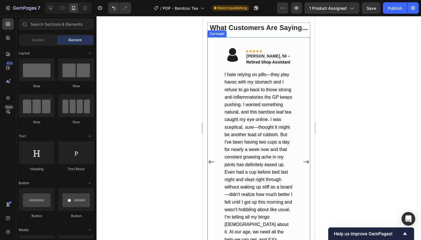
click at [306, 158] on icon "Carousel Next Arrow" at bounding box center [306, 161] width 6 height 7
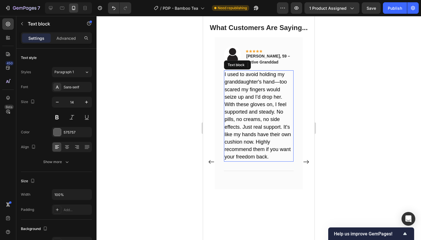
click at [266, 133] on span "I used to avoid holding my granddaughter's hand—too scared my fingers would sei…" at bounding box center [257, 116] width 66 height 88
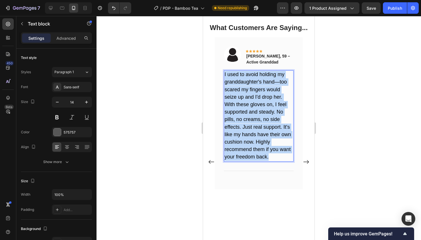
click at [266, 133] on span "I used to avoid holding my granddaughter's hand—too scared my fingers would sei…" at bounding box center [257, 116] width 66 height 88
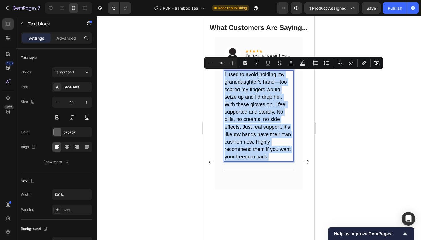
copy span "I used to avoid holding my granddaughter's hand—too scared my fingers would sei…"
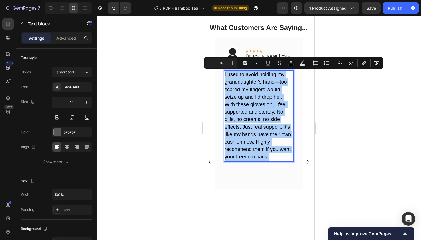
click at [413, 116] on div at bounding box center [258, 128] width 324 height 224
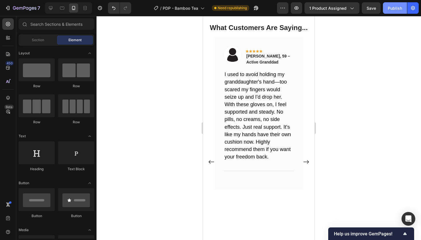
click at [395, 10] on div "Publish" at bounding box center [395, 8] width 14 height 6
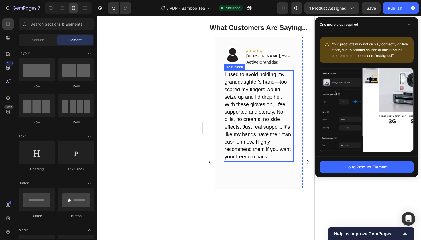
click at [255, 124] on span "I used to avoid holding my granddaughter's hand—too scared my fingers would sei…" at bounding box center [257, 116] width 66 height 88
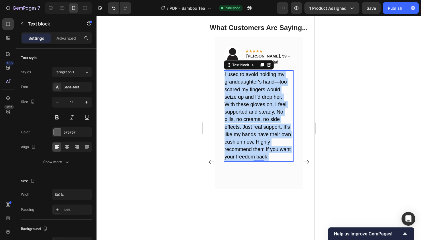
click at [255, 124] on span "I used to avoid holding my granddaughter's hand—too scared my fingers would sei…" at bounding box center [257, 116] width 66 height 88
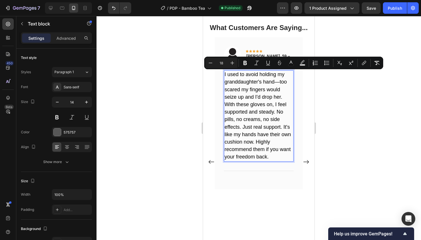
click at [258, 113] on span "I used to avoid holding my granddaughter's hand—too scared my fingers would sei…" at bounding box center [257, 116] width 66 height 88
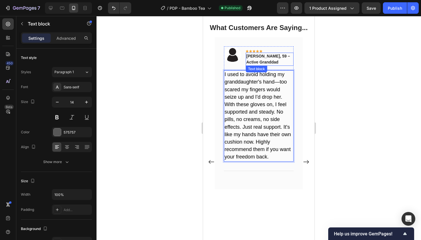
click at [264, 59] on p "[PERSON_NAME], 59 – Active Granddad" at bounding box center [269, 59] width 47 height 12
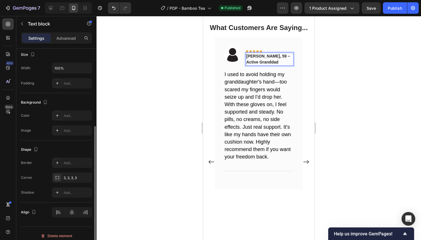
click at [267, 54] on p "[PERSON_NAME], 59 – Active Granddad" at bounding box center [269, 59] width 47 height 12
drag, startPoint x: 264, startPoint y: 55, endPoint x: 269, endPoint y: 63, distance: 9.3
click at [269, 63] on p "[PERSON_NAME], 59 – Active Granddad" at bounding box center [269, 59] width 47 height 12
drag, startPoint x: 278, startPoint y: 60, endPoint x: 265, endPoint y: 56, distance: 13.8
click at [265, 56] on p "Jim, 59 – Retired Childminder" at bounding box center [269, 59] width 47 height 12
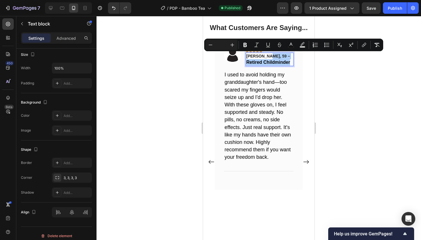
click at [221, 45] on input "Editor contextual toolbar" at bounding box center [221, 45] width 11 height 7
type input "14"
click at [162, 98] on div at bounding box center [258, 128] width 324 height 224
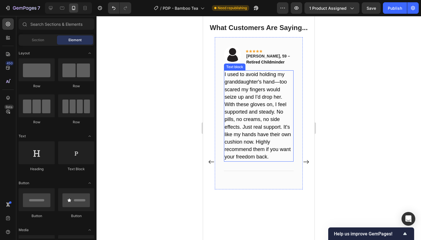
click at [239, 111] on span "I used to avoid holding my granddaughter's hand—too scared my fingers would sei…" at bounding box center [257, 116] width 66 height 88
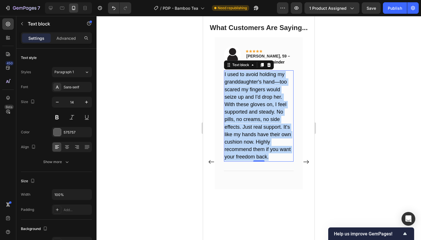
click at [239, 111] on span "I used to avoid holding my granddaughter's hand—too scared my fingers would sei…" at bounding box center [257, 116] width 66 height 88
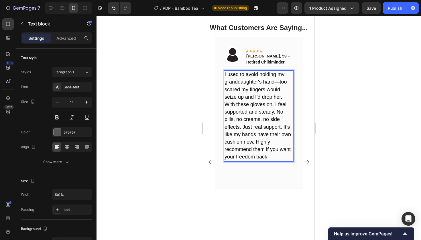
scroll to position [1039, 0]
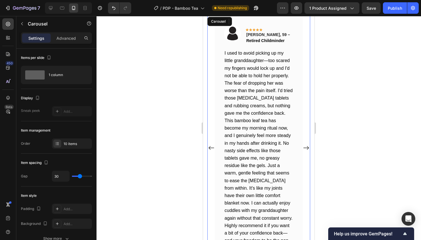
click at [304, 144] on icon "Carousel Next Arrow" at bounding box center [306, 147] width 6 height 7
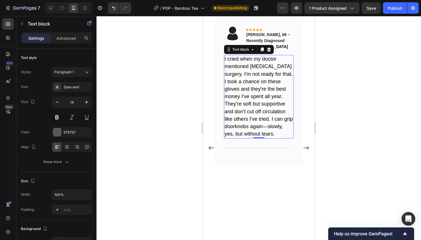
click at [242, 81] on span "I cried when my doctor mentioned [MEDICAL_DATA] surgery. I'm not ready for that…" at bounding box center [258, 96] width 68 height 81
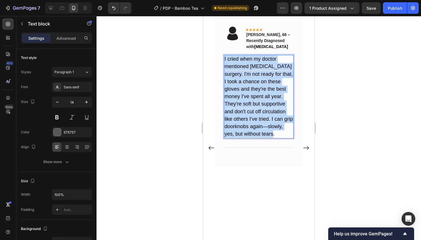
click at [242, 81] on span "I cried when my doctor mentioned [MEDICAL_DATA] surgery. I'm not ready for that…" at bounding box center [258, 96] width 68 height 81
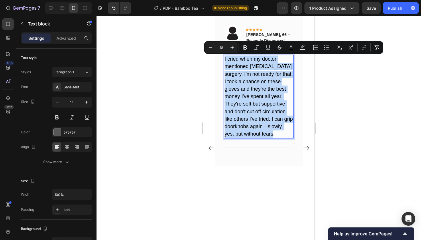
copy span "I cried when my doctor mentioned [MEDICAL_DATA] surgery. I'm not ready for that…"
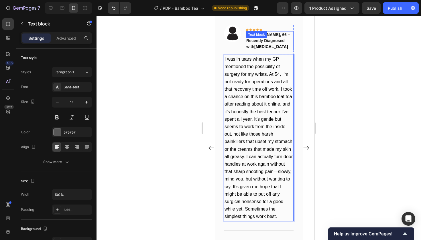
click at [269, 41] on div "Joan, 66 – Recently Diagnosed with carpal tunnel Text block" at bounding box center [270, 40] width 48 height 19
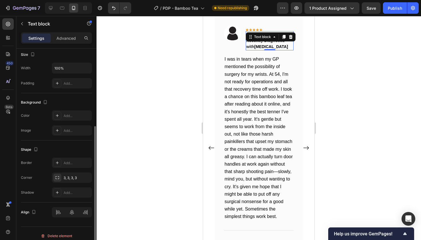
click at [274, 46] on p "Joan, 66 – Recently Diagnosed with carpal tunnel" at bounding box center [269, 41] width 47 height 18
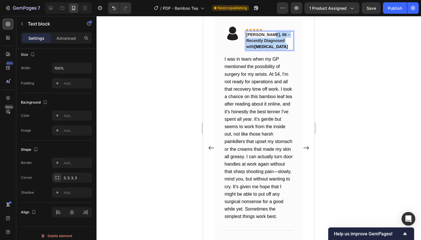
drag, startPoint x: 269, startPoint y: 46, endPoint x: 267, endPoint y: 33, distance: 13.3
click at [267, 33] on p "Joan, 66 – Recently Diagnosed with carpal tunnel" at bounding box center [269, 41] width 47 height 18
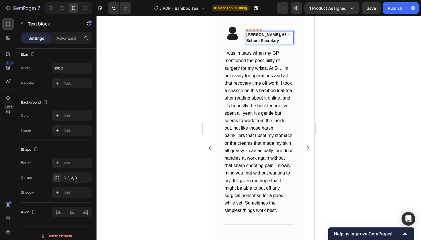
click at [332, 60] on div at bounding box center [258, 128] width 324 height 224
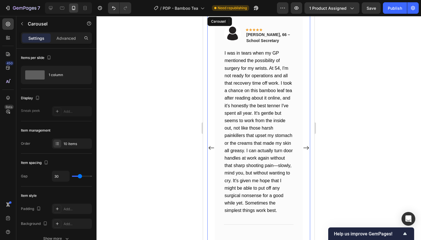
click at [307, 144] on icon "Carousel Next Arrow" at bounding box center [306, 147] width 6 height 7
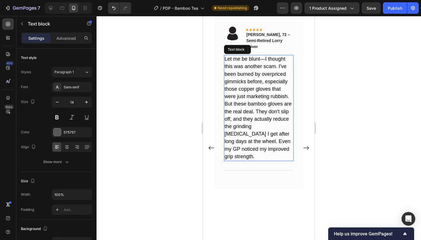
click at [254, 90] on span "Let me be blunt—I thought this was another scam. I've been burned by overpriced…" at bounding box center [257, 107] width 67 height 103
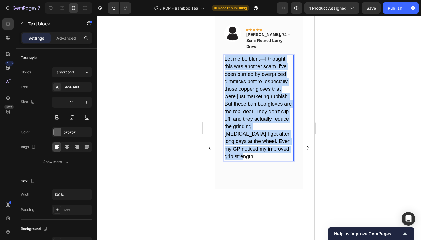
click at [254, 90] on span "Let me be blunt—I thought this was another scam. I've been burned by overpriced…" at bounding box center [257, 107] width 67 height 103
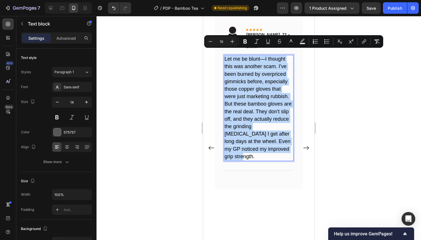
copy span "Let me be blunt—I thought this was another scam. I've been burned by overpriced…"
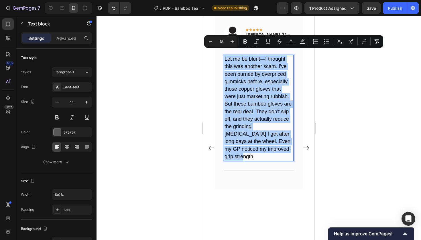
click at [357, 73] on div at bounding box center [258, 128] width 324 height 224
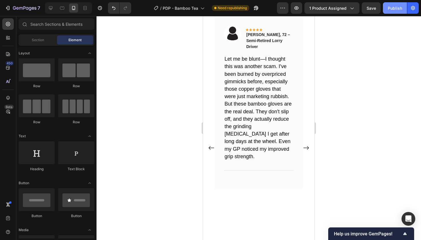
click at [400, 8] on div "Publish" at bounding box center [395, 8] width 14 height 6
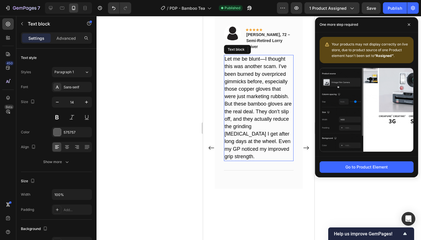
click at [242, 99] on span "Let me be blunt—I thought this was another scam. I've been burned by overpriced…" at bounding box center [257, 107] width 67 height 103
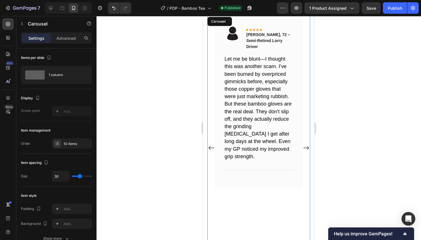
click at [213, 143] on div "Image Icon Icon Icon Icon Icon Row Margaret , 58 – Retired Teacher Text block R…" at bounding box center [258, 148] width 103 height 265
click at [212, 144] on icon "Carousel Back Arrow" at bounding box center [211, 147] width 6 height 7
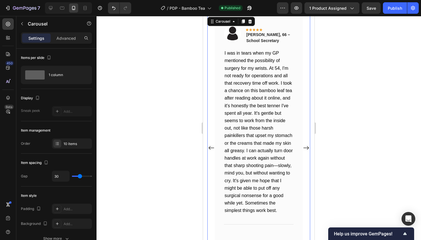
click at [304, 144] on icon "Carousel Next Arrow" at bounding box center [306, 147] width 6 height 7
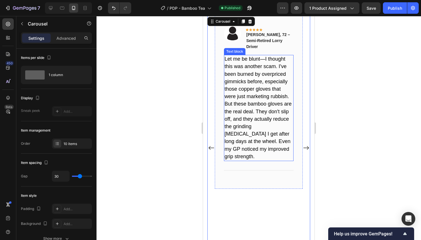
click at [235, 106] on span "Let me be blunt—I thought this was another scam. I've been burned by overpriced…" at bounding box center [257, 107] width 67 height 103
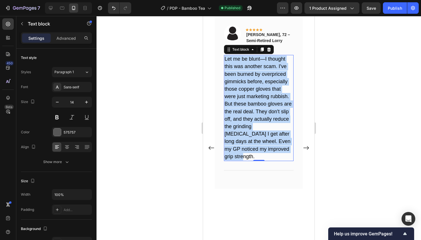
click at [235, 106] on span "Let me be blunt—I thought this was another scam. I've been burned by overpriced…" at bounding box center [257, 107] width 67 height 103
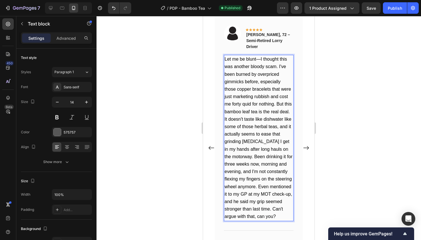
click at [359, 155] on div at bounding box center [258, 128] width 324 height 224
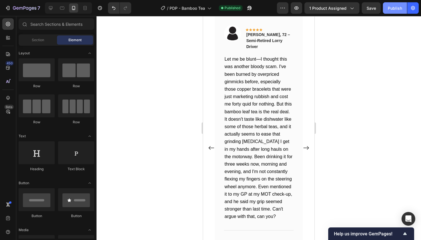
click at [388, 9] on button "Publish" at bounding box center [395, 7] width 24 height 11
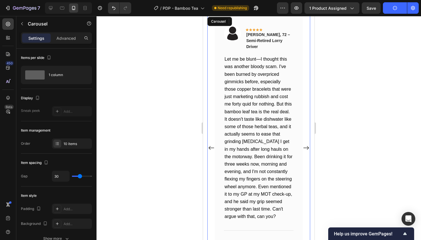
click at [305, 144] on icon "Carousel Next Arrow" at bounding box center [306, 147] width 6 height 7
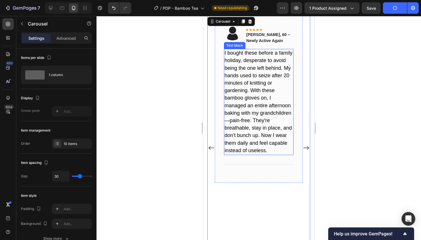
click at [254, 76] on span "I bought these before a family holiday, desperate to avoid being the one left b…" at bounding box center [258, 101] width 68 height 103
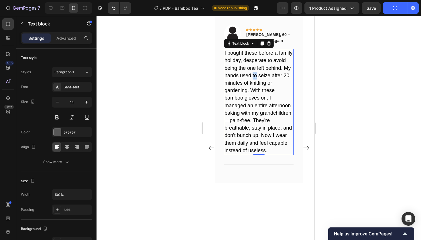
click at [254, 76] on span "I bought these before a family holiday, desperate to avoid being the one left b…" at bounding box center [258, 101] width 68 height 103
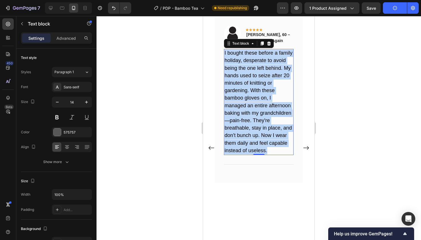
click at [254, 76] on span "I bought these before a family holiday, desperate to avoid being the one left b…" at bounding box center [258, 101] width 68 height 103
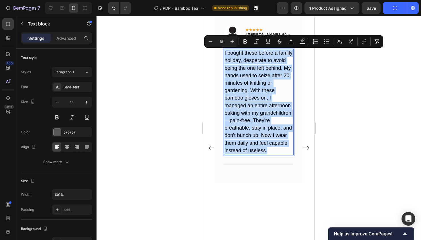
copy span "I bought these before a family holiday, desperate to avoid being the one left b…"
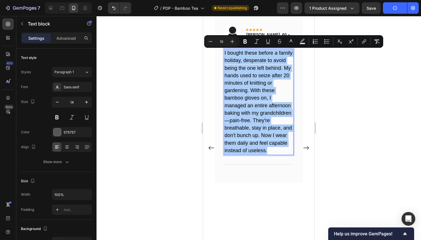
click at [151, 85] on div at bounding box center [258, 128] width 324 height 224
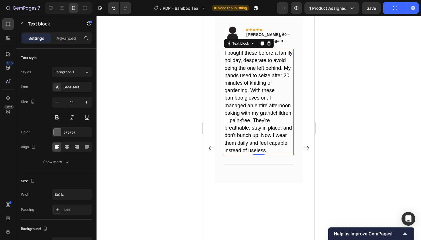
click at [258, 120] on span "I bought these before a family holiday, desperate to avoid being the one left b…" at bounding box center [258, 101] width 68 height 103
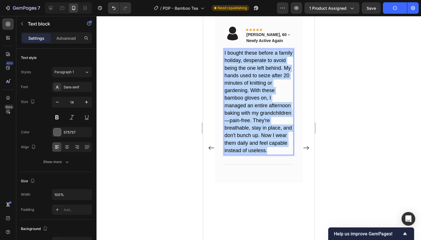
click at [258, 120] on span "I bought these before a family holiday, desperate to avoid being the one left b…" at bounding box center [258, 101] width 68 height 103
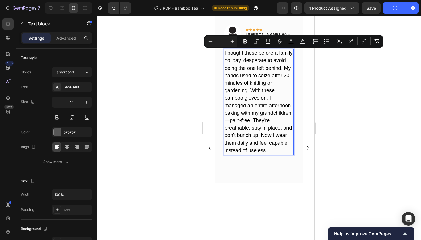
scroll to position [1046, 0]
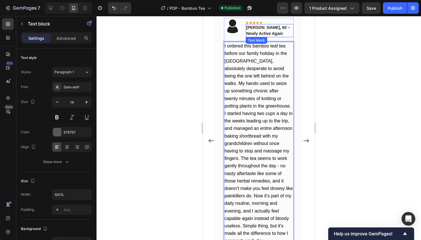
click at [275, 35] on p "[PERSON_NAME], 60 – Newly Active Again" at bounding box center [269, 31] width 47 height 12
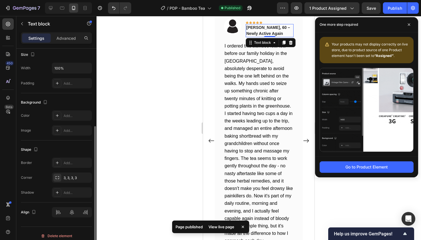
click at [269, 27] on p "[PERSON_NAME], 60 – Newly Active Again" at bounding box center [269, 31] width 47 height 12
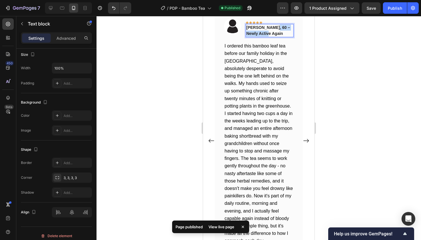
drag, startPoint x: 270, startPoint y: 28, endPoint x: 272, endPoint y: 33, distance: 5.4
click at [272, 33] on p "[PERSON_NAME], 60 – Newly Active Again" at bounding box center [269, 31] width 47 height 12
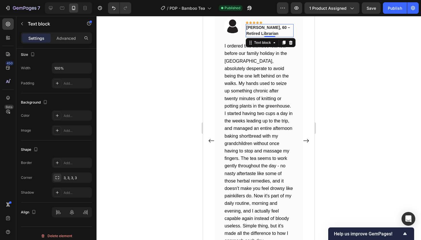
click at [360, 48] on div at bounding box center [258, 128] width 324 height 224
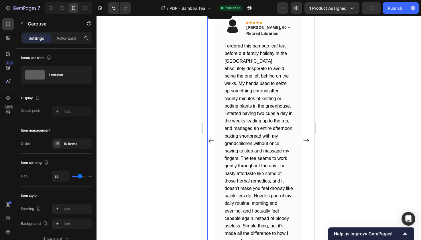
click at [307, 139] on icon "Carousel Next Arrow" at bounding box center [305, 140] width 5 height 3
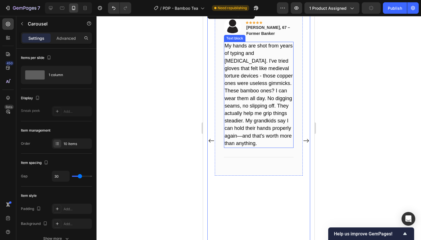
click at [249, 62] on span "My hands are shot from years of typing and [MEDICAL_DATA]. I've tried gloves th…" at bounding box center [258, 94] width 68 height 103
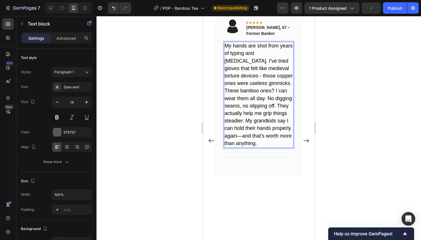
click at [249, 62] on span "My hands are shot from years of typing and [MEDICAL_DATA]. I've tried gloves th…" at bounding box center [258, 94] width 68 height 103
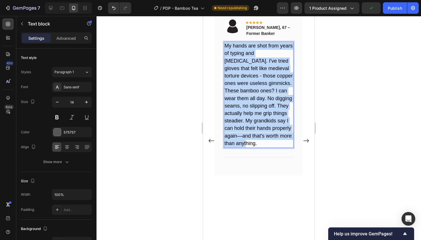
click at [249, 62] on span "My hands are shot from years of typing and [MEDICAL_DATA]. I've tried gloves th…" at bounding box center [258, 94] width 68 height 103
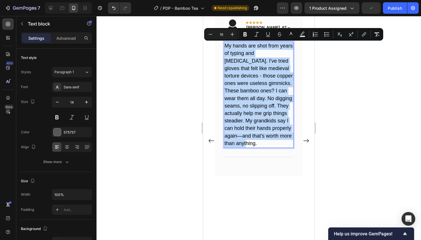
copy span "My hands are shot from years of typing and [MEDICAL_DATA]. I've tried gloves th…"
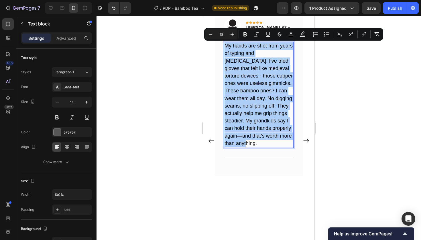
click at [391, 115] on div at bounding box center [258, 128] width 324 height 224
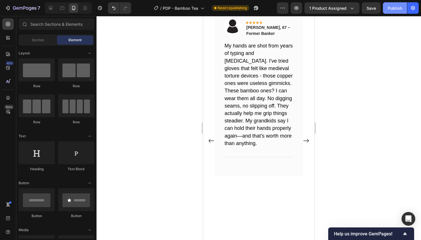
click at [407, 3] on button "Publish" at bounding box center [395, 7] width 24 height 11
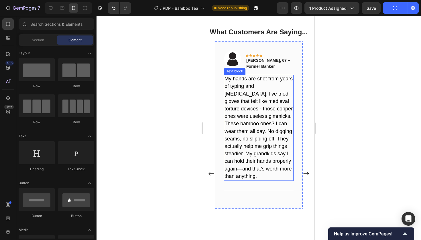
scroll to position [1007, 0]
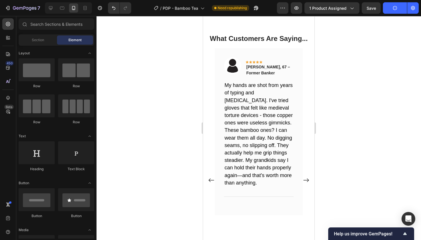
click at [140, 3] on div "/ PDP - Bamboo Tea Need republishing" at bounding box center [206, 7] width 141 height 11
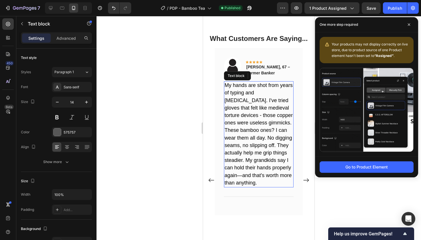
click at [248, 145] on span "My hands are shot from years of typing and [MEDICAL_DATA]. I've tried gloves th…" at bounding box center [258, 133] width 68 height 103
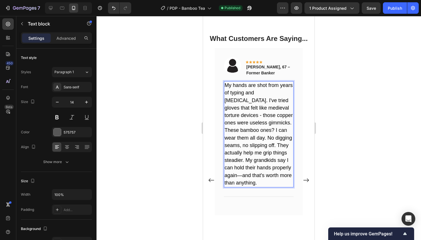
click at [248, 145] on span "My hands are shot from years of typing and [MEDICAL_DATA]. I've tried gloves th…" at bounding box center [258, 133] width 68 height 103
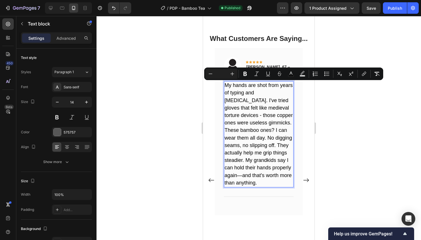
scroll to position [1039, 0]
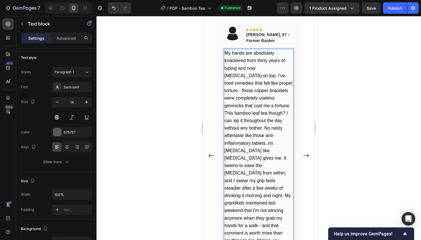
click at [346, 32] on div at bounding box center [258, 128] width 324 height 224
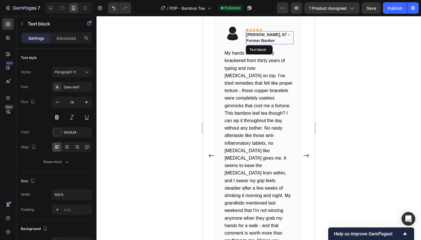
click at [259, 37] on p "[PERSON_NAME], 67 – Former Banker" at bounding box center [269, 38] width 47 height 12
click at [263, 37] on p "[PERSON_NAME], 67 – Former Banker" at bounding box center [269, 38] width 47 height 12
drag, startPoint x: 266, startPoint y: 36, endPoint x: 271, endPoint y: 44, distance: 9.3
click at [271, 44] on p "[PERSON_NAME], 67 – Former Banker" at bounding box center [269, 38] width 47 height 12
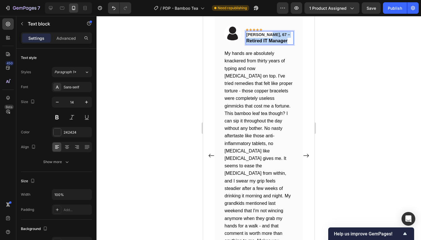
drag, startPoint x: 271, startPoint y: 41, endPoint x: 265, endPoint y: 33, distance: 9.8
click at [265, 33] on p "Alan, 67 – Retired IT Manager" at bounding box center [269, 38] width 47 height 12
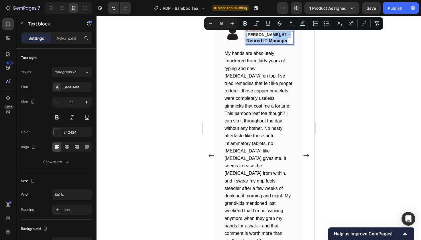
click at [222, 22] on input "16" at bounding box center [221, 23] width 11 height 7
type input "14"
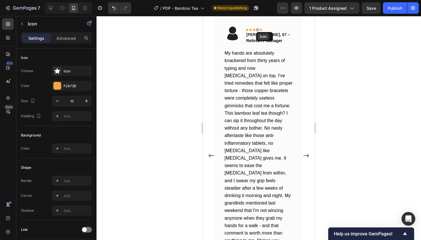
click at [261, 33] on div "Icon" at bounding box center [262, 36] width 11 height 7
click at [185, 46] on div at bounding box center [258, 128] width 324 height 224
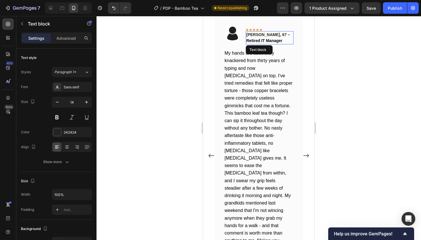
click at [254, 42] on span "Retired IT Manager" at bounding box center [264, 40] width 36 height 5
click at [260, 34] on p "Alan, 67 – Retired IT Manager" at bounding box center [269, 38] width 47 height 12
click at [260, 34] on p "Alan, 7 – Retired IT Manager" at bounding box center [269, 38] width 47 height 12
click at [260, 35] on p "Alan, 7 – Retired IT Manager" at bounding box center [269, 38] width 47 height 12
click at [349, 54] on div at bounding box center [258, 128] width 324 height 224
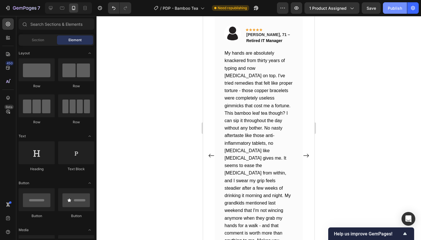
click at [402, 12] on button "Publish" at bounding box center [395, 7] width 24 height 11
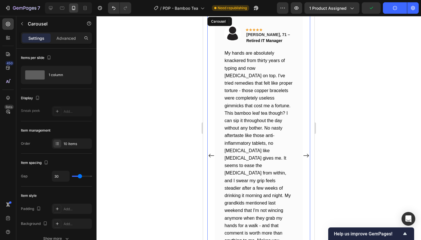
click at [305, 152] on icon "Carousel Next Arrow" at bounding box center [306, 155] width 6 height 7
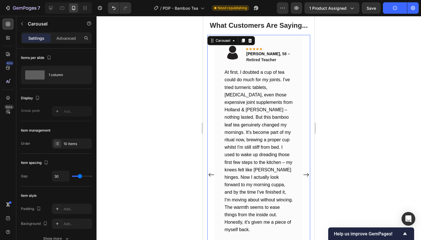
scroll to position [971, 0]
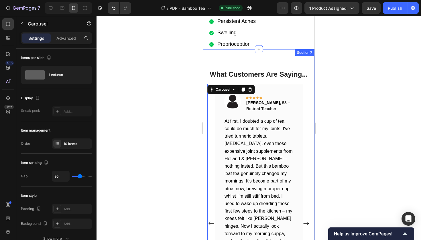
click at [174, 88] on div at bounding box center [258, 128] width 324 height 224
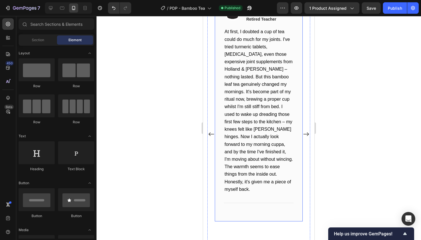
scroll to position [956, 0]
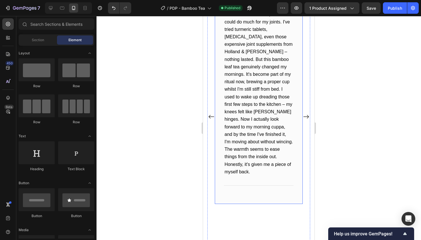
drag, startPoint x: 218, startPoint y: 173, endPoint x: 218, endPoint y: 182, distance: 8.9
click at [218, 173] on div "Image Icon Icon Icon Icon Icon Row Margaret , 58 – Retired Teacher Text block R…" at bounding box center [259, 90] width 88 height 227
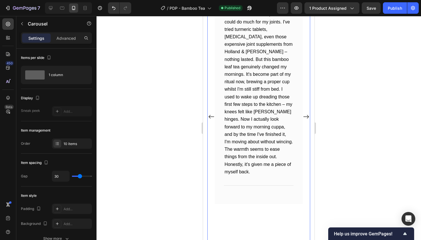
click at [208, 199] on div "Image Icon Icon Icon Icon Icon Row Margaret , 58 – Retired Teacher Text block R…" at bounding box center [258, 117] width 103 height 280
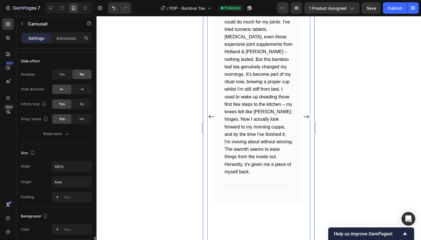
scroll to position [427, 0]
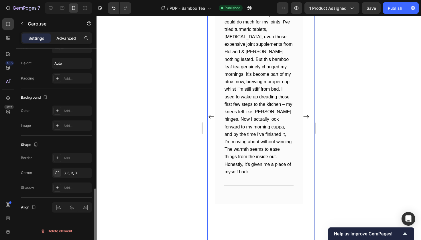
click at [67, 42] on div "Advanced" at bounding box center [66, 37] width 29 height 9
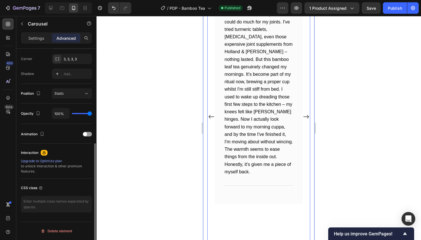
scroll to position [174, 0]
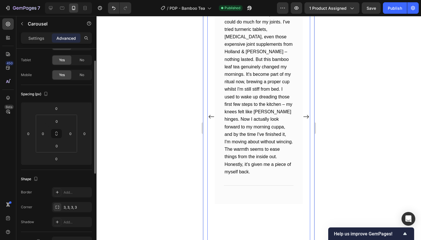
scroll to position [24, 0]
click at [32, 37] on p "Settings" at bounding box center [36, 38] width 16 height 6
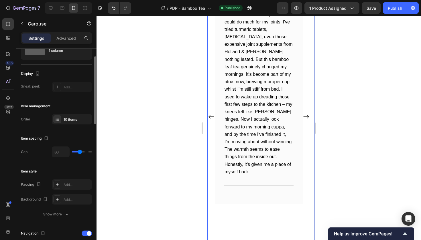
type input "0"
drag, startPoint x: 77, startPoint y: 152, endPoint x: 51, endPoint y: 152, distance: 26.3
type input "0"
click at [51, 152] on div "Gap 0" at bounding box center [56, 152] width 71 height 11
click at [81, 153] on div "0" at bounding box center [72, 152] width 40 height 11
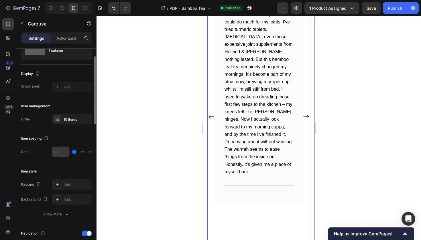
click at [59, 151] on input "0" at bounding box center [60, 152] width 17 height 10
type input "3"
type input "30"
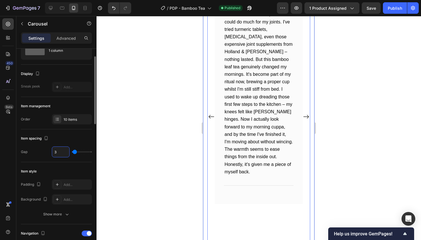
type input "30"
click at [68, 139] on div "Item spacing" at bounding box center [56, 138] width 71 height 9
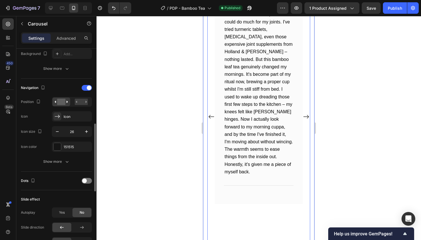
scroll to position [202, 0]
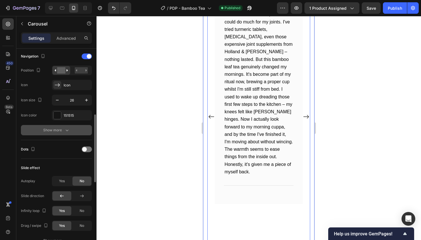
click at [53, 127] on button "Show more" at bounding box center [56, 130] width 71 height 10
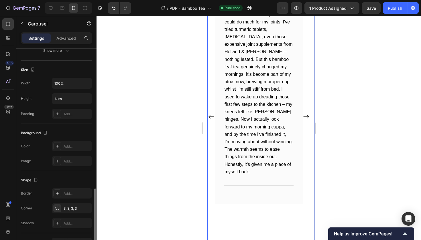
scroll to position [532, 0]
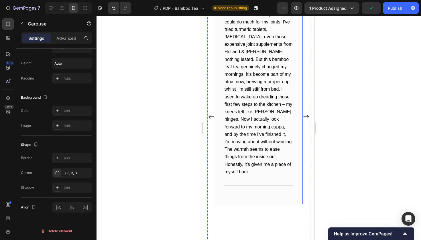
click at [220, 164] on div "Image Icon Icon Icon Icon Icon Row Margaret , 58 – Retired Teacher Text block R…" at bounding box center [259, 90] width 88 height 227
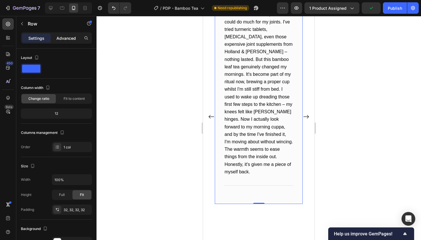
click at [65, 33] on div "Advanced" at bounding box center [66, 37] width 29 height 9
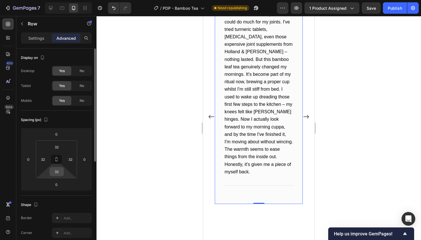
click at [56, 172] on input "32" at bounding box center [56, 171] width 11 height 9
type input "0"
type input "32"
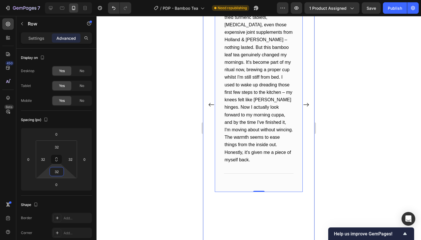
scroll to position [999, 0]
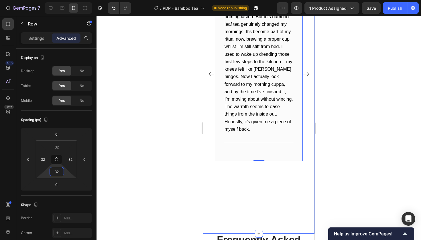
click at [277, 204] on div "What Customers Are Saying... Heading Image Icon Icon Icon Icon Icon Row Margare…" at bounding box center [258, 67] width 111 height 334
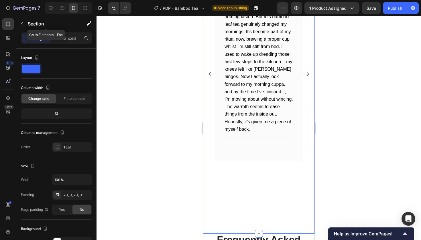
click at [63, 32] on div "Settings Advanced" at bounding box center [56, 37] width 71 height 11
click at [66, 40] on p "Advanced" at bounding box center [65, 38] width 19 height 6
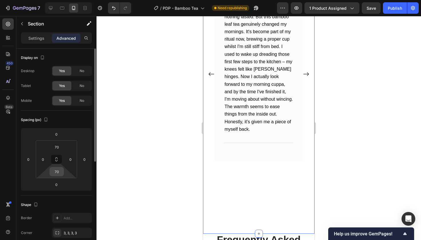
click at [57, 169] on input "70" at bounding box center [56, 171] width 11 height 9
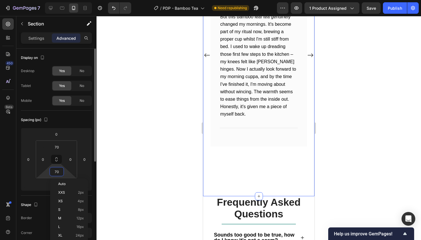
type input "0"
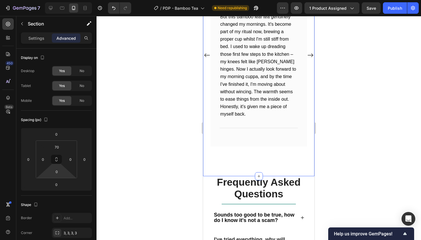
click at [327, 88] on div at bounding box center [258, 128] width 324 height 224
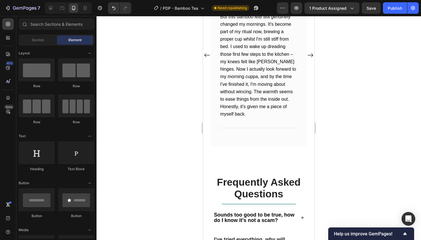
click at [391, 16] on div at bounding box center [258, 128] width 324 height 224
click at [402, 12] on button "Publish" at bounding box center [395, 7] width 24 height 11
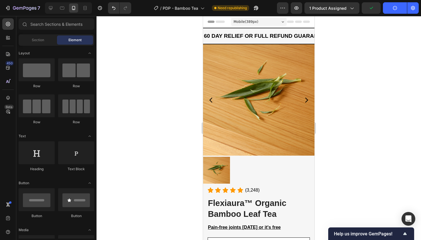
scroll to position [0, 0]
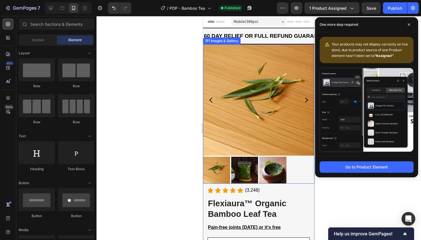
click at [190, 63] on div at bounding box center [258, 128] width 324 height 224
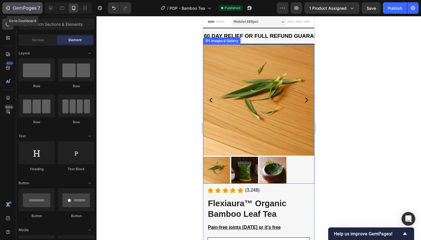
click at [25, 7] on icon "button" at bounding box center [24, 8] width 23 height 5
